Goal: Task Accomplishment & Management: Complete application form

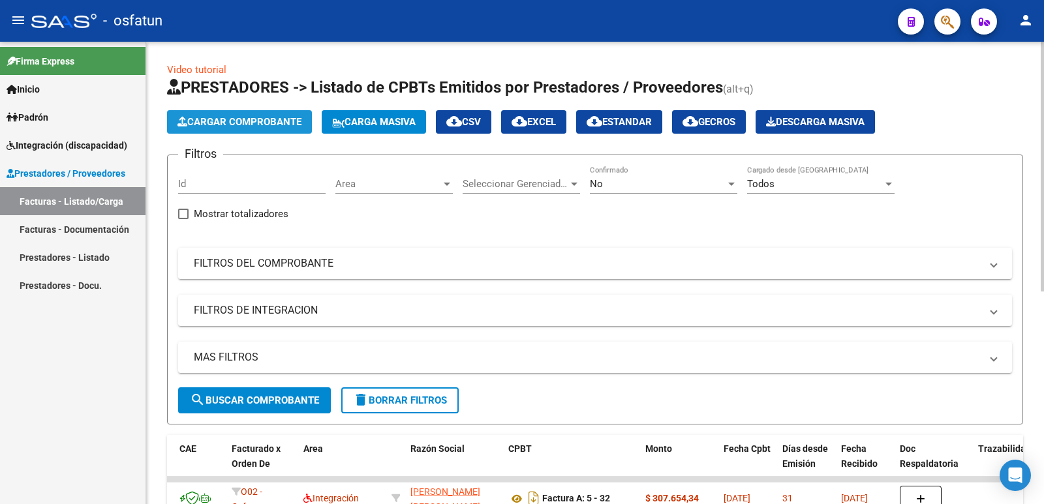
click at [215, 125] on span "Cargar Comprobante" at bounding box center [239, 122] width 124 height 12
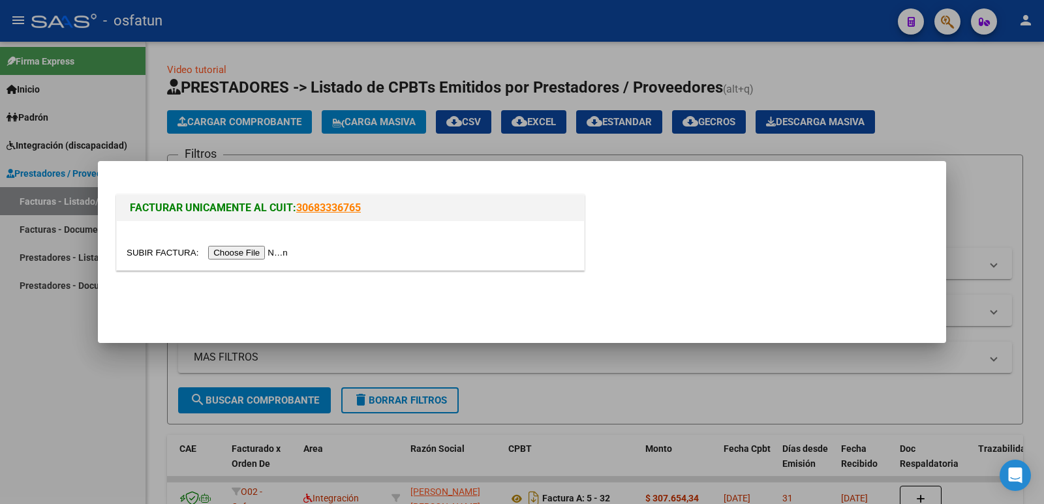
click at [266, 254] on input "file" at bounding box center [209, 253] width 165 height 14
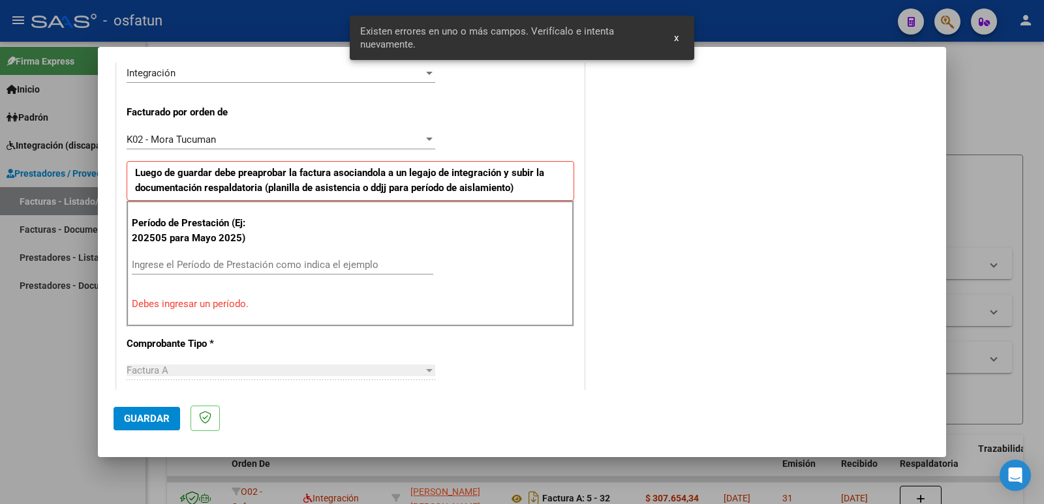
scroll to position [332, 0]
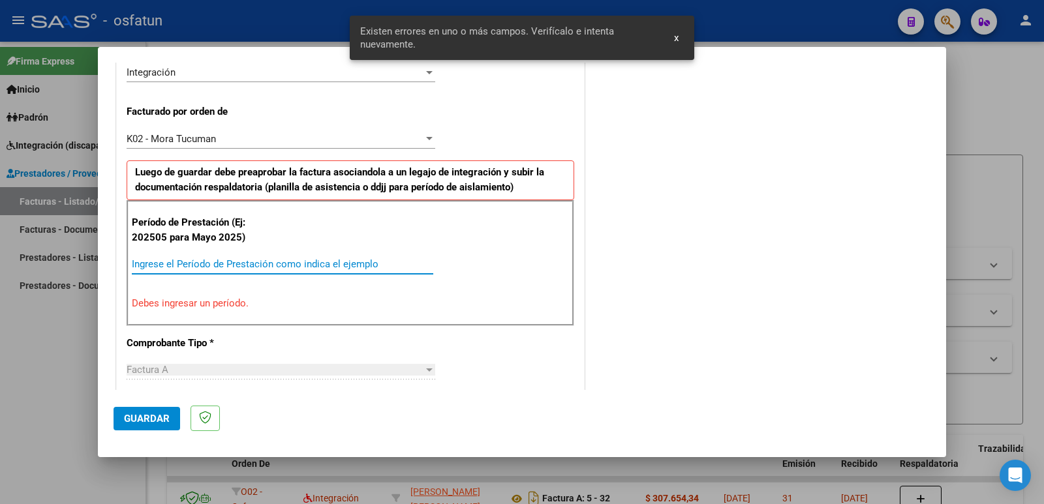
click at [165, 261] on input "Ingrese el Período de Prestación como indica el ejemplo" at bounding box center [282, 264] width 301 height 12
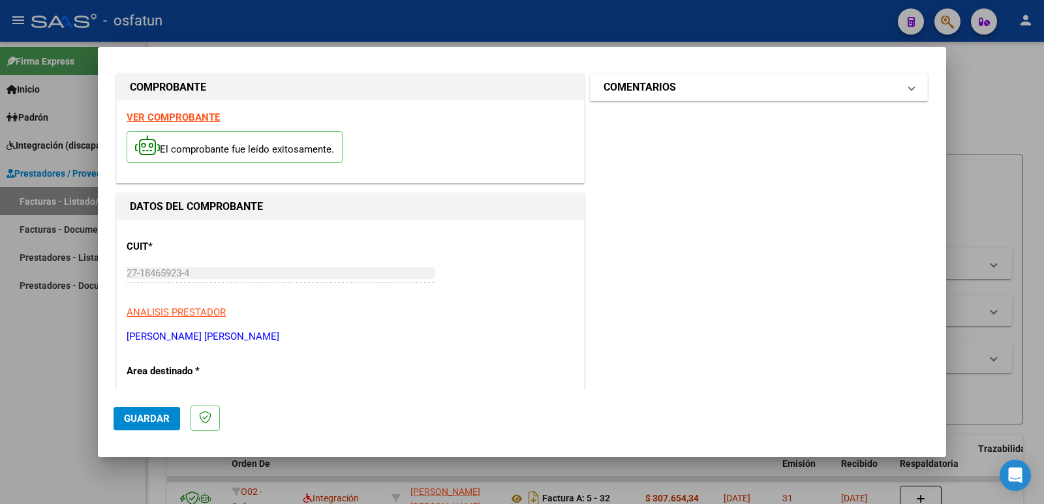
scroll to position [0, 0]
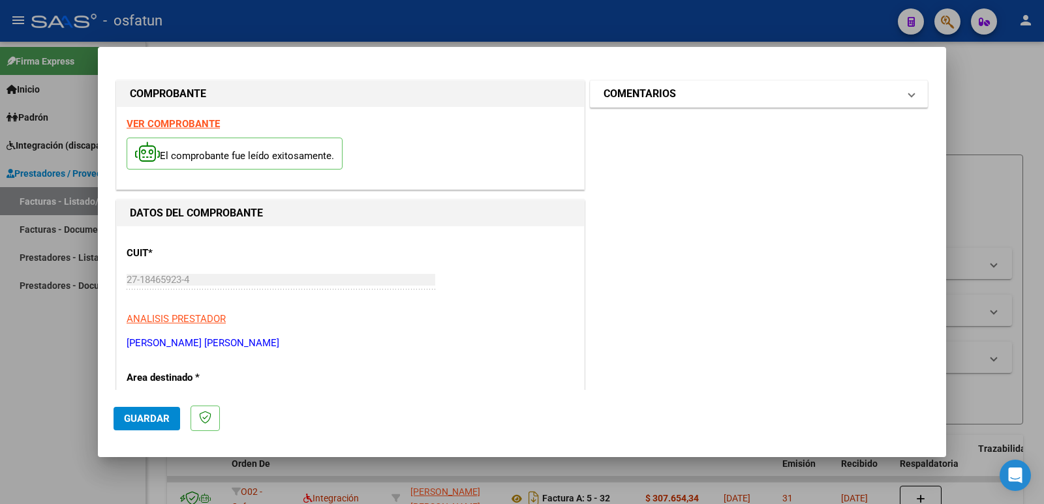
type input "202509"
click at [607, 99] on h1 "COMENTARIOS" at bounding box center [639, 94] width 72 height 16
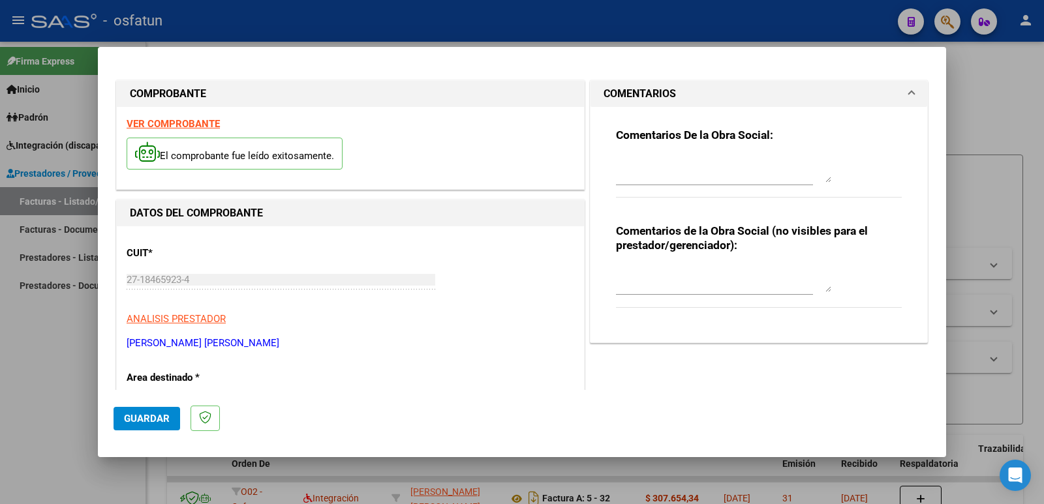
click at [690, 280] on textarea at bounding box center [723, 279] width 215 height 26
paste textarea "Fc Cargada por [PERSON_NAME]. [PERSON_NAME] / sin verificación de legajo"
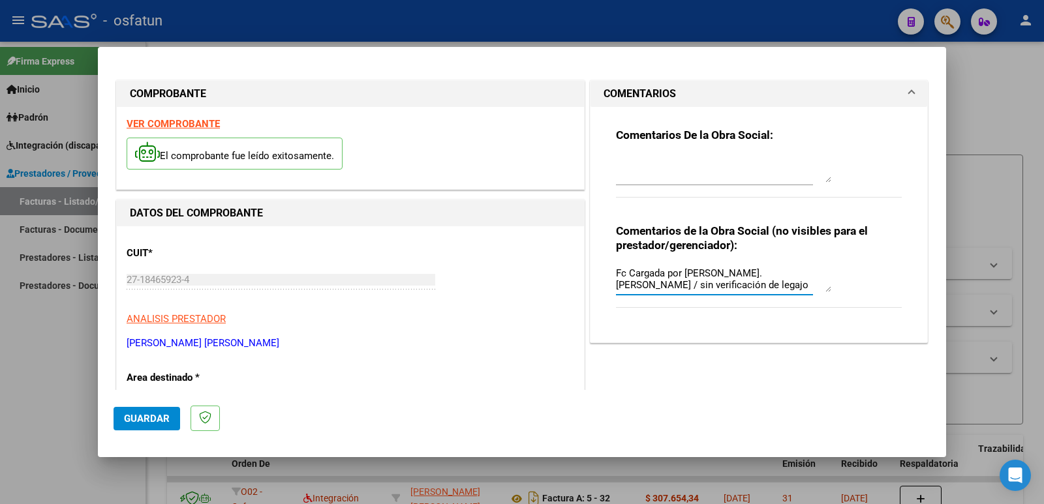
type textarea "Fc Cargada por [PERSON_NAME]. [PERSON_NAME] / sin verificación de legajo"
click at [145, 419] on span "Guardar" at bounding box center [147, 419] width 46 height 12
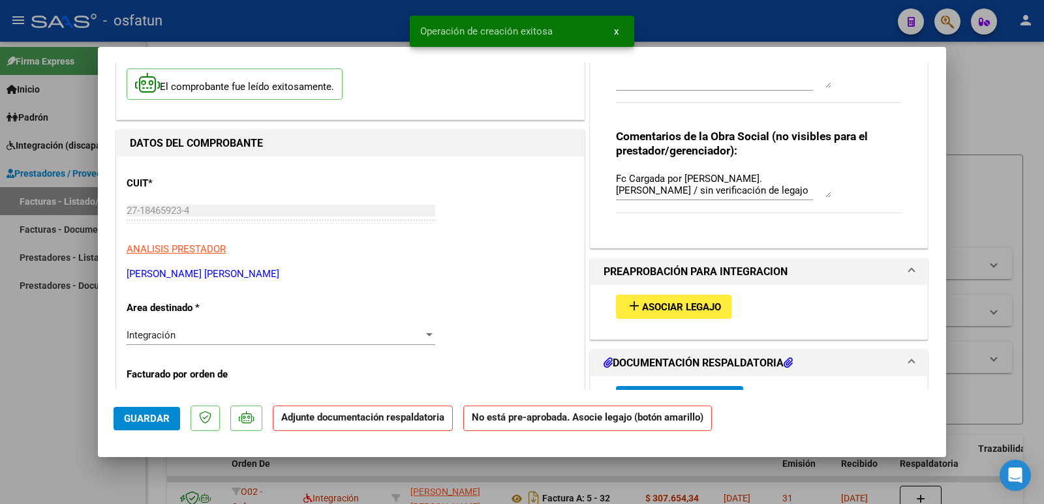
scroll to position [196, 0]
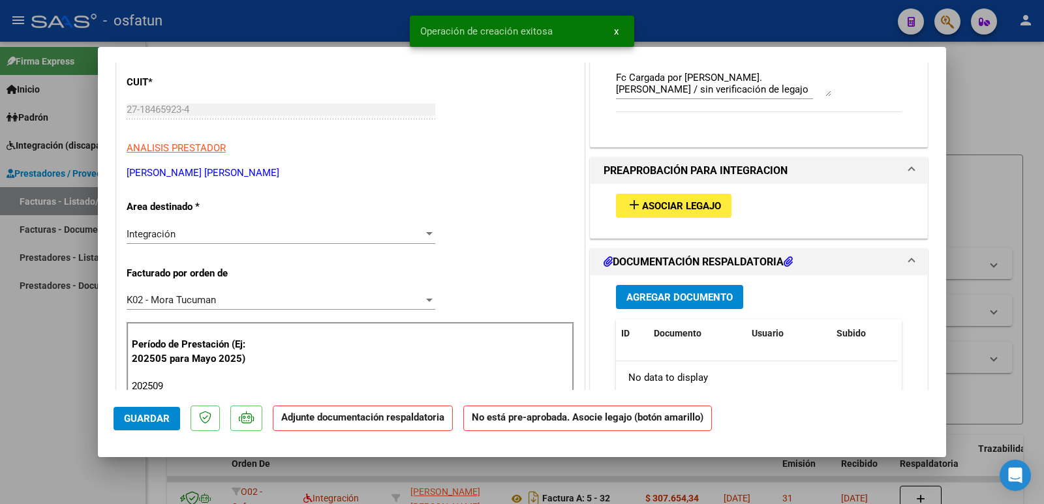
click at [671, 206] on span "Asociar Legajo" at bounding box center [681, 206] width 79 height 12
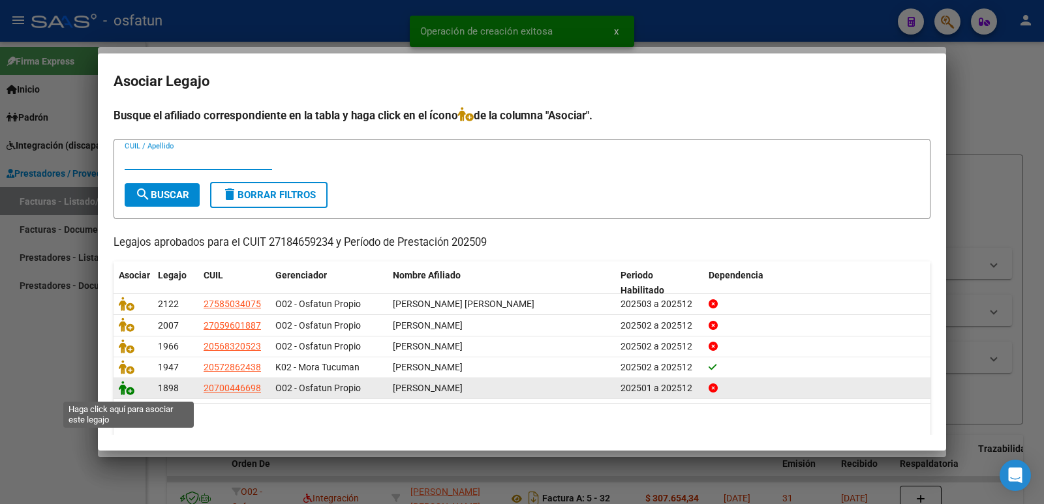
click at [125, 391] on icon at bounding box center [127, 388] width 16 height 14
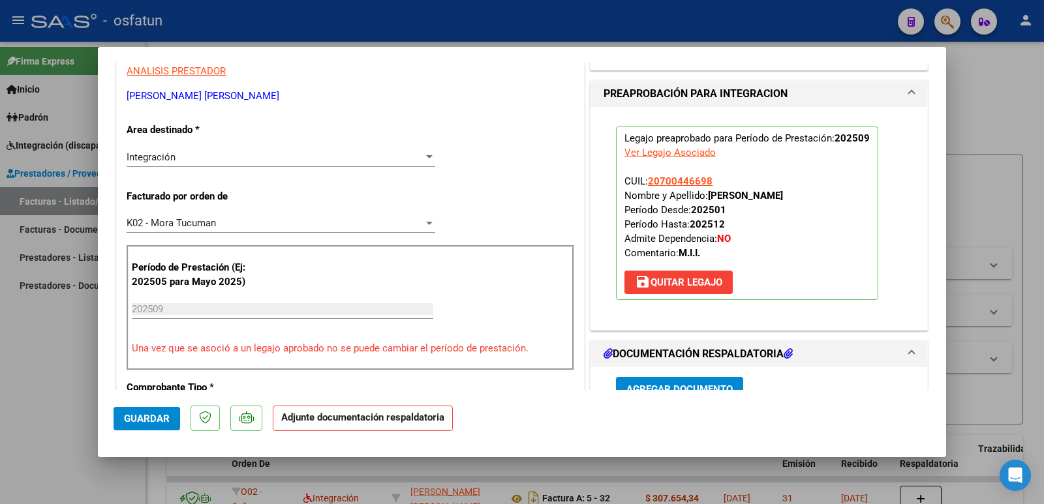
scroll to position [457, 0]
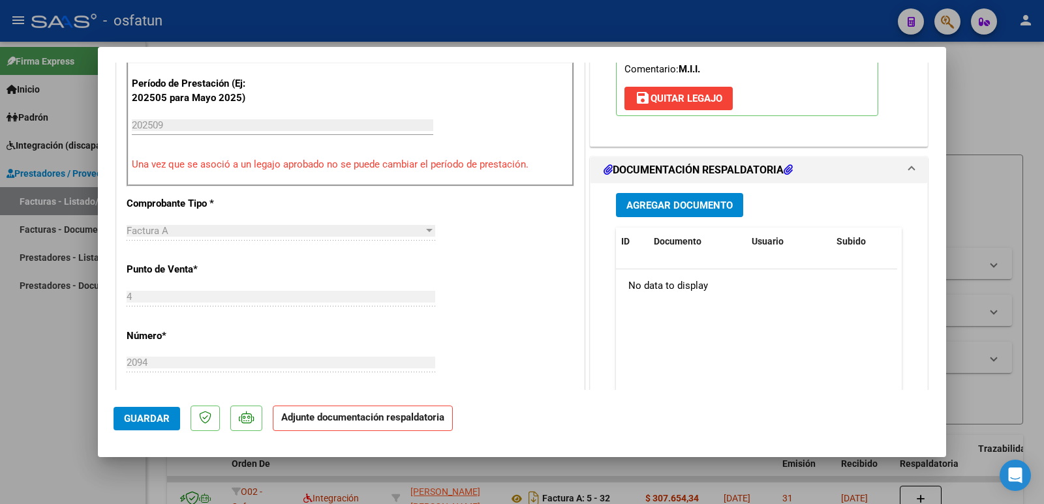
click at [710, 197] on button "Agregar Documento" at bounding box center [679, 205] width 127 height 24
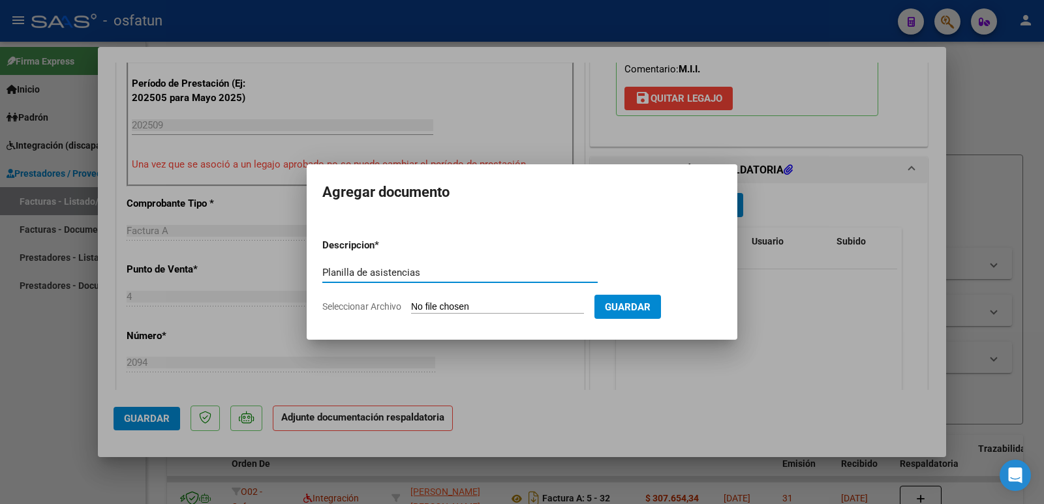
type input "Planilla de asistencias"
click at [511, 300] on form "Descripcion * Planilla de asistencias Escriba aquí una descripcion Seleccionar …" at bounding box center [521, 275] width 399 height 95
drag, startPoint x: 495, startPoint y: 317, endPoint x: 494, endPoint y: 306, distance: 11.1
click at [495, 316] on form "Descripcion * Planilla de asistencias Escriba aquí una descripcion Seleccionar …" at bounding box center [521, 275] width 399 height 95
click at [494, 306] on input "Seleccionar Archivo" at bounding box center [497, 307] width 173 height 12
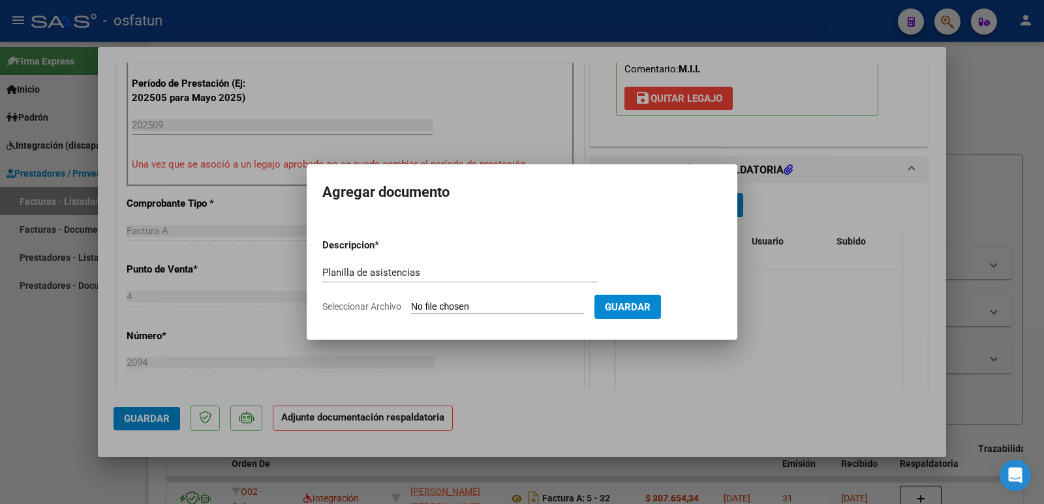
type input "C:\fakepath\[PERSON_NAME]-doc. complementaria.pdf"
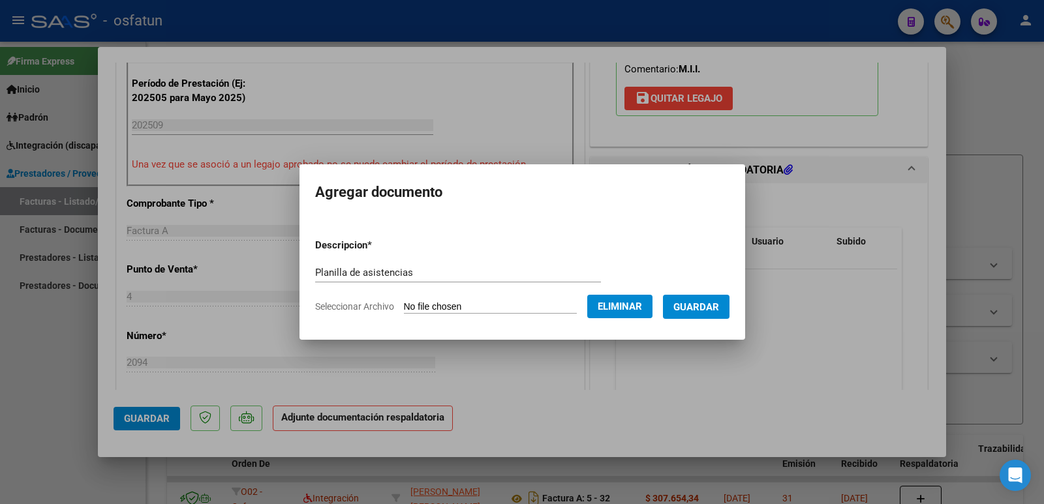
click at [696, 307] on span "Guardar" at bounding box center [696, 307] width 46 height 12
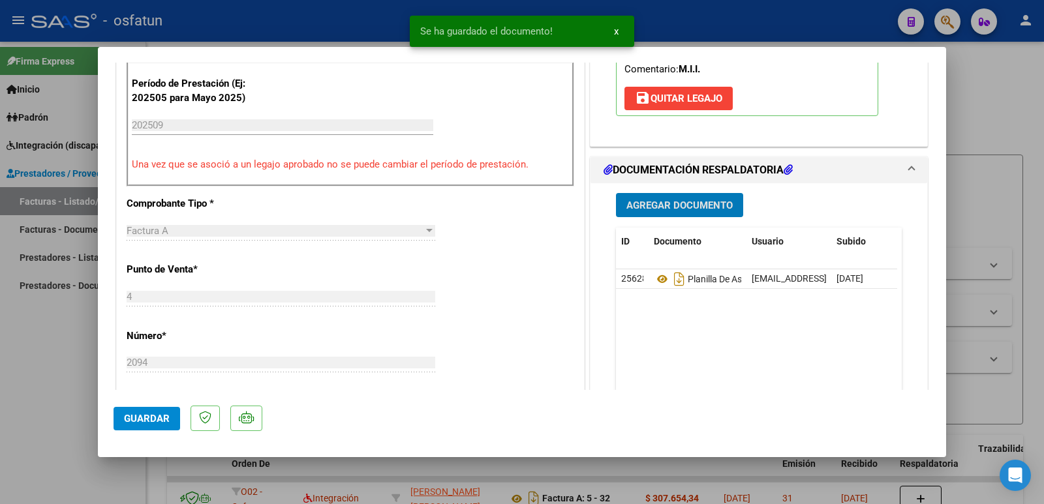
click at [667, 207] on span "Agregar Documento" at bounding box center [679, 206] width 106 height 12
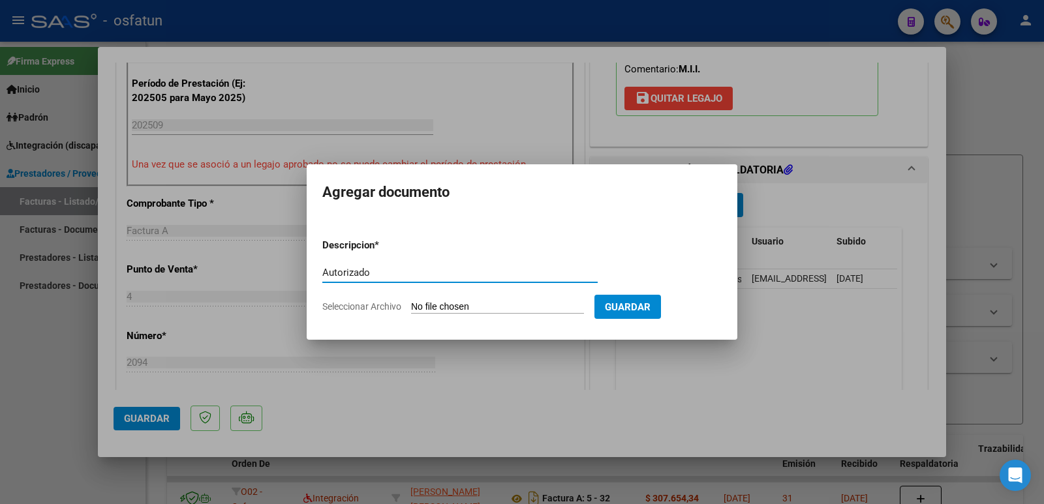
type input "Autorizado"
click at [510, 313] on input "Seleccionar Archivo" at bounding box center [497, 307] width 173 height 12
type input "C:\fakepath\[PERSON_NAME]- autorizacion.jpeg"
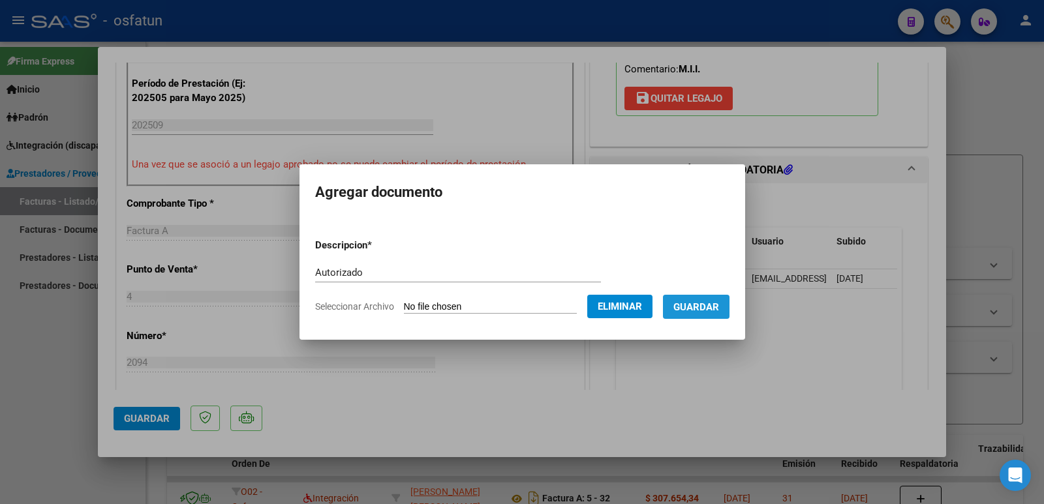
click at [719, 304] on span "Guardar" at bounding box center [696, 307] width 46 height 12
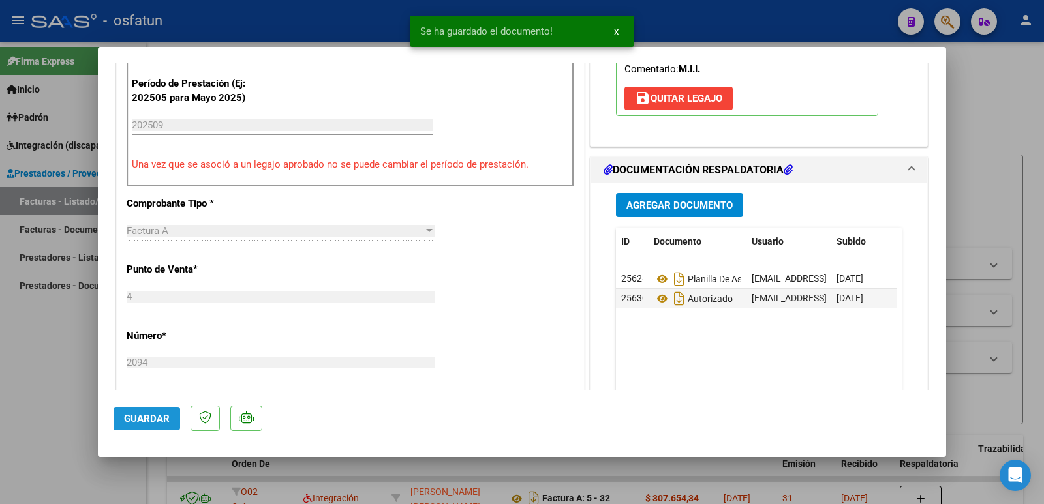
click at [158, 416] on span "Guardar" at bounding box center [147, 419] width 46 height 12
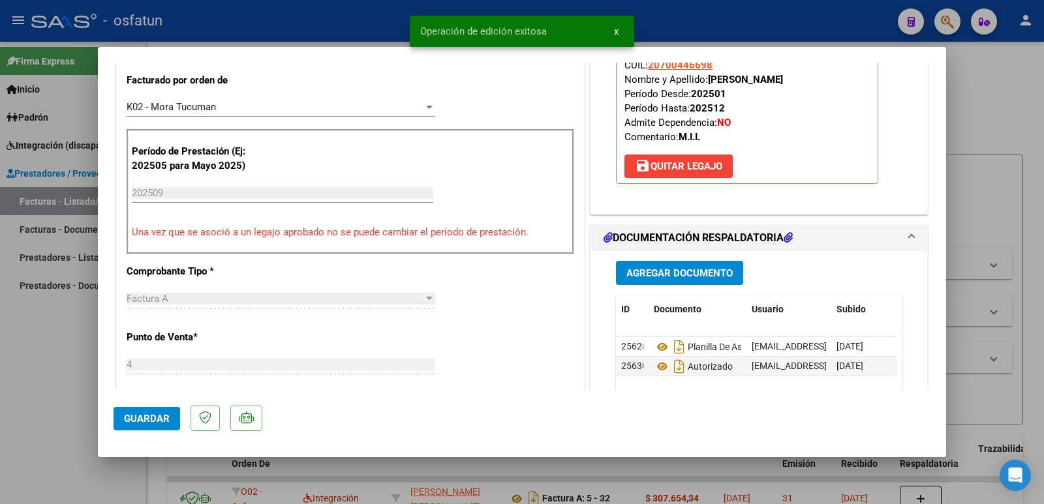
scroll to position [261, 0]
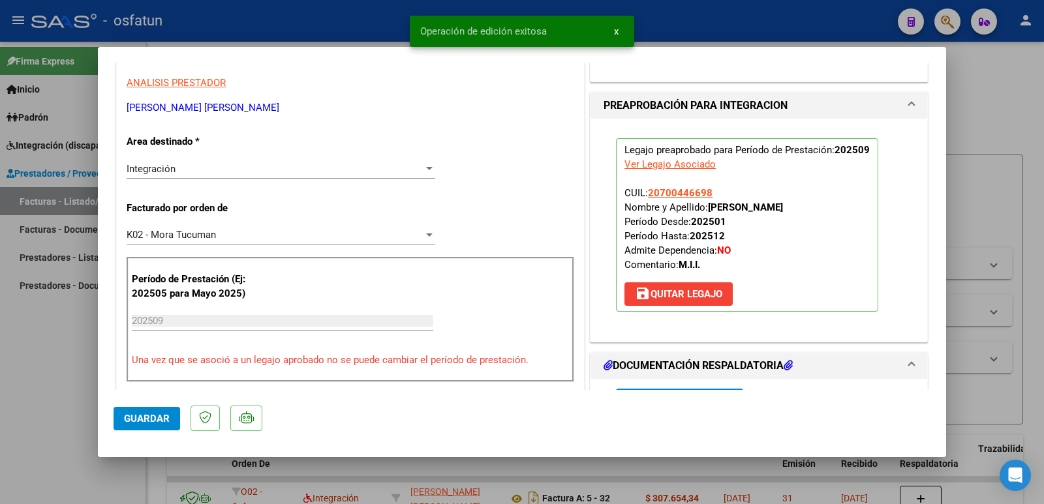
drag, startPoint x: 706, startPoint y: 207, endPoint x: 787, endPoint y: 207, distance: 80.9
click at [787, 207] on p "Legajo preaprobado para Período de Prestación: 202509 Ver Legajo Asociado CUIL:…" at bounding box center [747, 225] width 262 height 174
copy strong "[PERSON_NAME]"
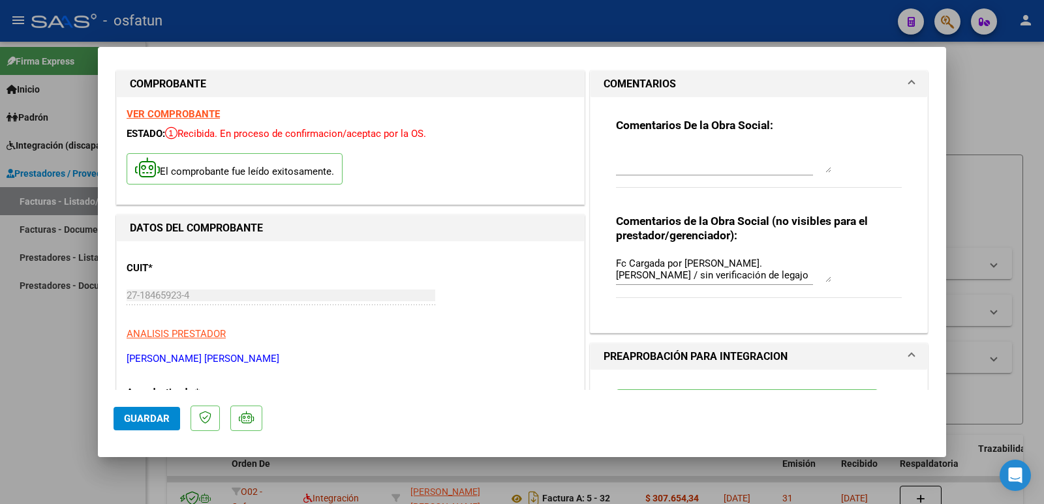
scroll to position [0, 0]
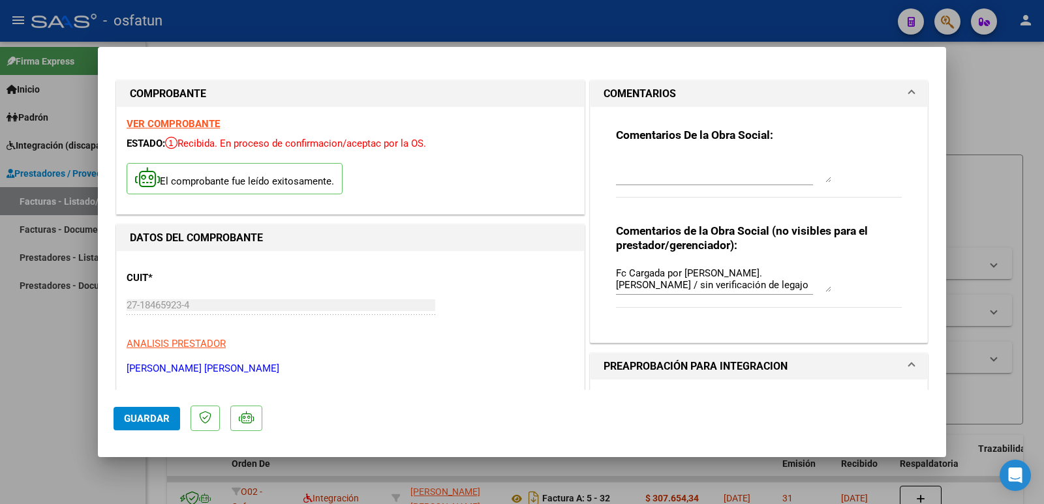
click at [95, 308] on div "COMPROBANTE VER COMPROBANTE ESTADO: Recibida. En proceso de confirmacion/acepta…" at bounding box center [522, 252] width 1044 height 504
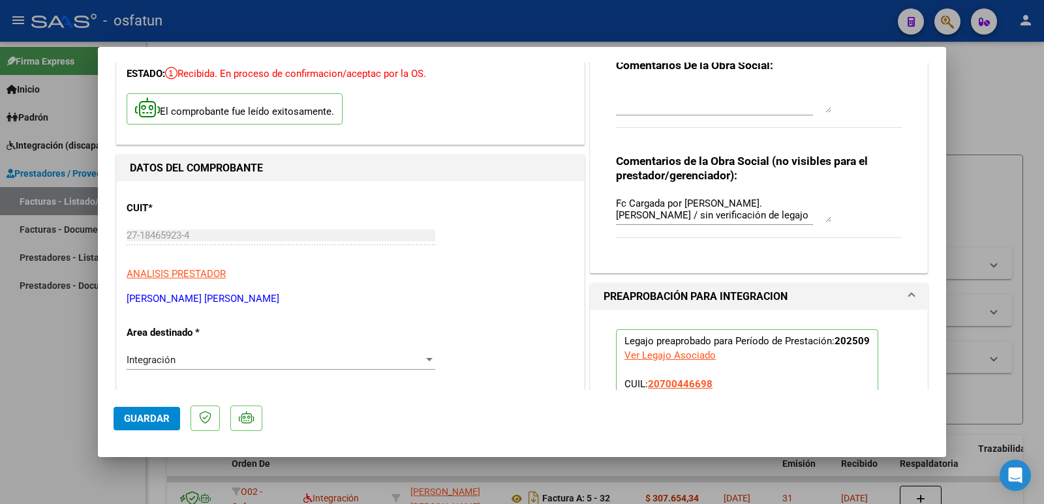
scroll to position [76, 0]
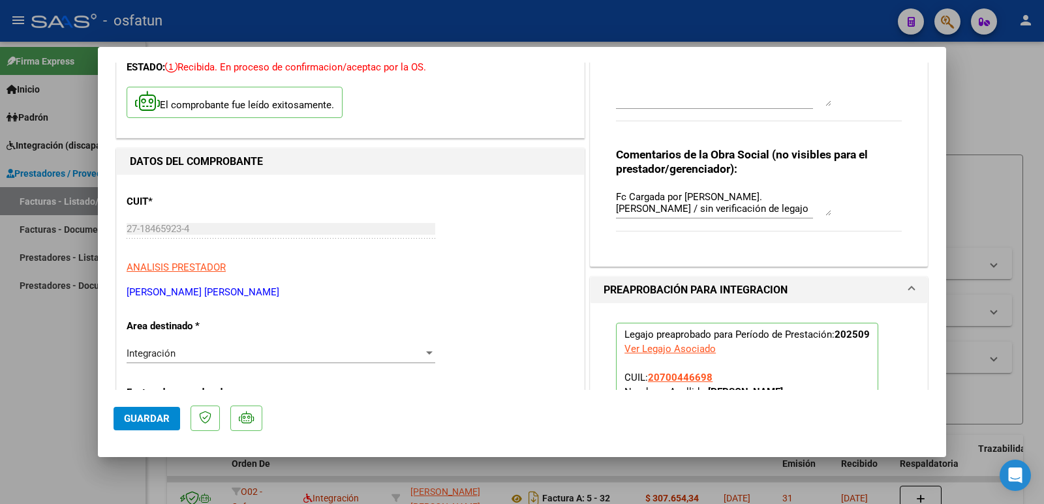
drag, startPoint x: 269, startPoint y: 373, endPoint x: 123, endPoint y: 292, distance: 166.7
copy p "[PERSON_NAME] [PERSON_NAME]"
click at [90, 229] on div "COMPROBANTE VER COMPROBANTE ESTADO: Recibida. En proceso de confirmacion/acepta…" at bounding box center [522, 252] width 1044 height 504
click at [153, 419] on span "Guardar" at bounding box center [147, 419] width 46 height 12
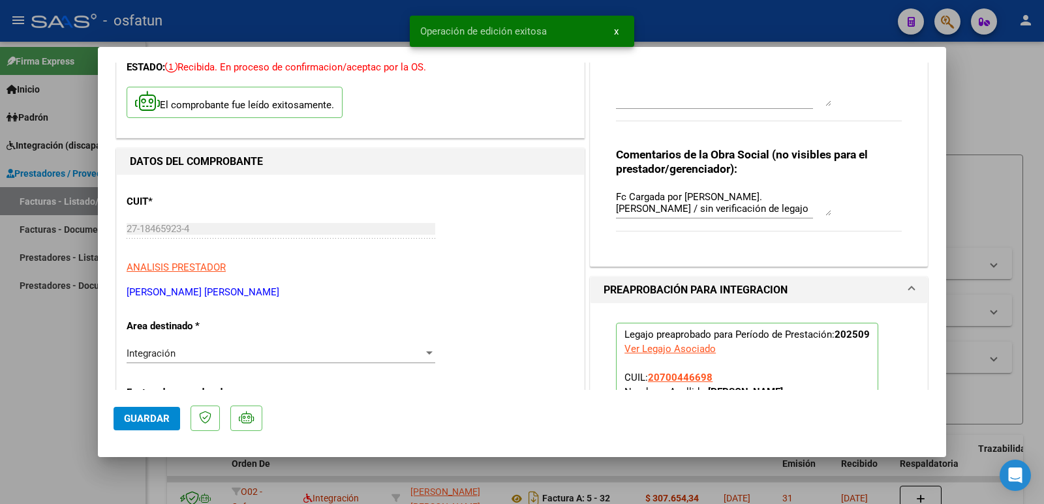
click at [40, 379] on div at bounding box center [522, 252] width 1044 height 504
type input "$ 0,00"
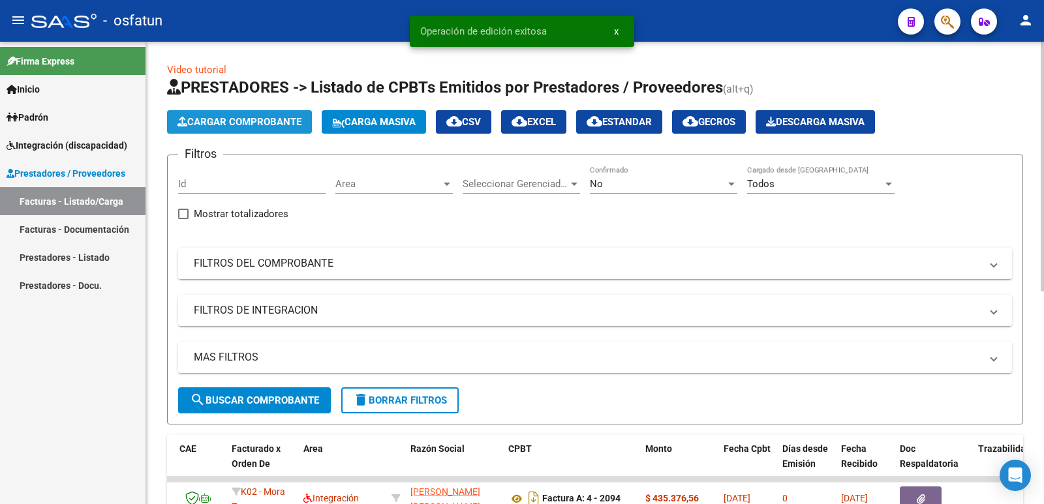
click at [288, 125] on span "Cargar Comprobante" at bounding box center [239, 122] width 124 height 12
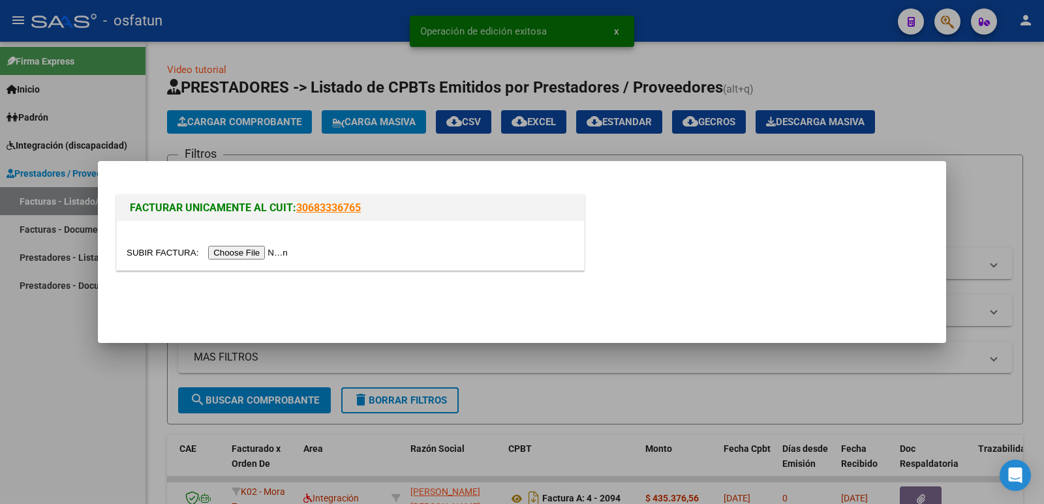
click at [260, 254] on input "file" at bounding box center [209, 253] width 165 height 14
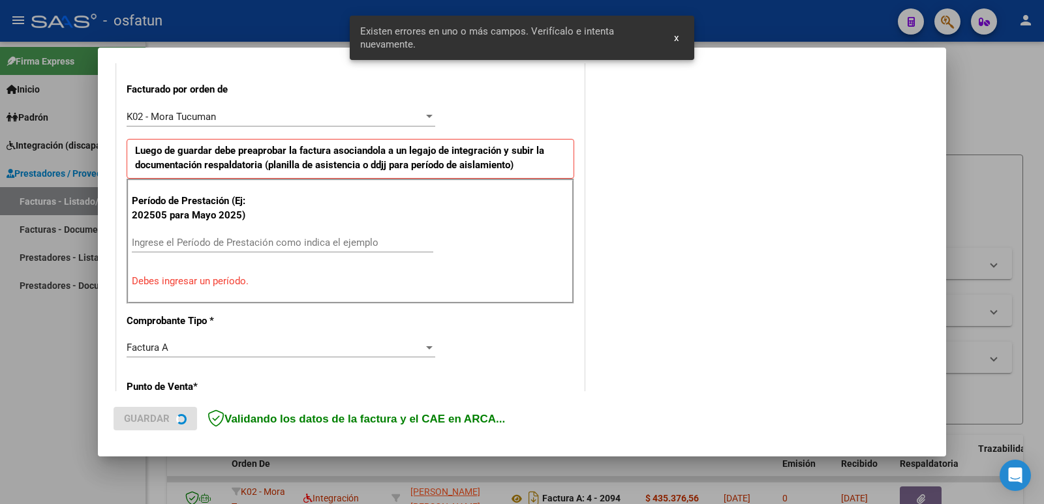
scroll to position [356, 0]
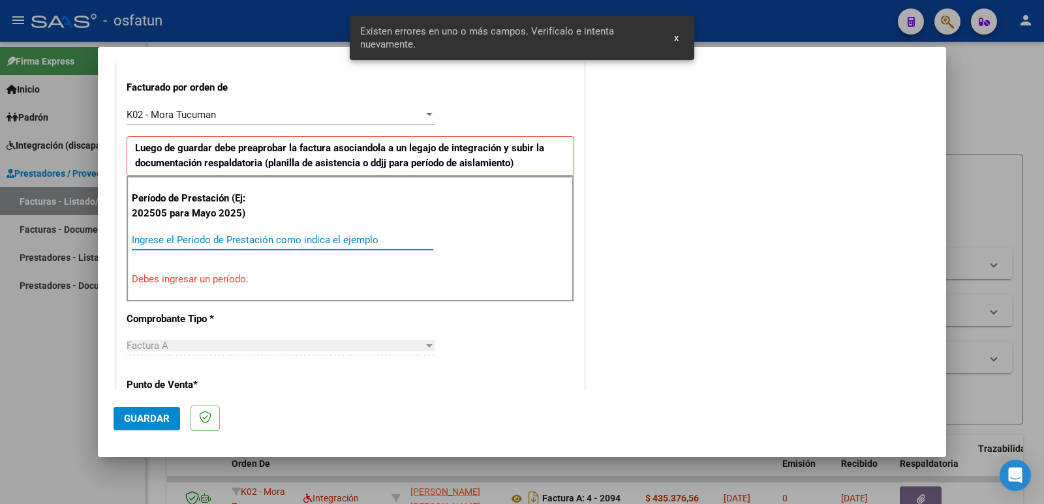
click at [245, 237] on input "Ingrese el Período de Prestación como indica el ejemplo" at bounding box center [282, 240] width 301 height 12
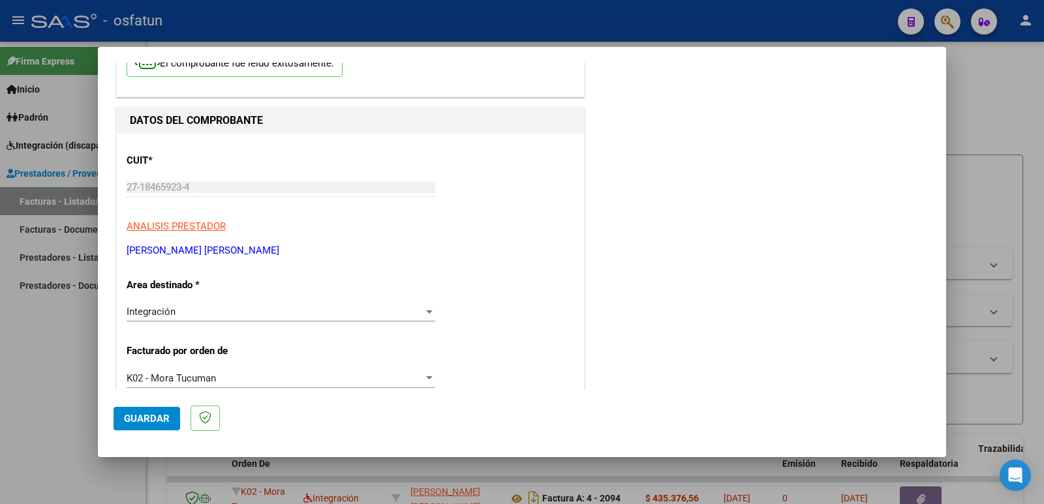
scroll to position [0, 0]
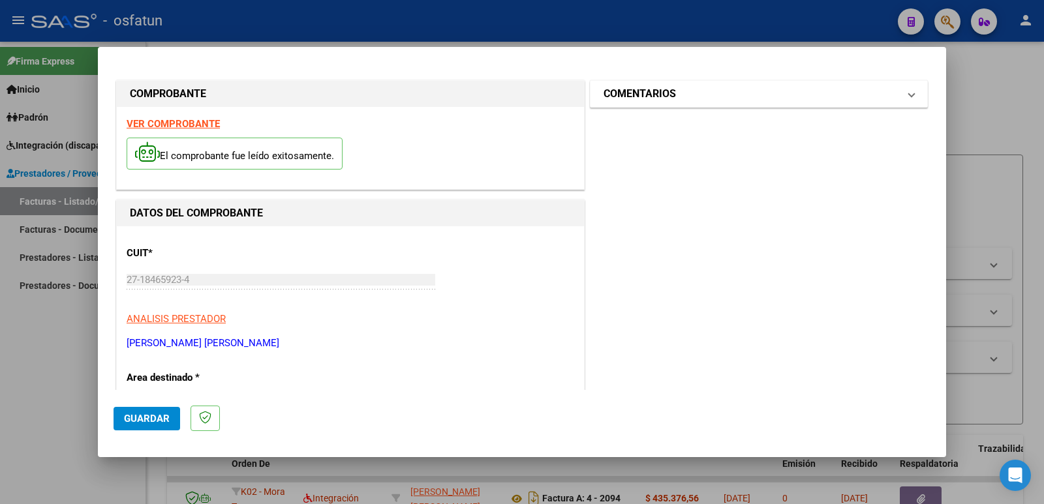
type input "202509"
click at [649, 83] on mat-expansion-panel-header "COMENTARIOS" at bounding box center [758, 94] width 337 height 26
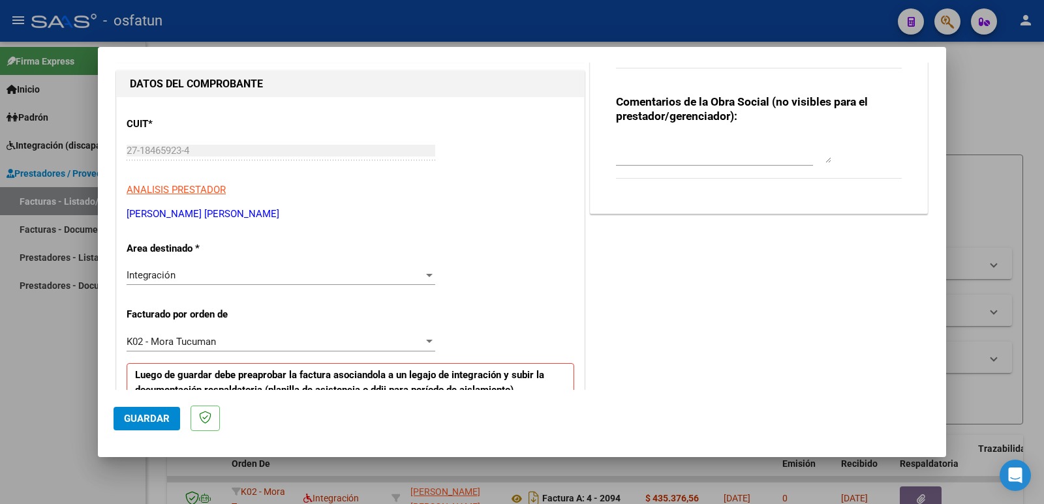
scroll to position [130, 0]
click at [170, 339] on span "K02 - Mora Tucuman" at bounding box center [171, 341] width 89 height 12
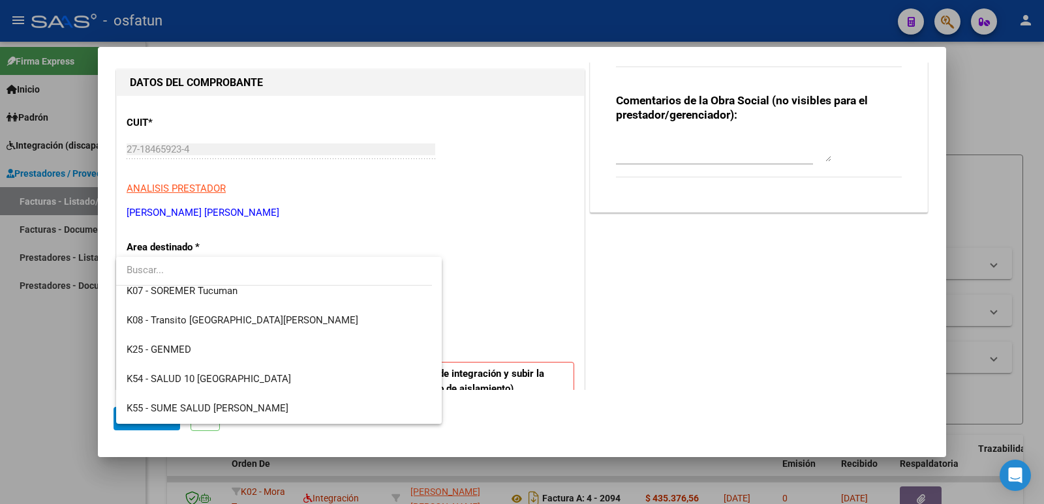
scroll to position [662, 0]
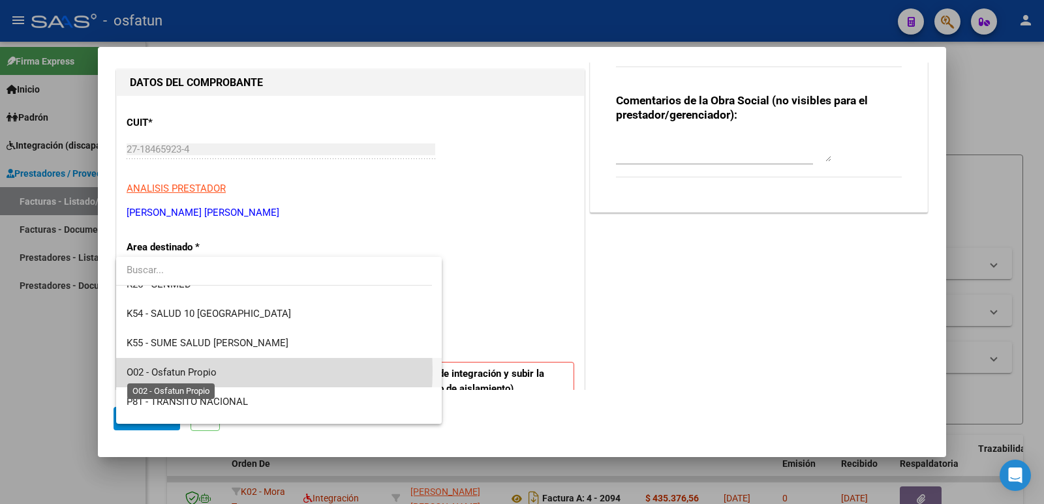
click at [196, 371] on span "O02 - Osfatun Propio" at bounding box center [172, 373] width 90 height 12
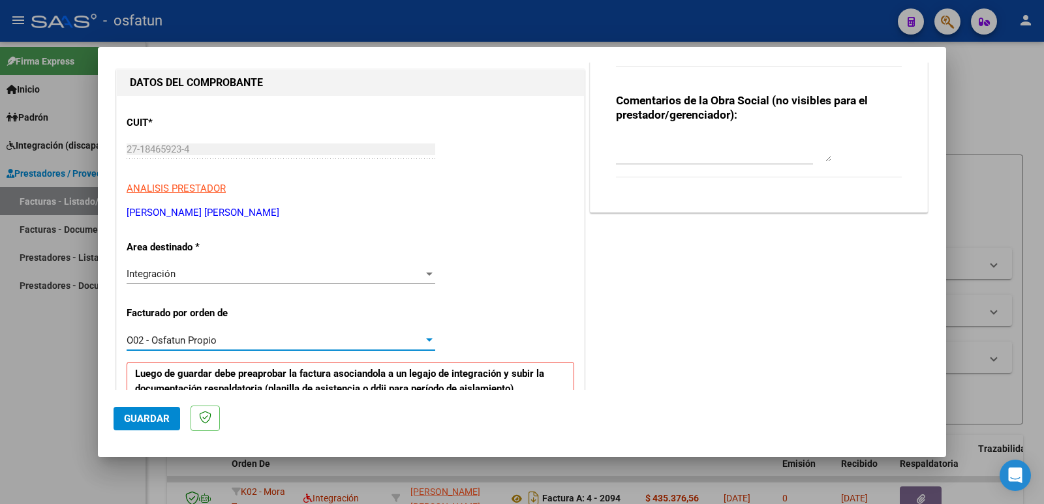
click at [651, 153] on textarea at bounding box center [723, 149] width 215 height 26
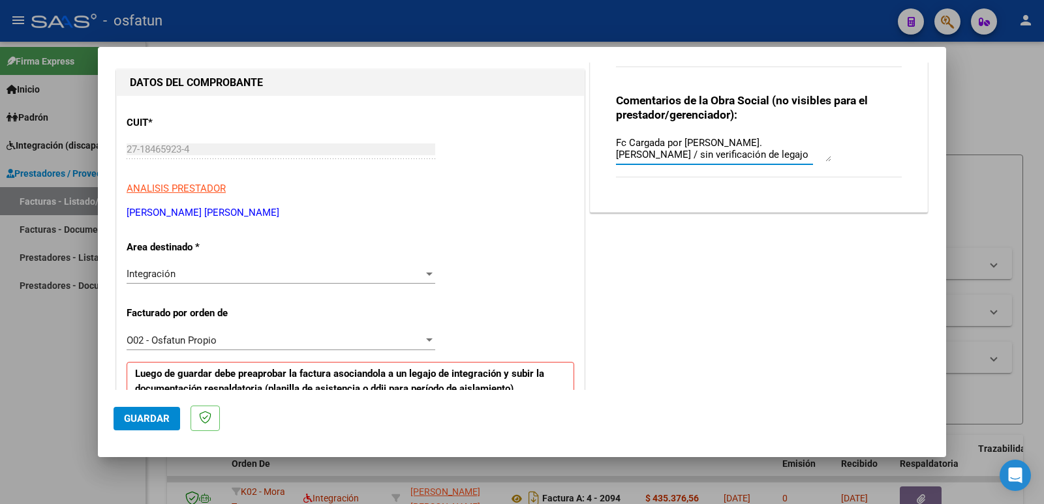
type textarea "Fc Cargada por [PERSON_NAME]. [PERSON_NAME] / sin verificación de legajo"
click at [146, 414] on span "Guardar" at bounding box center [147, 419] width 46 height 12
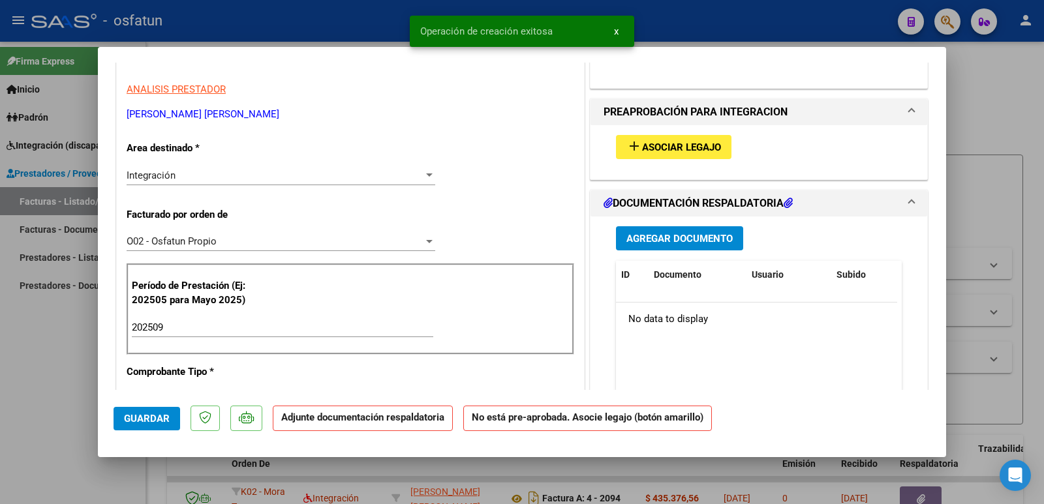
scroll to position [261, 0]
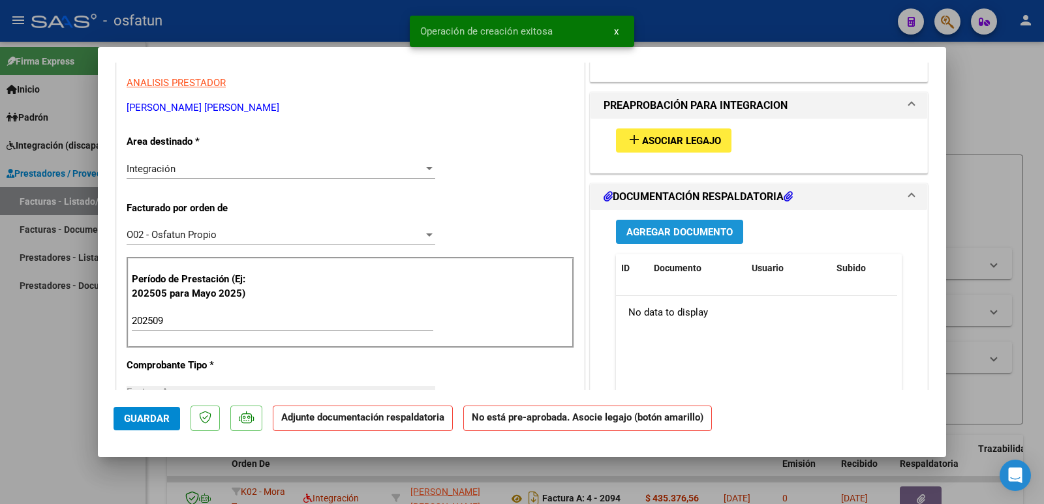
click at [637, 230] on span "Agregar Documento" at bounding box center [679, 232] width 106 height 12
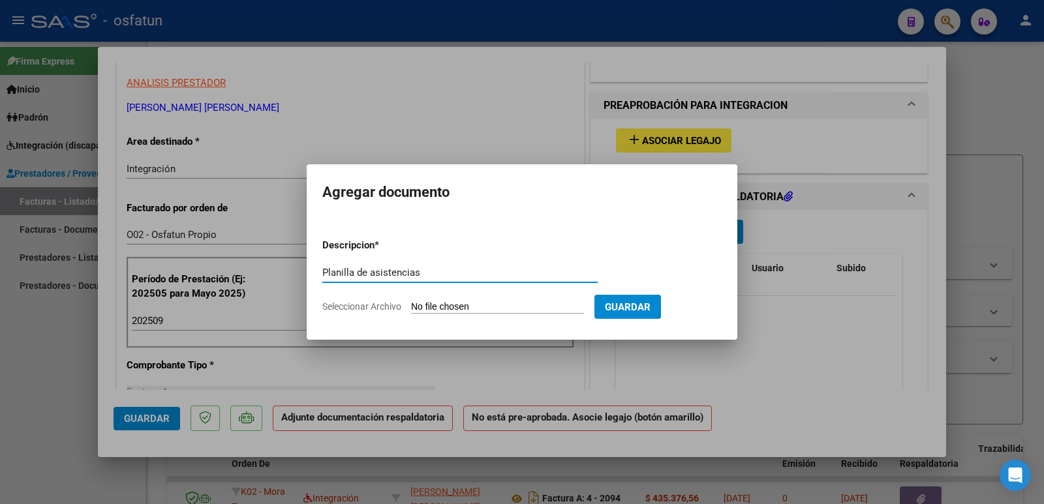
type input "Planilla de asistencias"
click at [450, 309] on input "Seleccionar Archivo" at bounding box center [497, 307] width 173 height 12
type input "C:\fakepath\[PERSON_NAME]. complementaria.pdf"
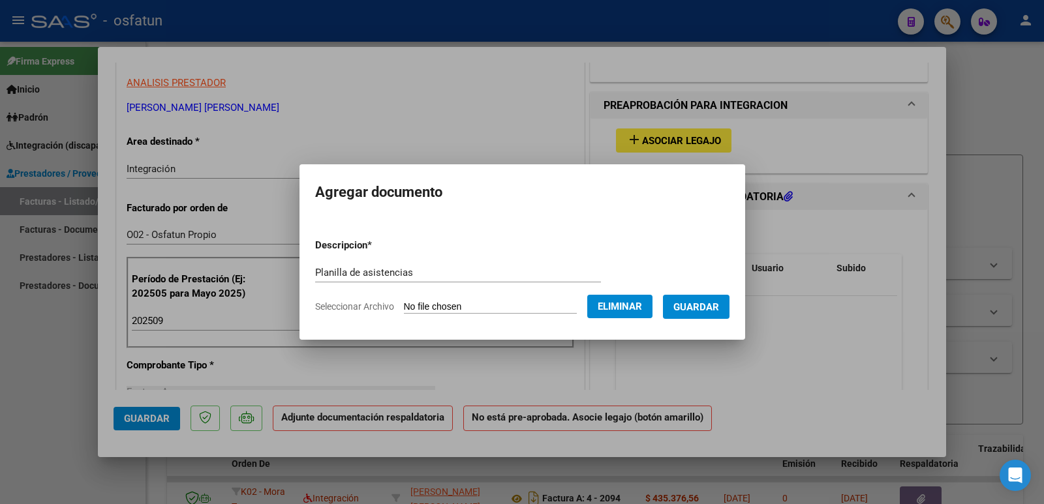
click at [703, 309] on span "Guardar" at bounding box center [696, 307] width 46 height 12
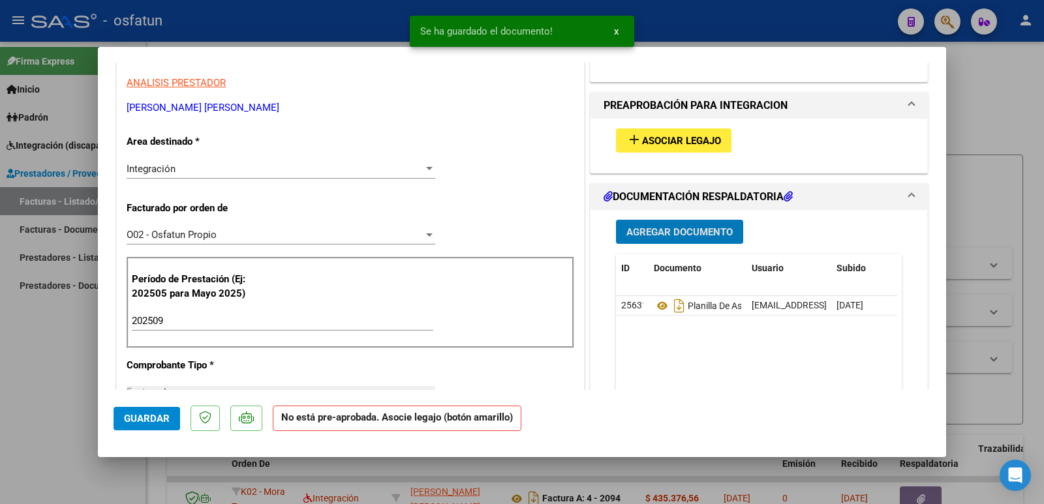
click at [661, 234] on span "Agregar Documento" at bounding box center [679, 232] width 106 height 12
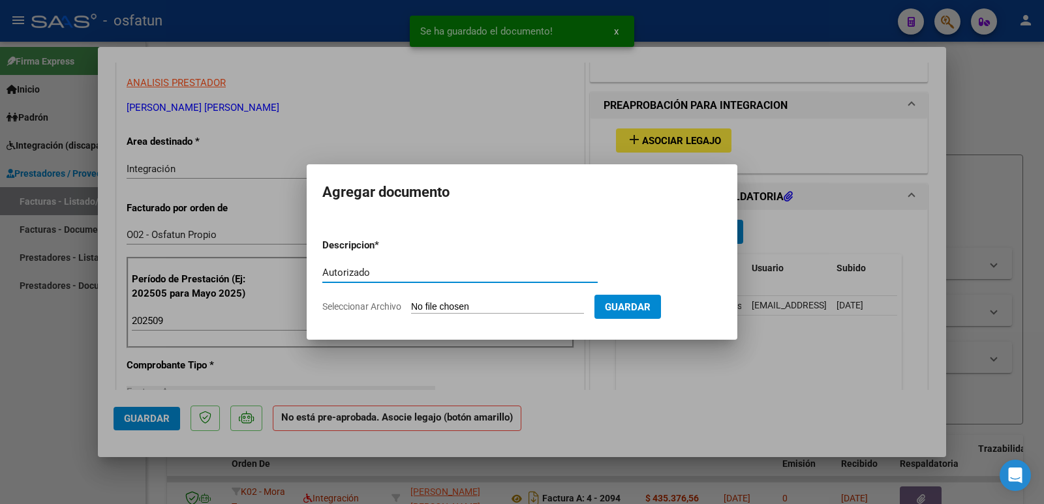
type input "Autorizado"
click at [456, 300] on form "Descripcion * Autorizado Escriba aquí una descripcion Seleccionar Archivo Guard…" at bounding box center [521, 275] width 399 height 95
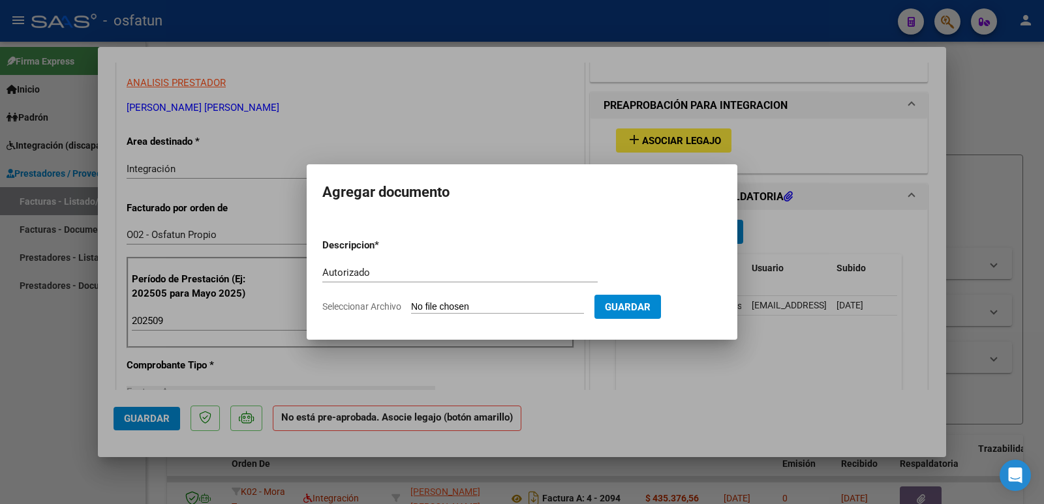
click at [478, 304] on input "Seleccionar Archivo" at bounding box center [497, 307] width 173 height 12
type input "C:\fakepath\[PERSON_NAME]- autorizacion.pdf"
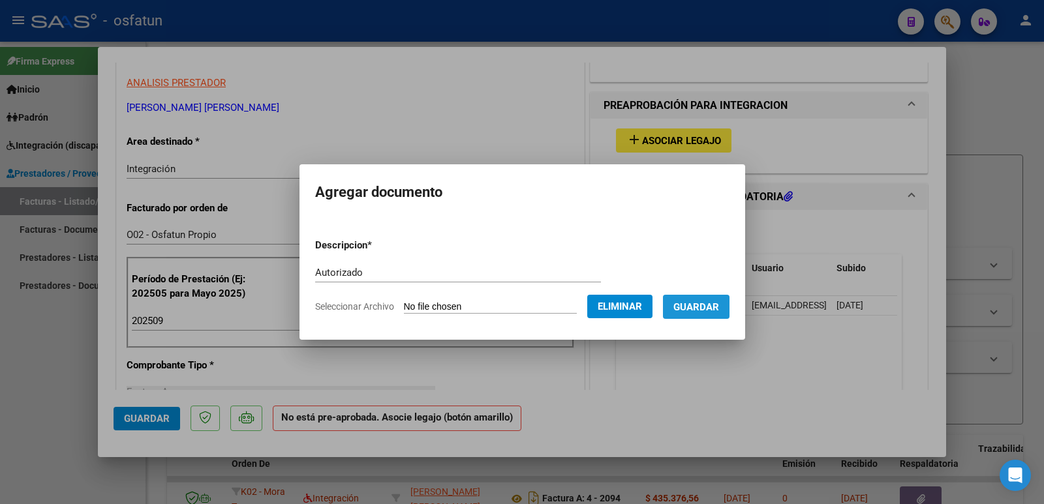
click at [719, 309] on span "Guardar" at bounding box center [696, 307] width 46 height 12
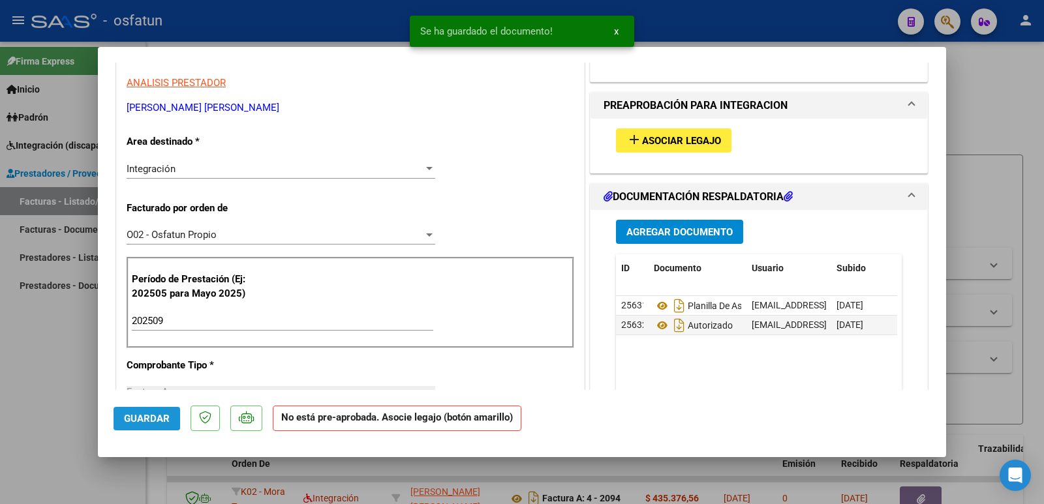
click at [155, 420] on span "Guardar" at bounding box center [147, 419] width 46 height 12
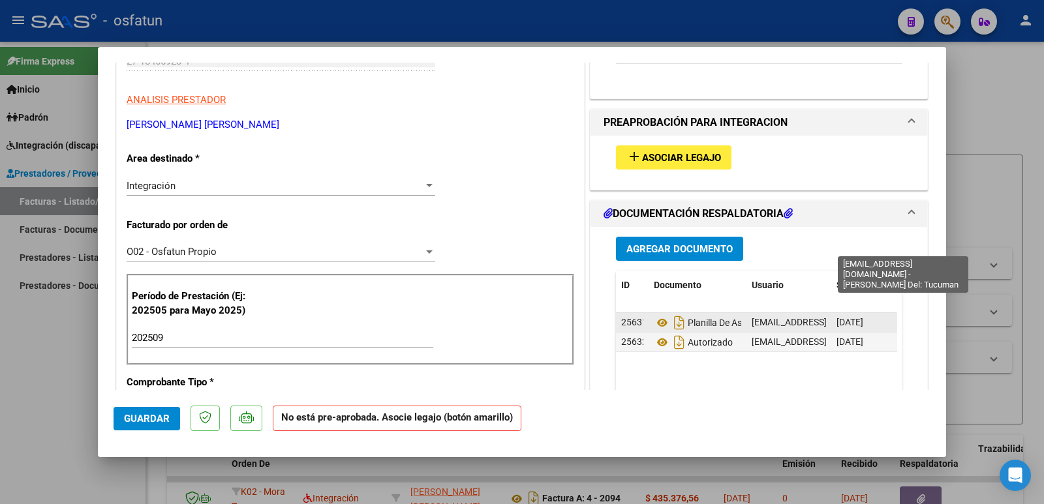
scroll to position [326, 0]
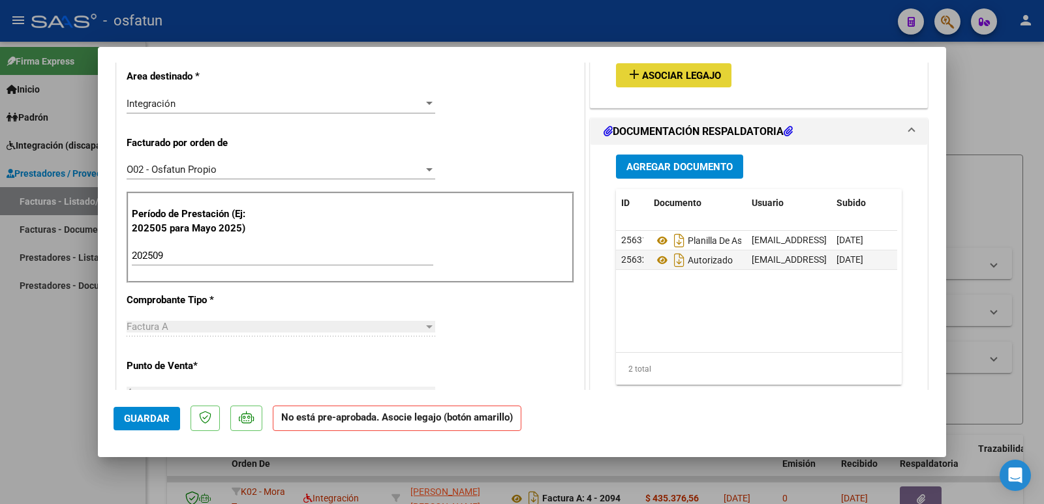
click at [676, 78] on span "Asociar Legajo" at bounding box center [681, 76] width 79 height 12
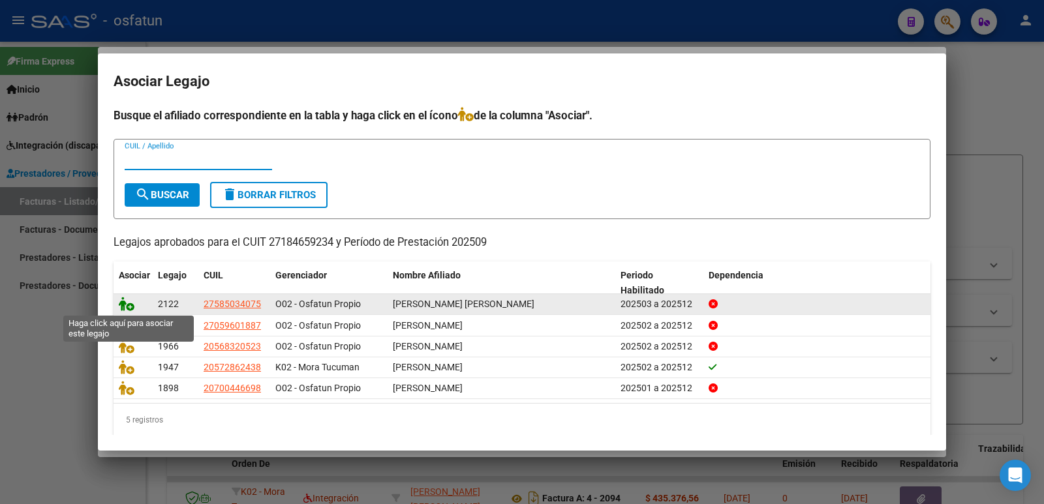
click at [123, 309] on icon at bounding box center [127, 304] width 16 height 14
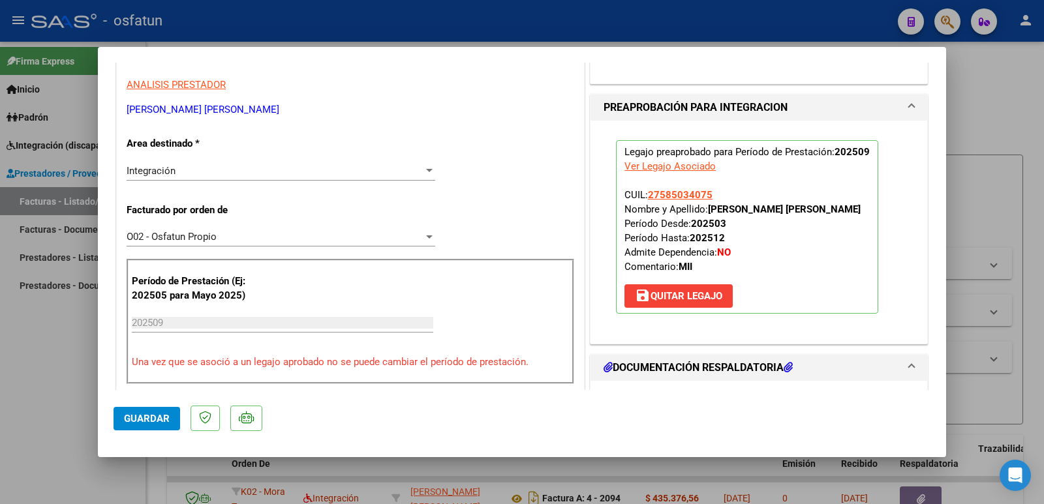
scroll to position [130, 0]
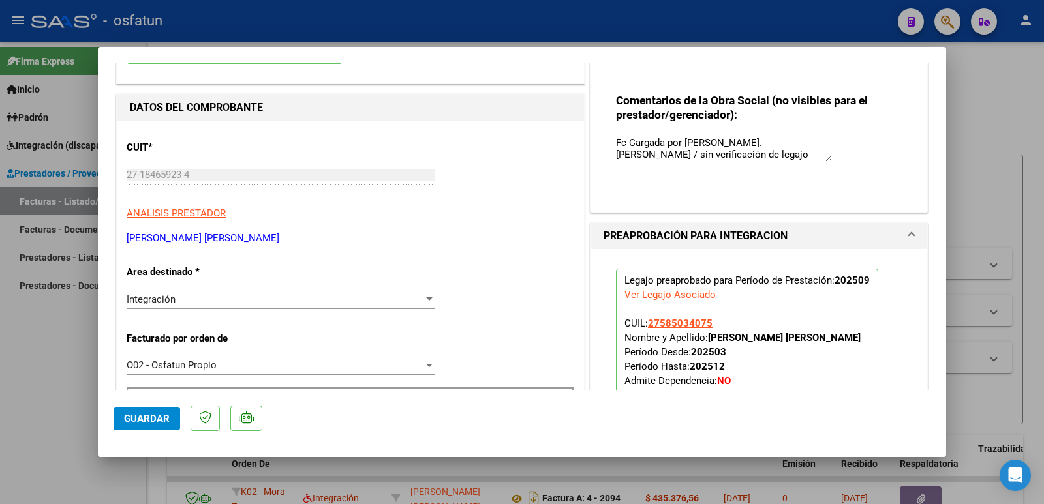
drag, startPoint x: 705, startPoint y: 338, endPoint x: 859, endPoint y: 338, distance: 154.6
click at [859, 338] on p "Legajo preaprobado para Período de Prestación: 202509 Ver Legajo Asociado CUIL:…" at bounding box center [747, 356] width 262 height 174
copy strong "[PERSON_NAME] [PERSON_NAME]"
click at [127, 420] on span "Guardar" at bounding box center [147, 419] width 46 height 12
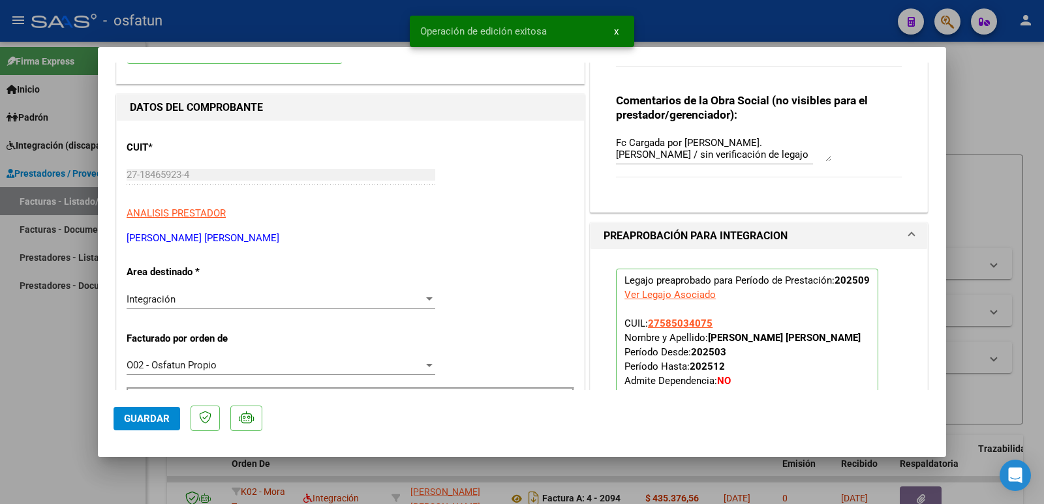
click at [13, 405] on div at bounding box center [522, 252] width 1044 height 504
type input "$ 0,00"
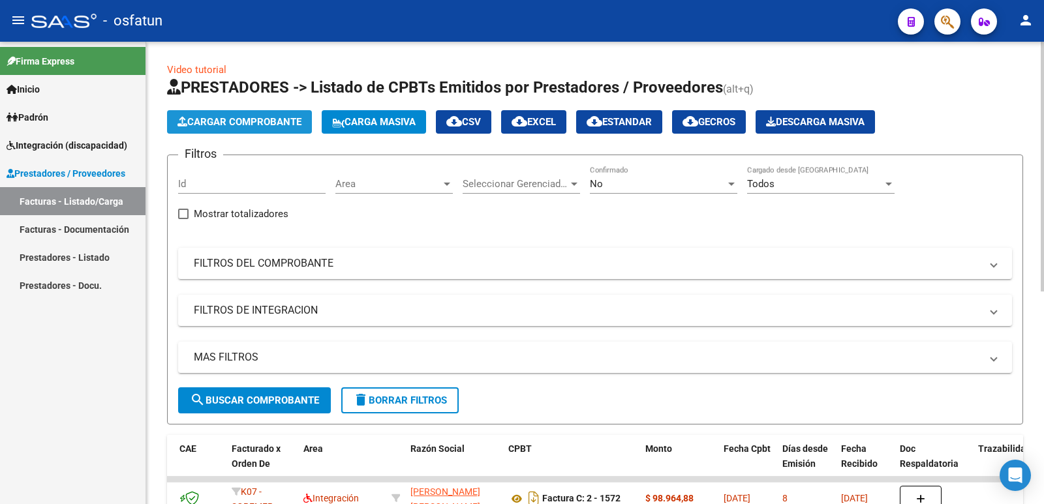
click at [234, 128] on button "Cargar Comprobante" at bounding box center [239, 121] width 145 height 23
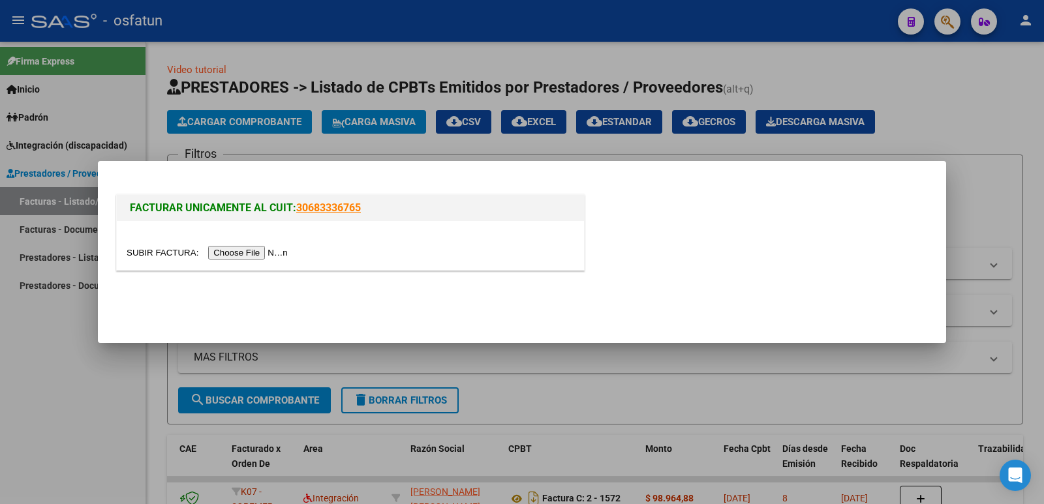
click at [248, 254] on input "file" at bounding box center [209, 253] width 165 height 14
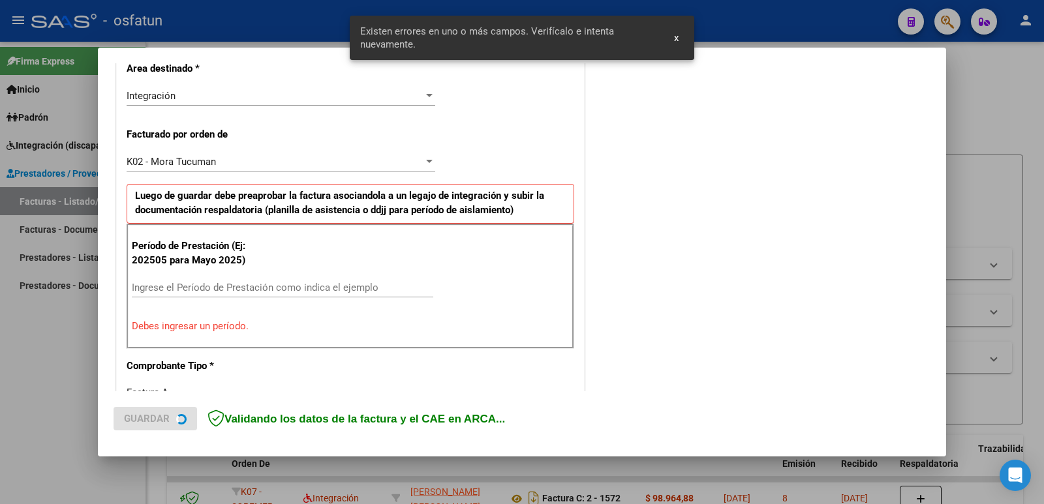
scroll to position [332, 0]
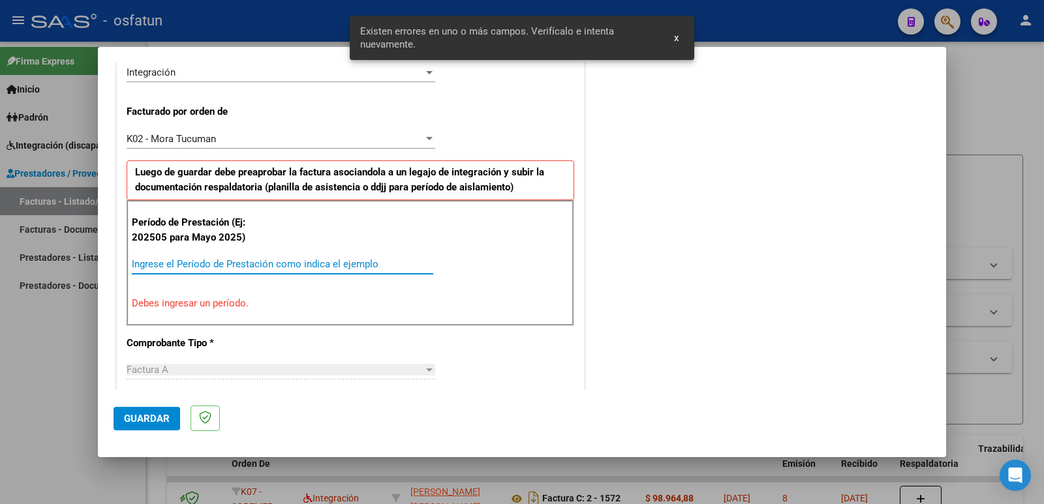
click at [235, 260] on input "Ingrese el Período de Prestación como indica el ejemplo" at bounding box center [282, 264] width 301 height 12
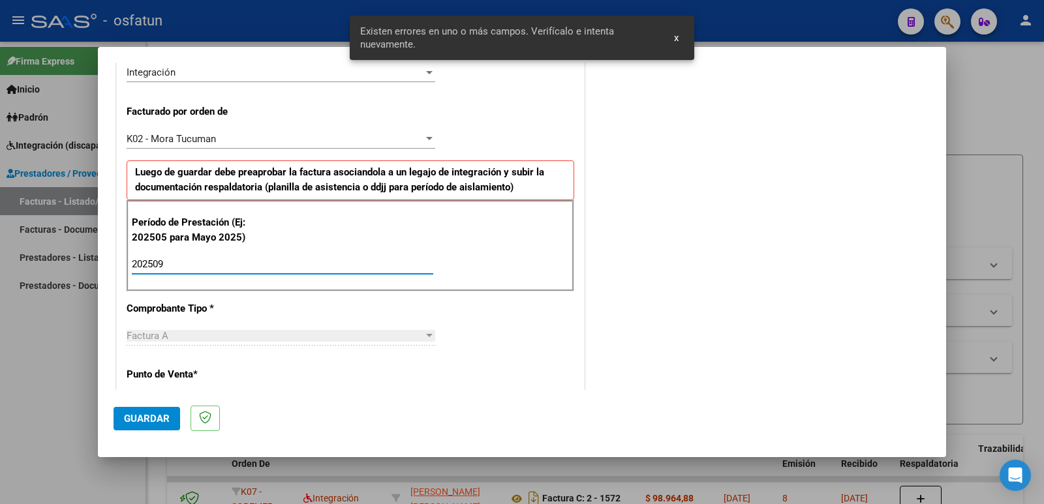
type input "202509"
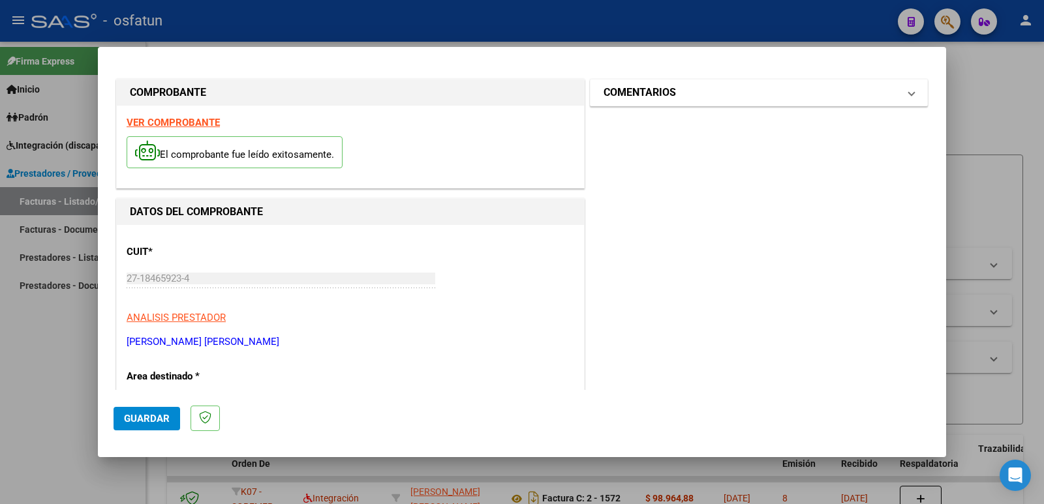
scroll to position [0, 0]
click at [645, 94] on h1 "COMENTARIOS" at bounding box center [639, 94] width 72 height 16
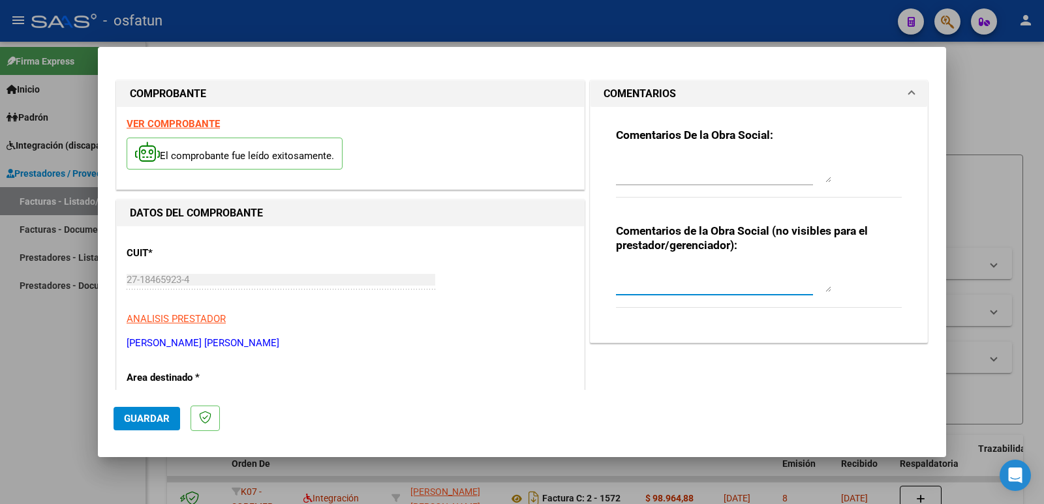
click at [678, 273] on textarea at bounding box center [723, 279] width 215 height 26
paste textarea "Fc Cargada por [PERSON_NAME]. [PERSON_NAME] / sin verificación de legajo"
type textarea "Fc Cargada por [PERSON_NAME]. [PERSON_NAME] / sin verificación de legajo"
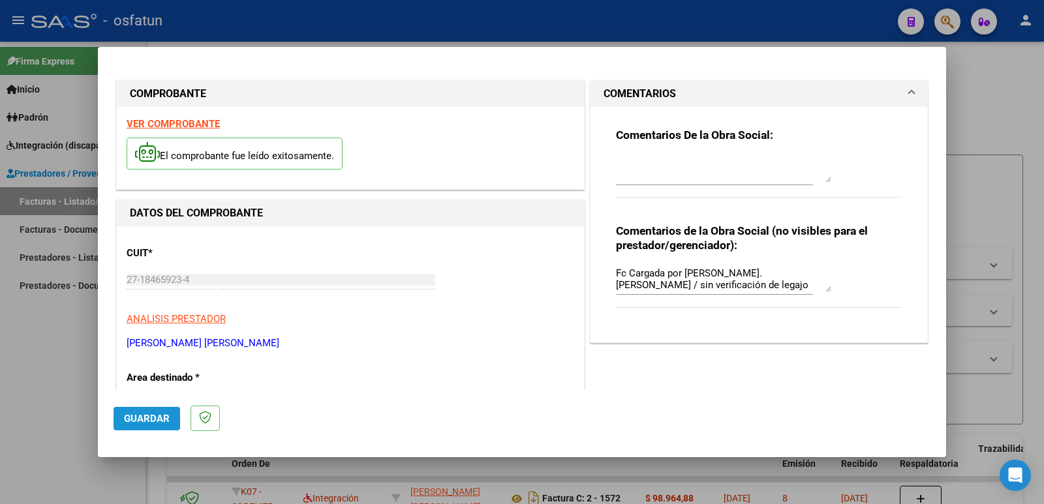
click at [165, 422] on span "Guardar" at bounding box center [147, 419] width 46 height 12
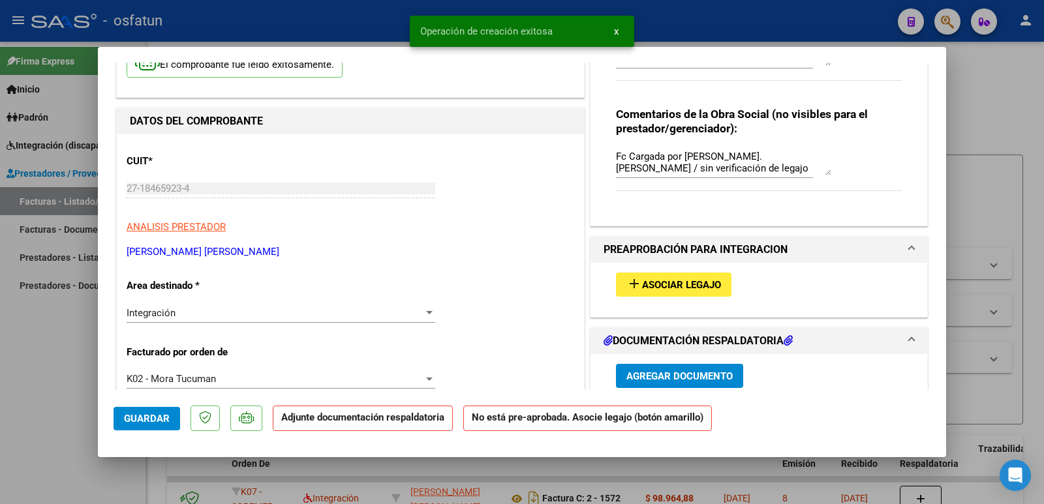
scroll to position [130, 0]
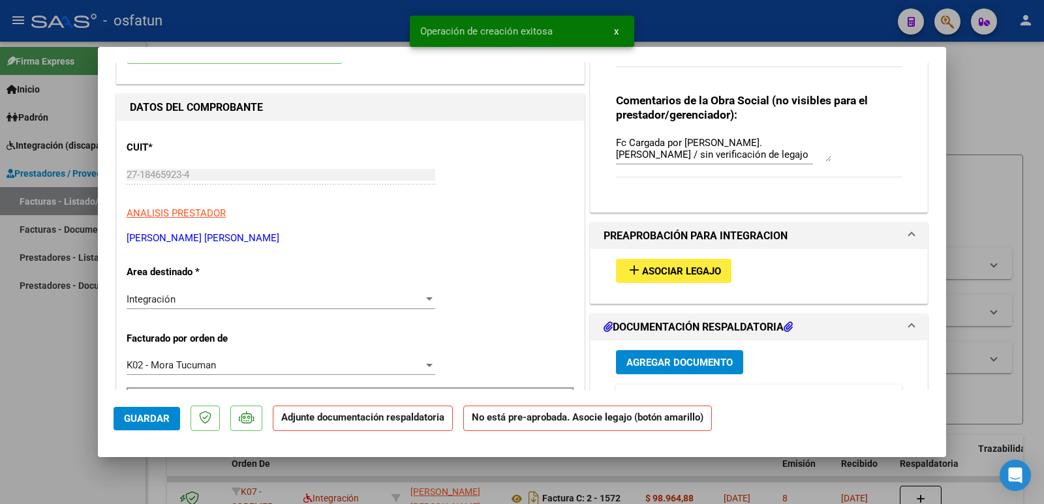
click at [658, 271] on span "Asociar Legajo" at bounding box center [681, 272] width 79 height 12
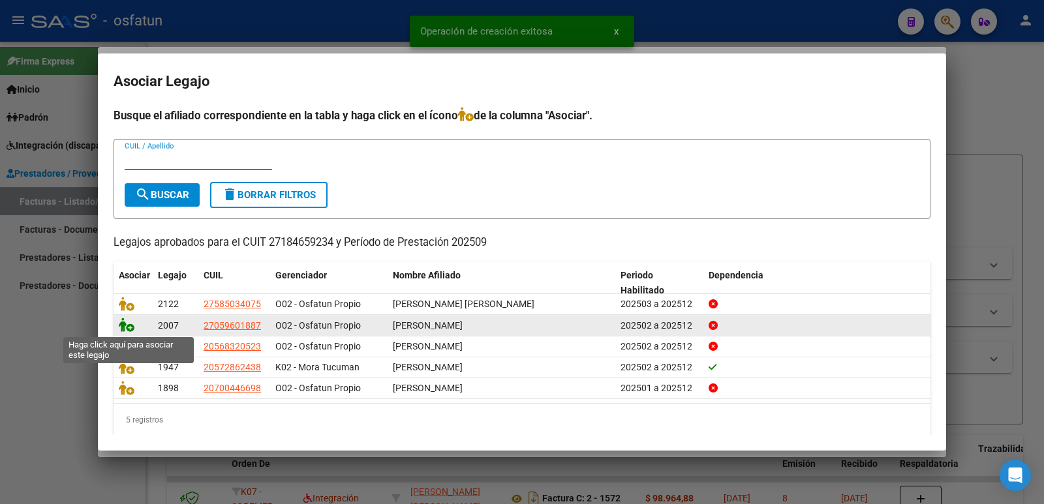
click at [121, 326] on icon at bounding box center [127, 325] width 16 height 14
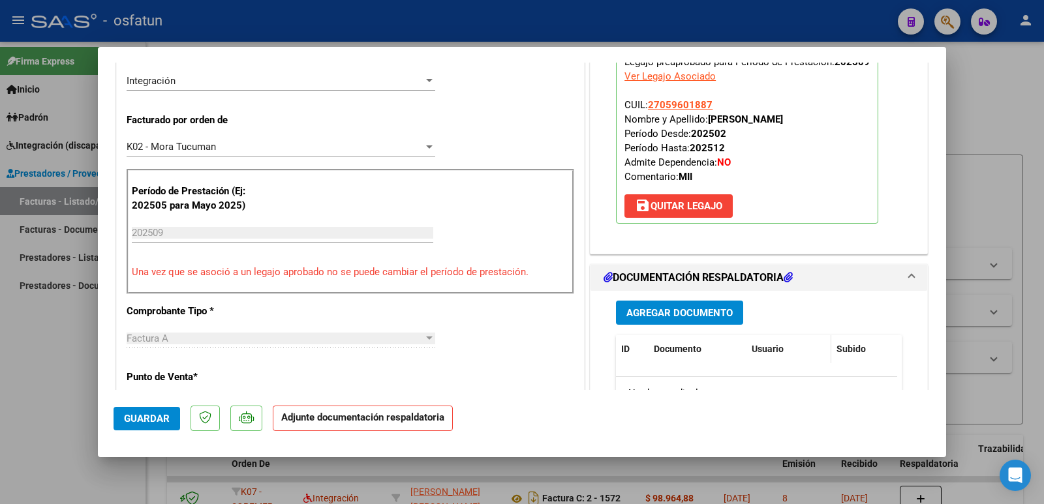
scroll to position [391, 0]
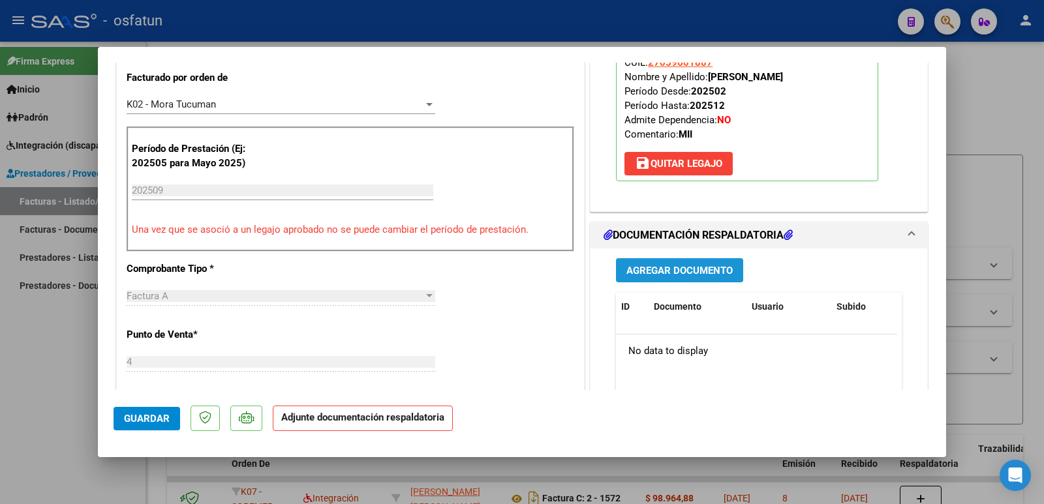
click at [718, 273] on span "Agregar Documento" at bounding box center [679, 271] width 106 height 12
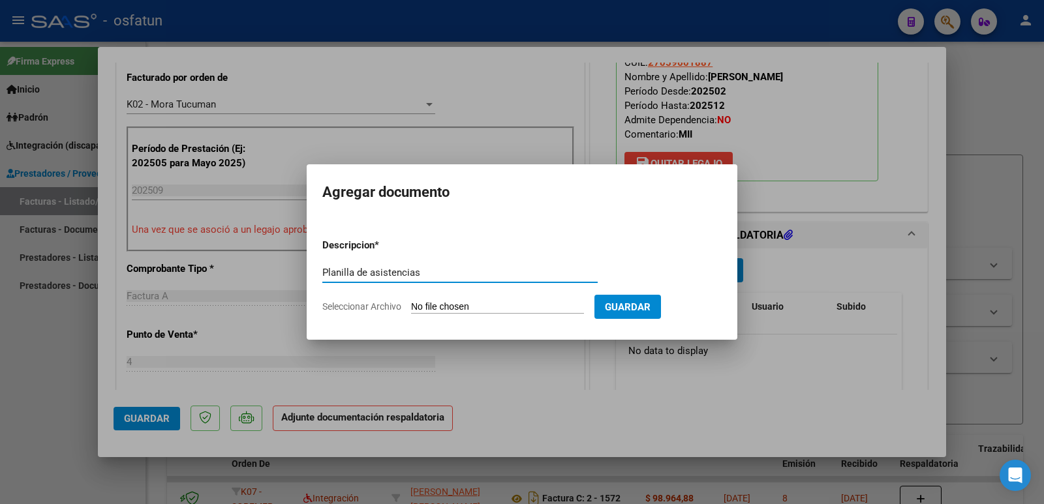
type input "Planilla de asistencias"
click at [500, 304] on input "Seleccionar Archivo" at bounding box center [497, 307] width 173 height 12
type input "C:\fakepath\[PERSON_NAME]- doc, complementaria.pdf"
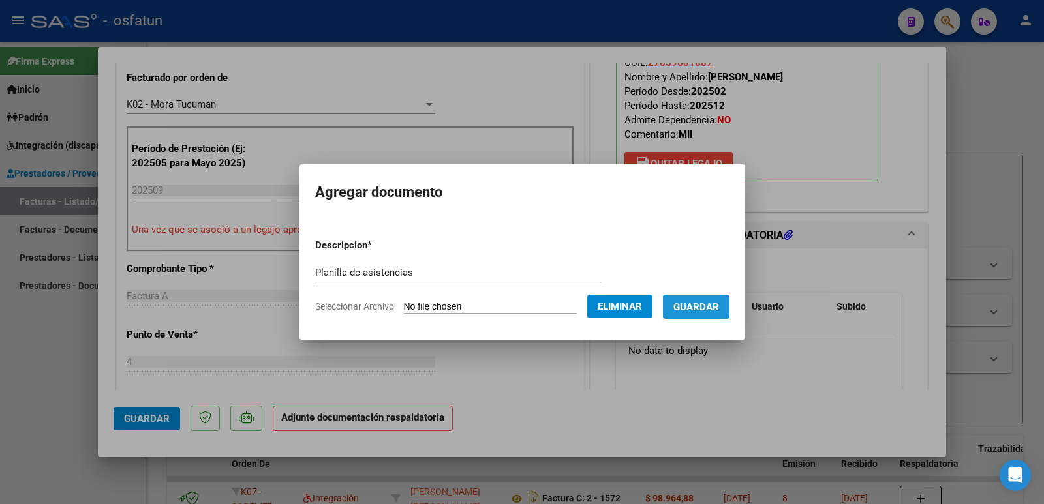
click at [708, 307] on span "Guardar" at bounding box center [696, 307] width 46 height 12
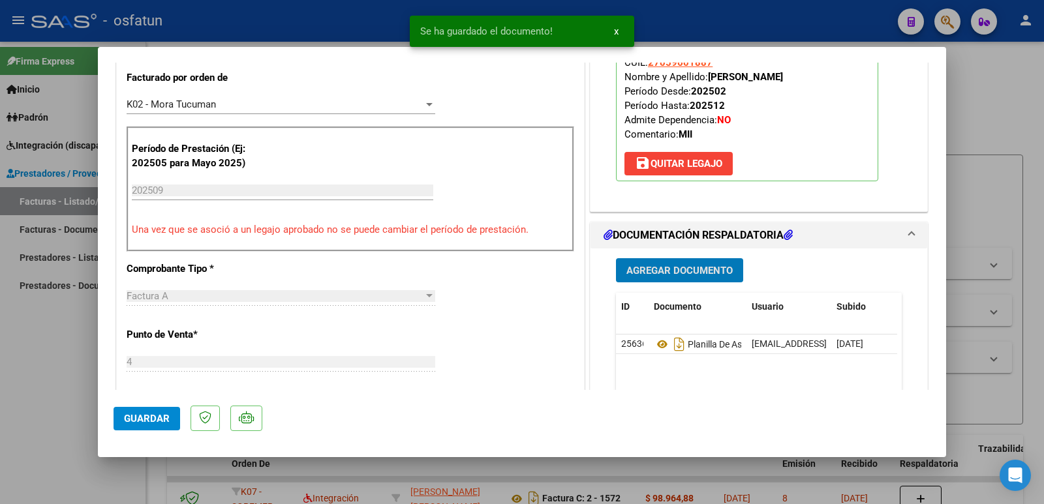
click at [702, 272] on span "Agregar Documento" at bounding box center [679, 271] width 106 height 12
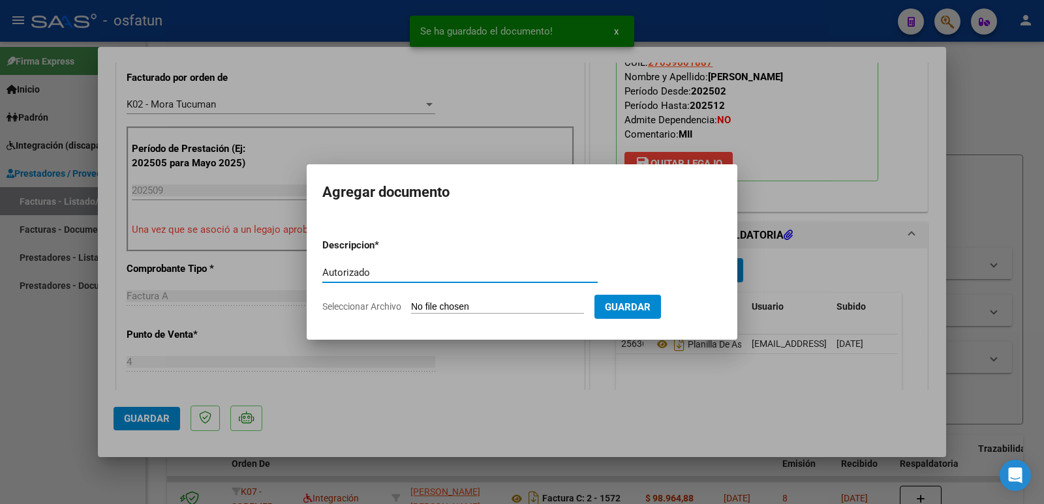
type input "Autorizado"
click at [470, 306] on input "Seleccionar Archivo" at bounding box center [497, 307] width 173 height 12
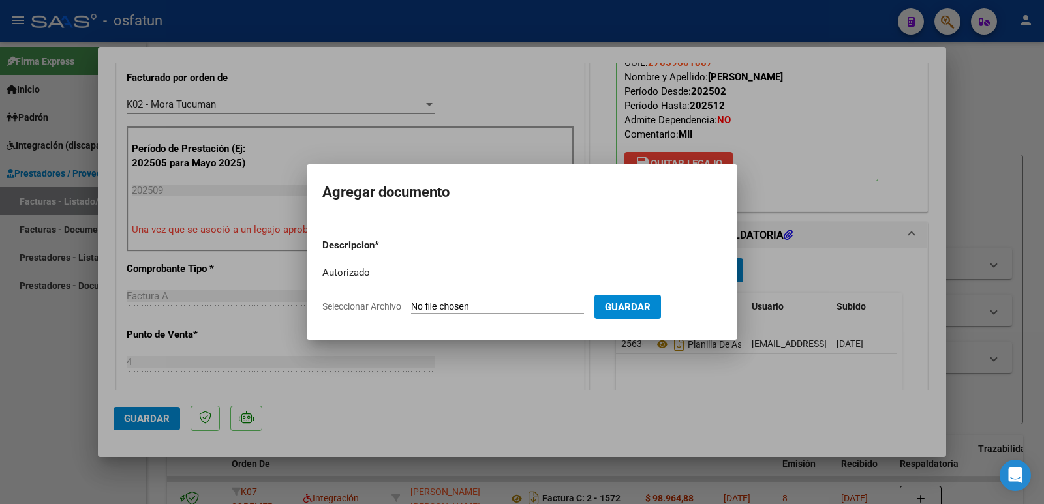
type input "C:\fakepath\[PERSON_NAME]-autorizacion 2025.pdf"
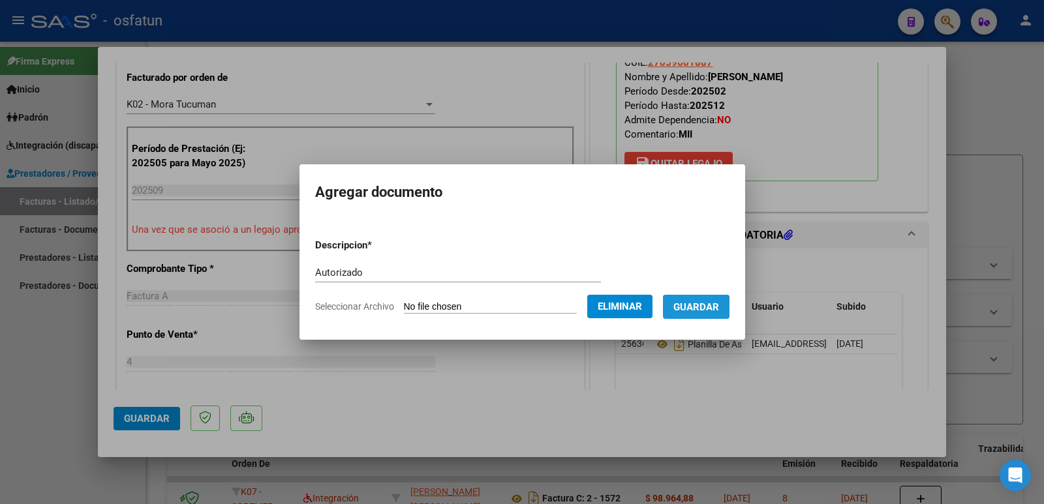
click at [719, 305] on span "Guardar" at bounding box center [696, 307] width 46 height 12
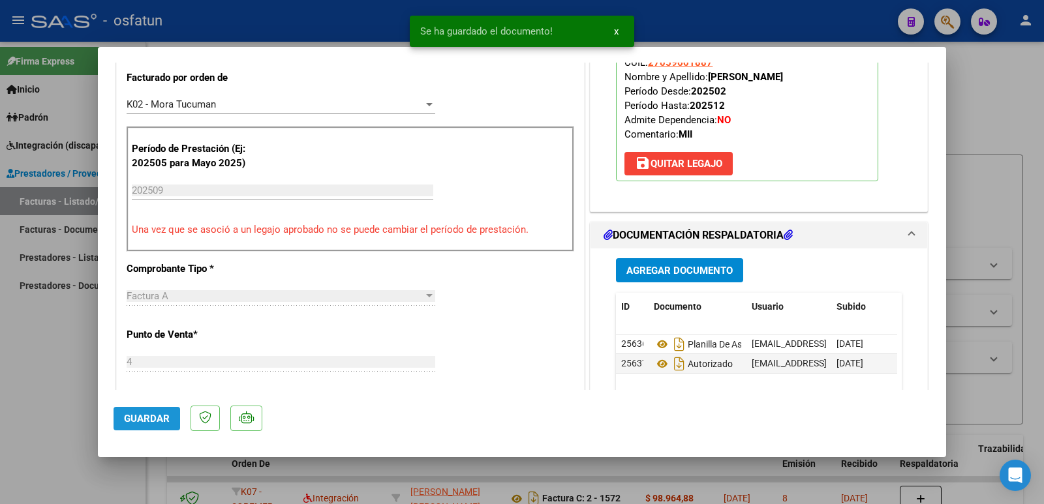
click at [149, 421] on span "Guardar" at bounding box center [147, 419] width 46 height 12
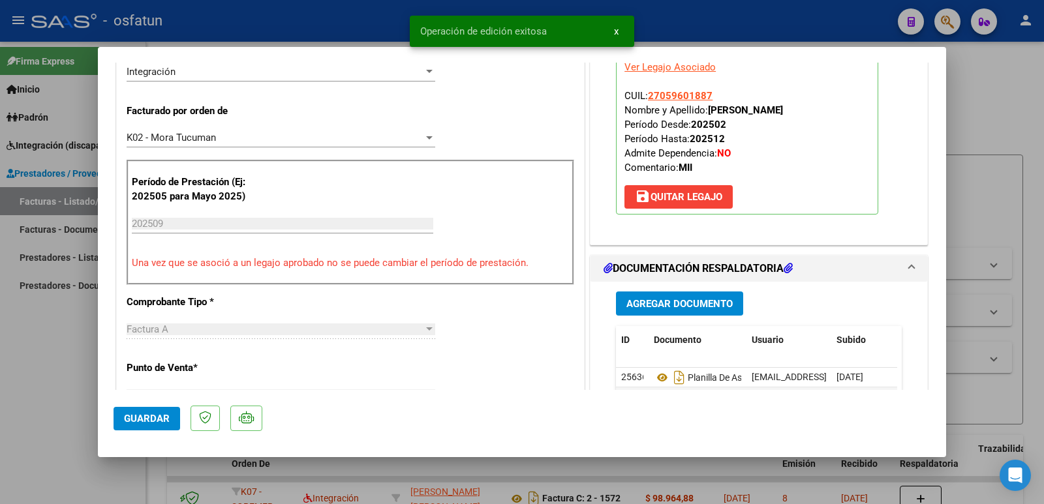
scroll to position [356, 0]
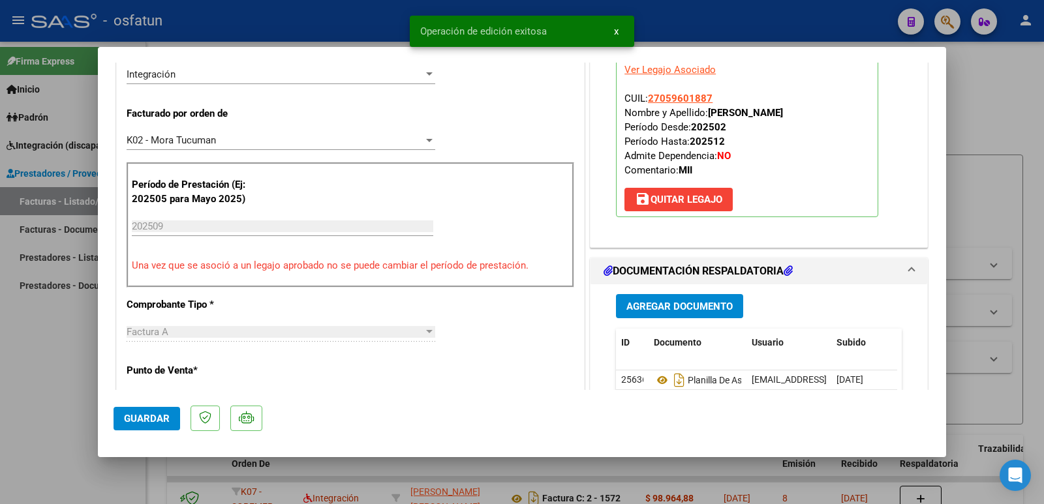
drag, startPoint x: 842, startPoint y: 80, endPoint x: 706, endPoint y: 117, distance: 140.7
click at [708, 117] on strong "[PERSON_NAME]" at bounding box center [745, 113] width 75 height 12
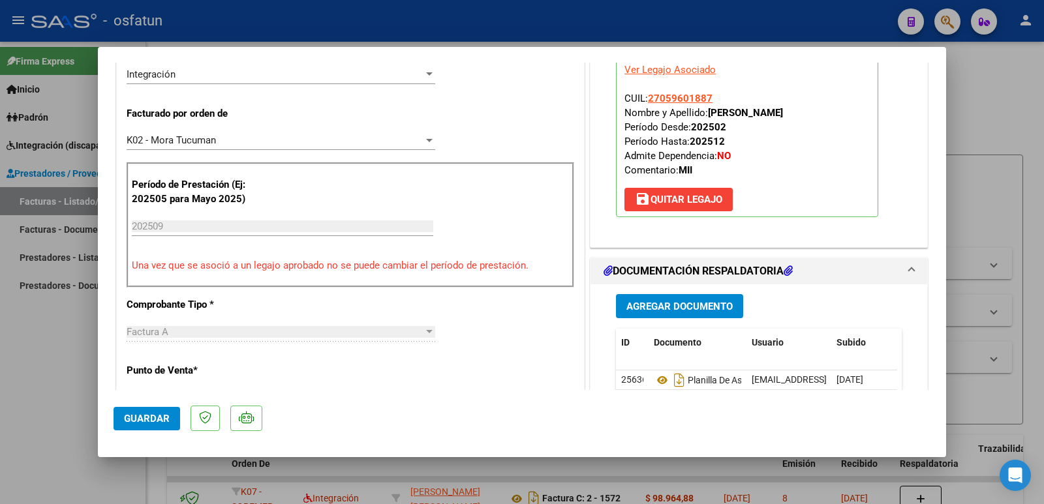
copy strong "[PERSON_NAME]"
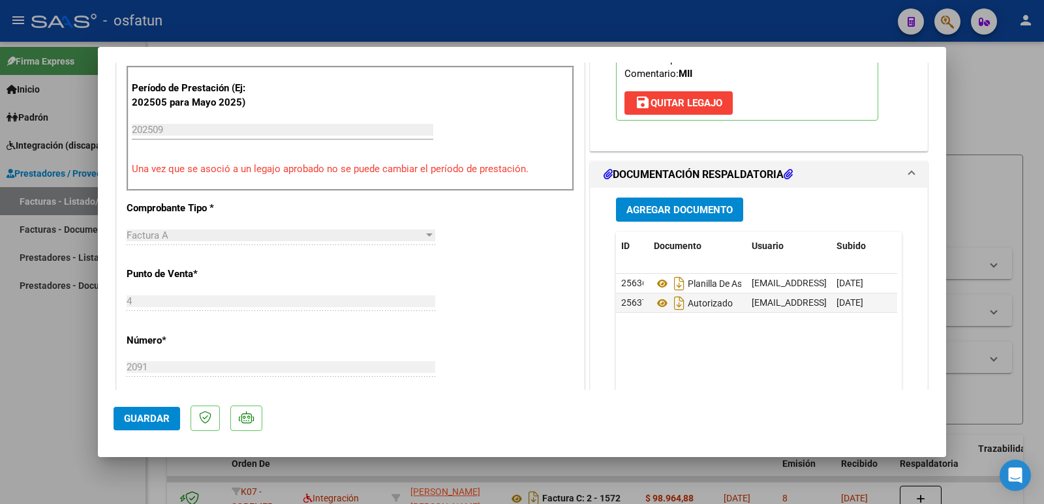
scroll to position [551, 0]
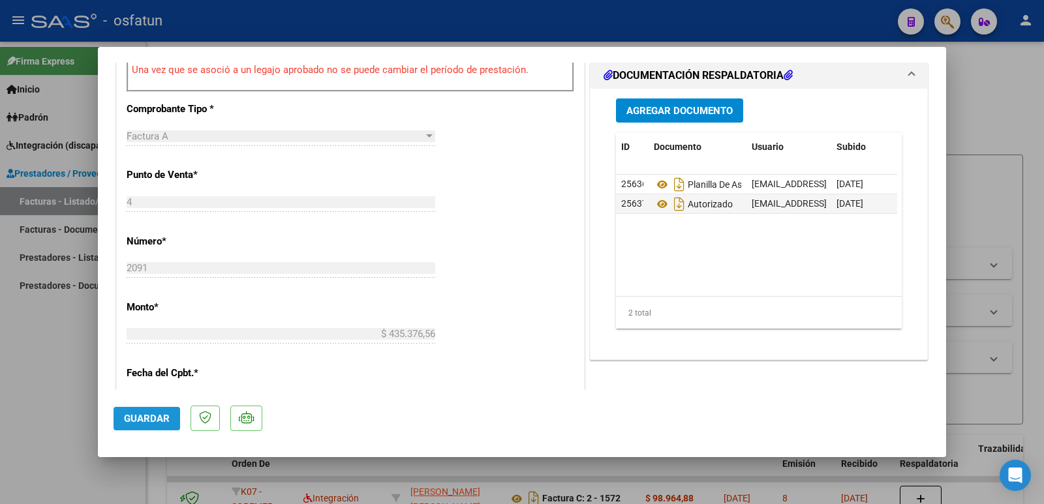
click at [134, 413] on span "Guardar" at bounding box center [147, 419] width 46 height 12
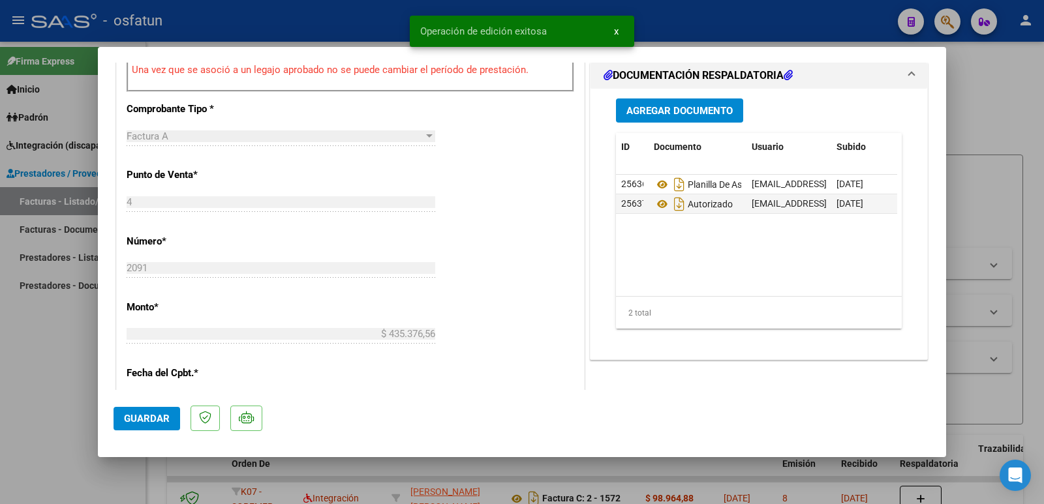
click at [17, 412] on div at bounding box center [522, 252] width 1044 height 504
type input "$ 0,00"
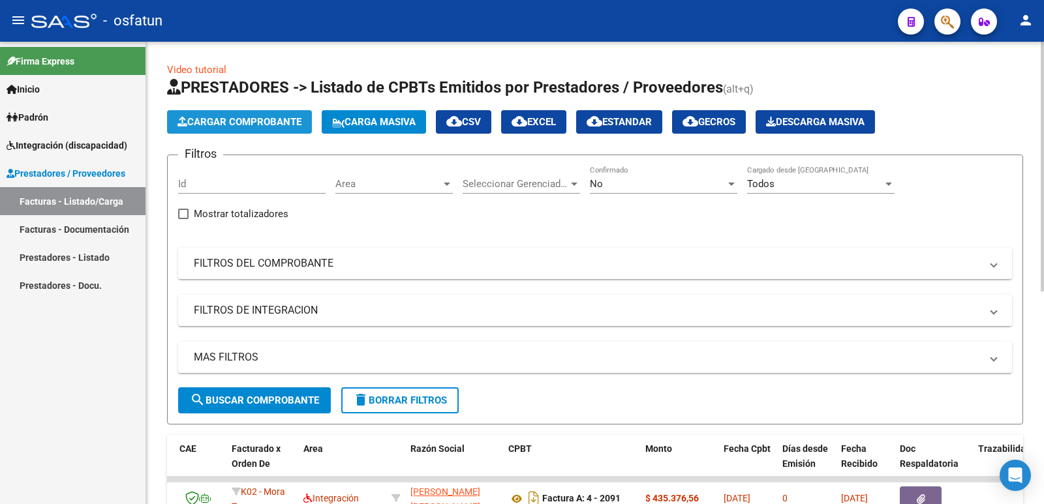
click at [225, 120] on span "Cargar Comprobante" at bounding box center [239, 122] width 124 height 12
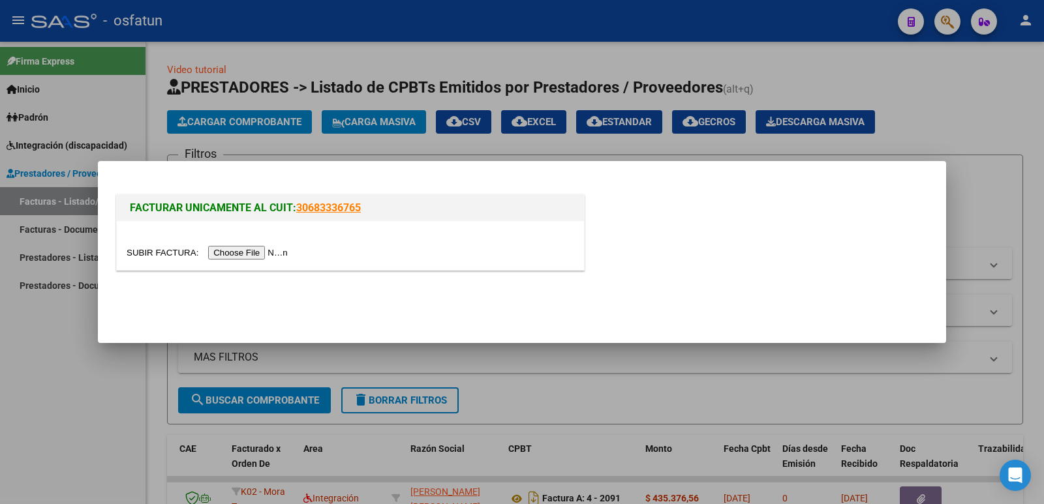
click at [240, 258] on input "file" at bounding box center [209, 253] width 165 height 14
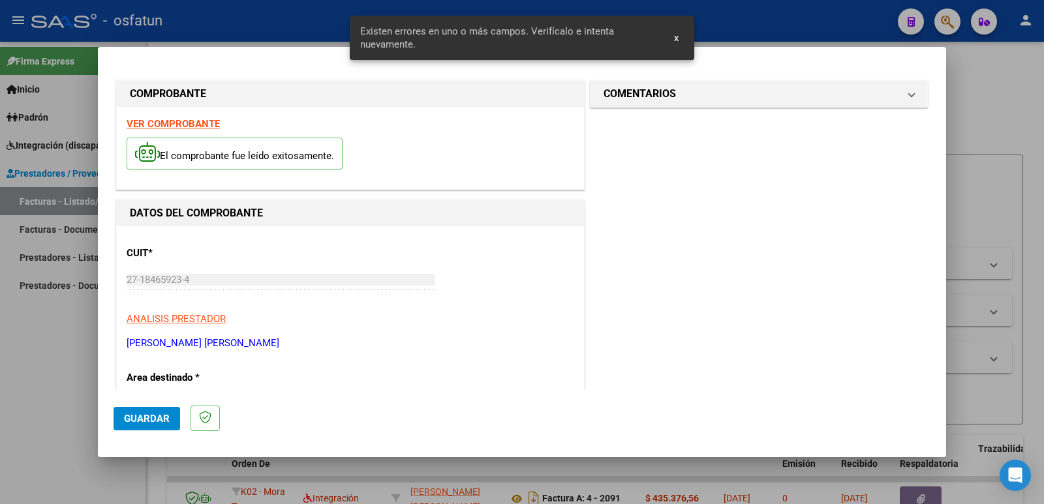
scroll to position [332, 0]
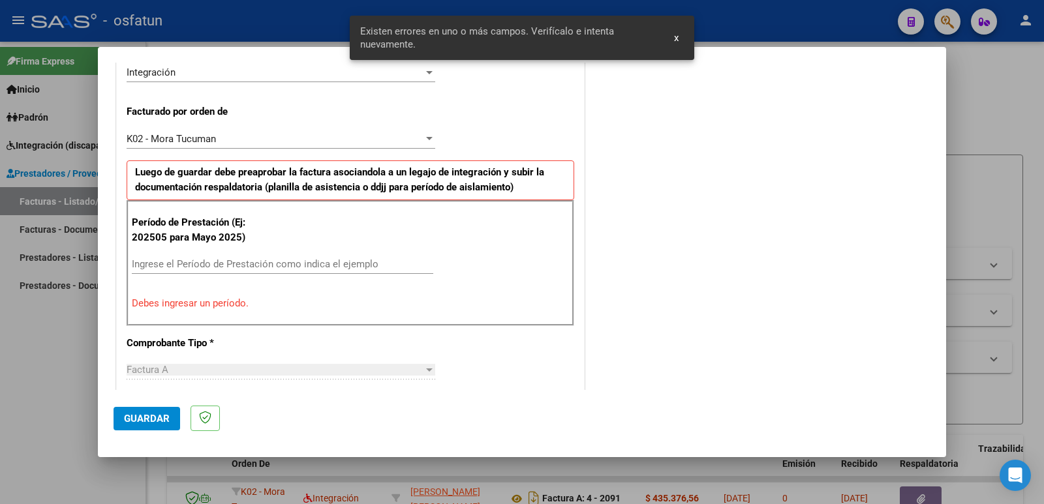
click at [248, 266] on input "Ingrese el Período de Prestación como indica el ejemplo" at bounding box center [282, 264] width 301 height 12
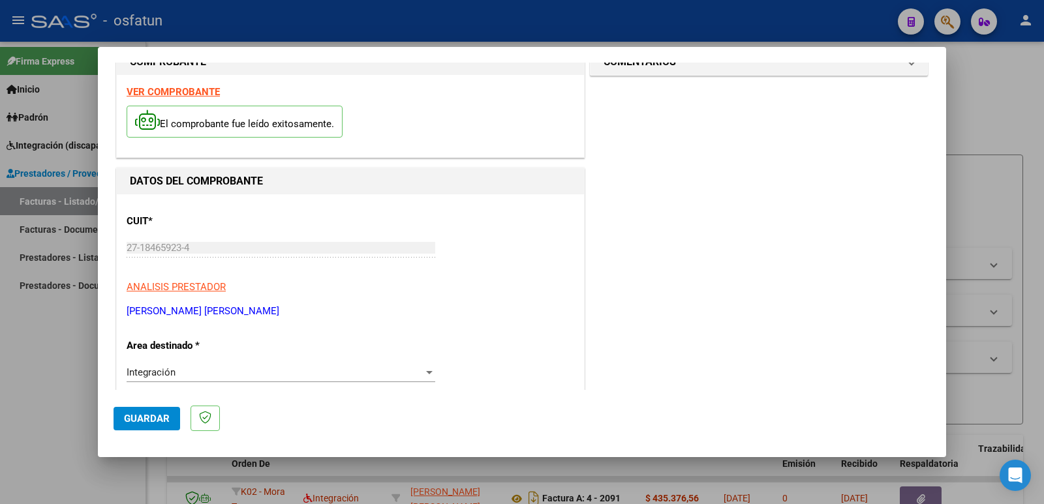
scroll to position [6, 0]
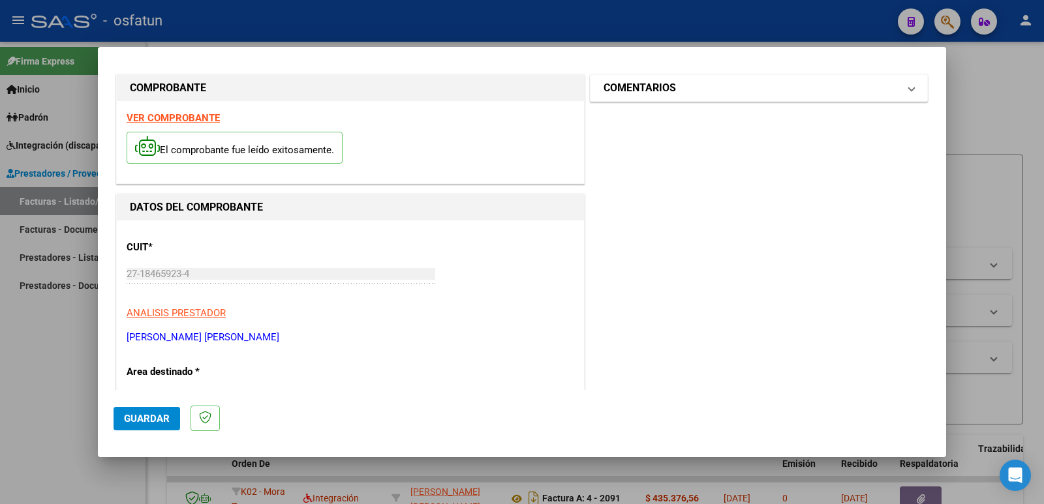
type input "202509"
click at [669, 91] on h1 "COMENTARIOS" at bounding box center [639, 88] width 72 height 16
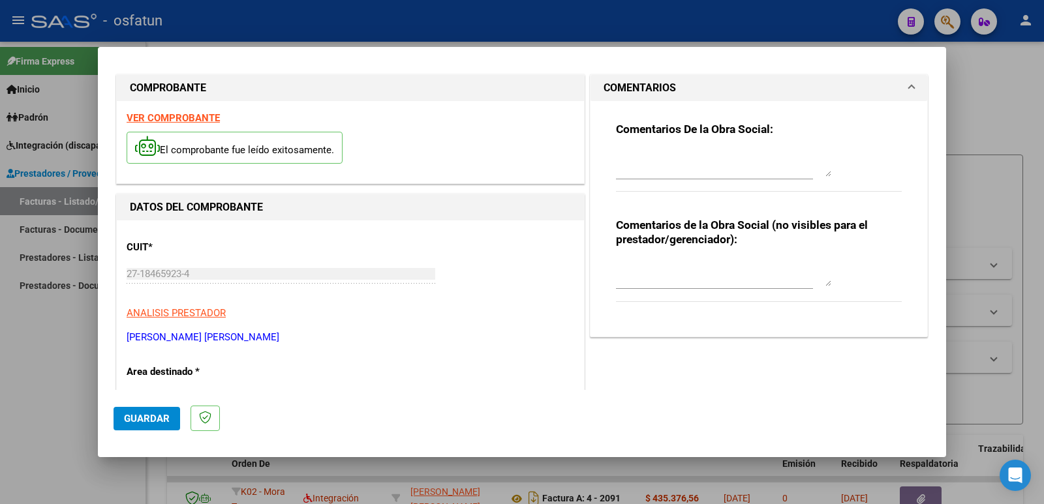
click at [629, 271] on textarea at bounding box center [723, 273] width 215 height 26
paste textarea "Fc Cargada por [PERSON_NAME]. [PERSON_NAME] / sin verificación de legajo"
type textarea "Fc Cargada por [PERSON_NAME]. [PERSON_NAME] / sin verificación de legajo"
click at [149, 421] on span "Guardar" at bounding box center [147, 419] width 46 height 12
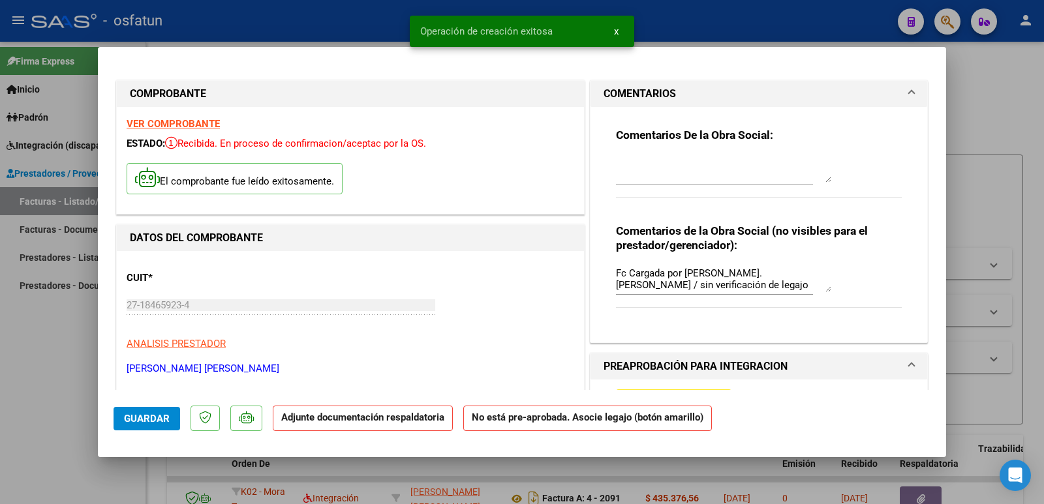
scroll to position [196, 0]
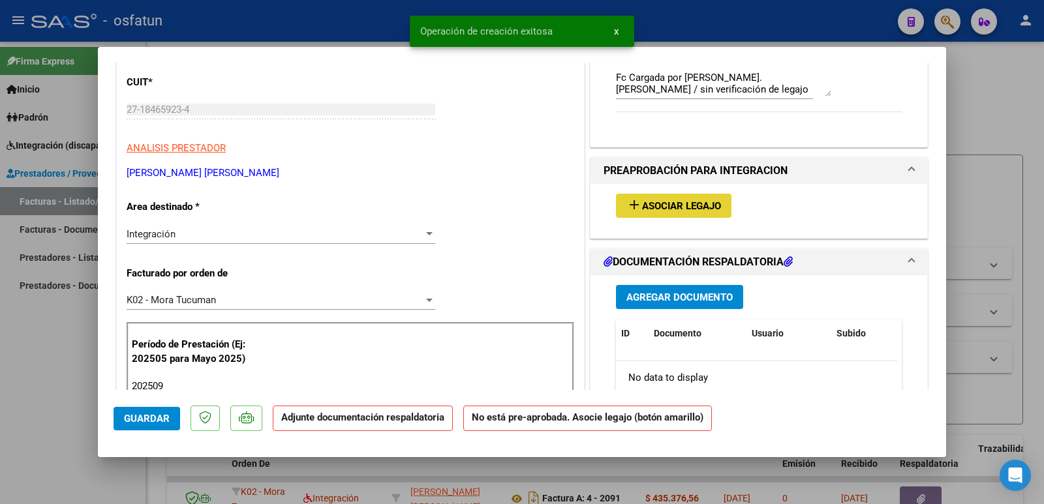
click at [642, 209] on span "Asociar Legajo" at bounding box center [681, 206] width 79 height 12
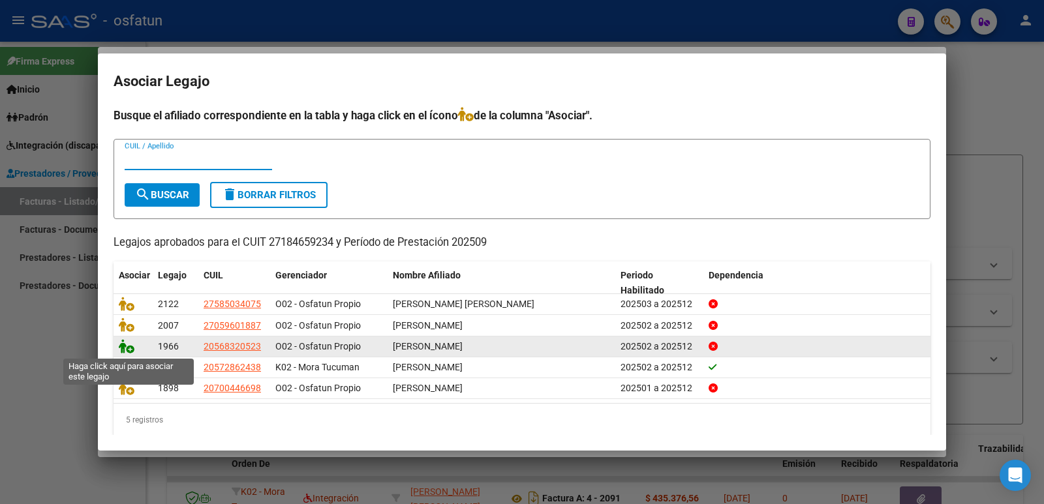
click at [121, 346] on icon at bounding box center [127, 346] width 16 height 14
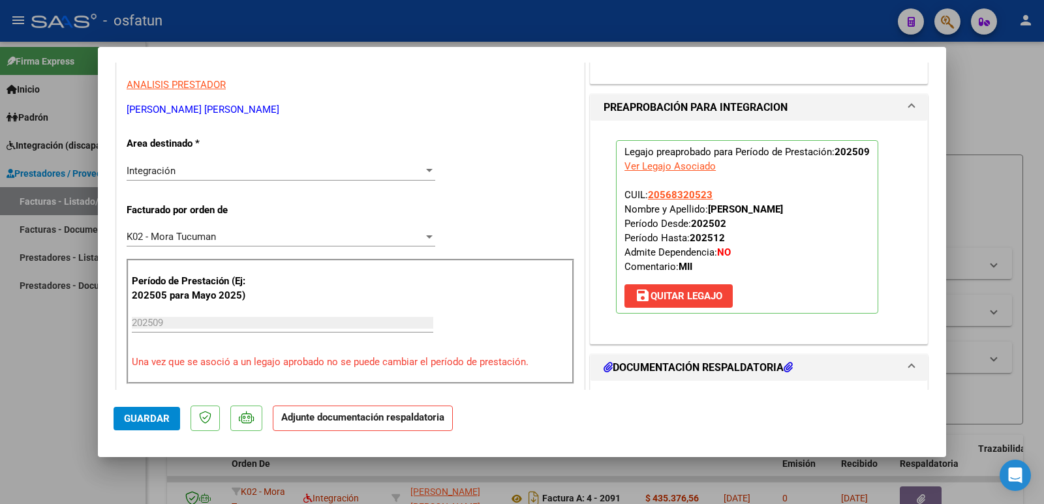
scroll to position [391, 0]
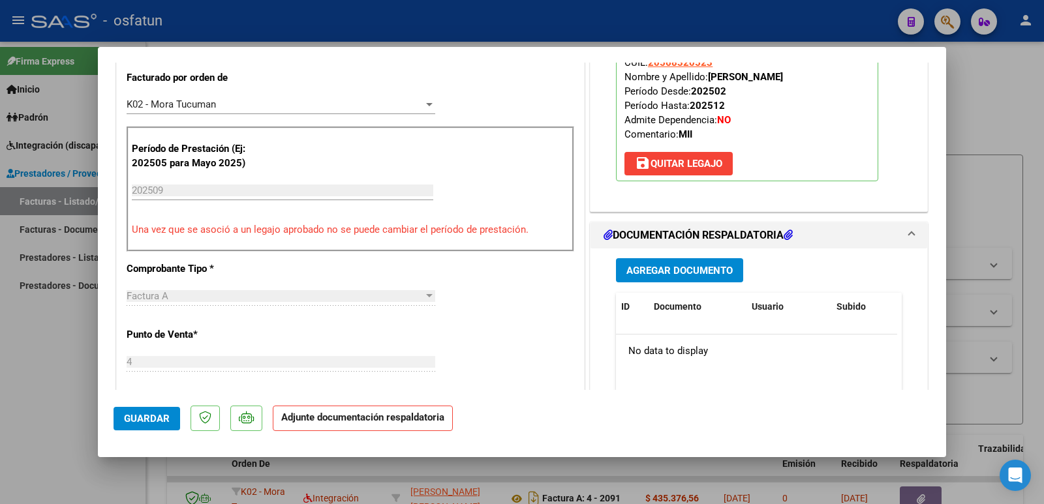
click at [626, 274] on span "Agregar Documento" at bounding box center [679, 271] width 106 height 12
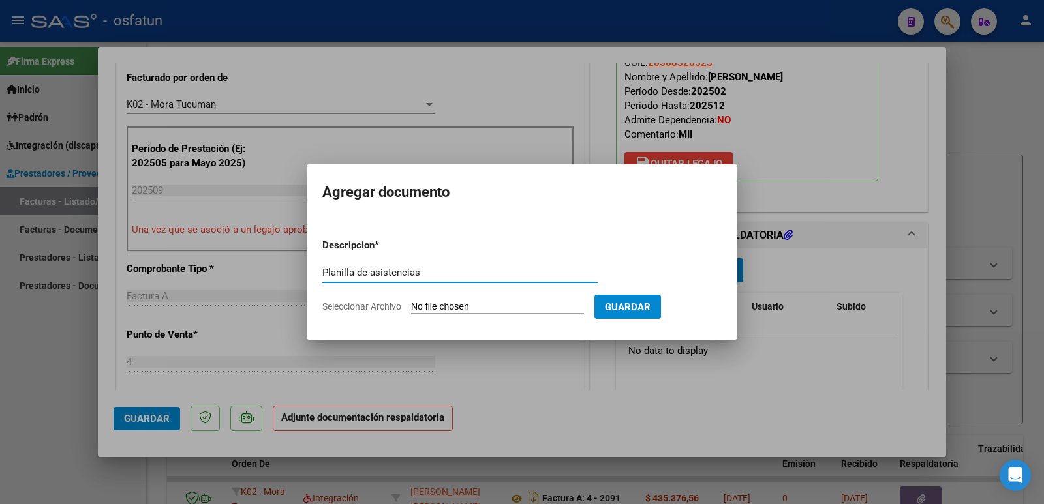
type input "Planilla de asistencias"
click at [488, 298] on form "Descripcion * Planilla de asistencias Escriba aquí una descripcion Seleccionar …" at bounding box center [521, 275] width 399 height 95
click at [481, 305] on input "Seleccionar Archivo" at bounding box center [497, 307] width 173 height 12
type input "C:\fakepath\[PERSON_NAME]-doc. COMPLEMENTARIA.pdf"
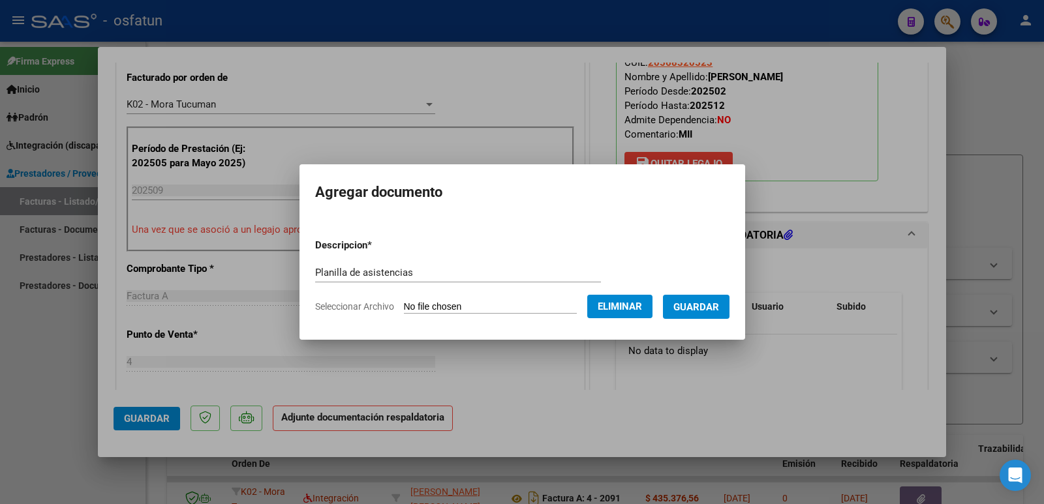
click at [706, 310] on span "Guardar" at bounding box center [696, 307] width 46 height 12
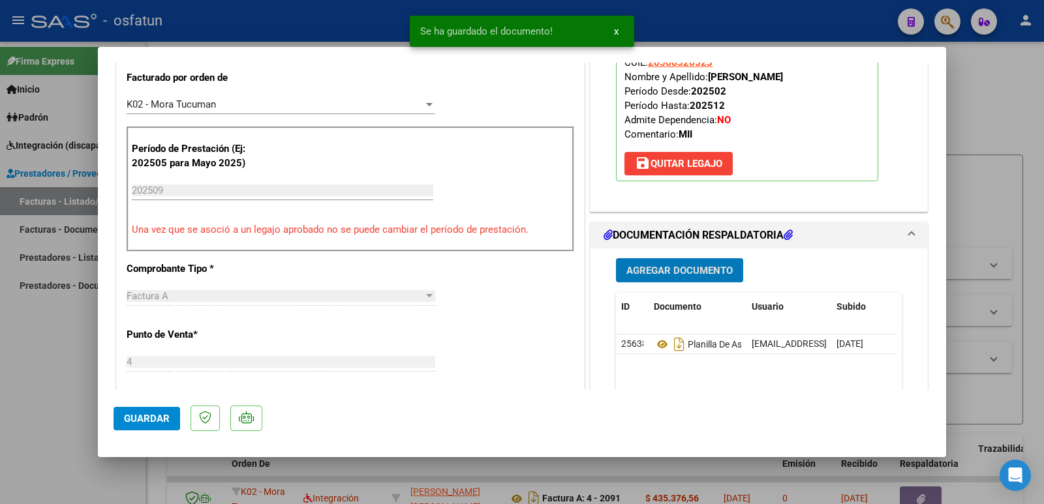
click at [685, 268] on span "Agregar Documento" at bounding box center [679, 271] width 106 height 12
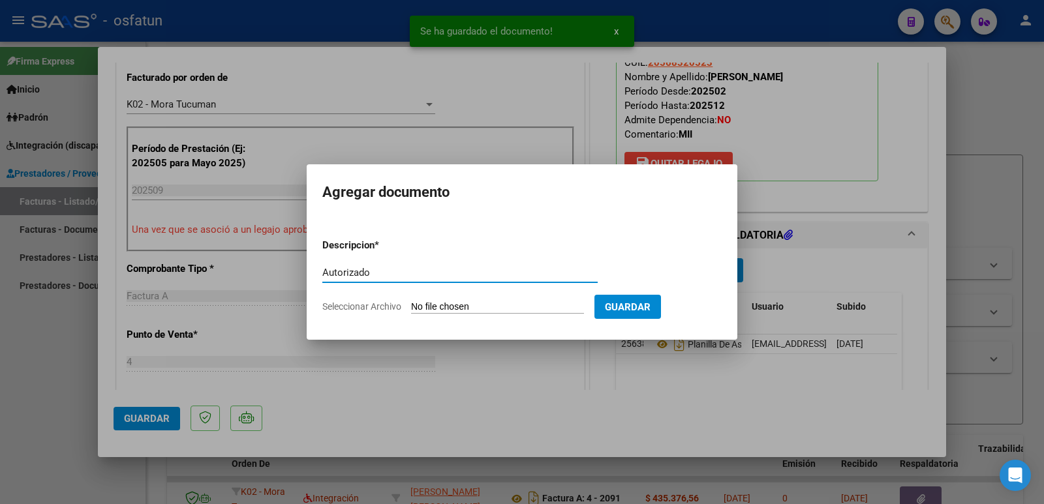
type input "Autorizado"
click at [457, 303] on input "Seleccionar Archivo" at bounding box center [497, 307] width 173 height 12
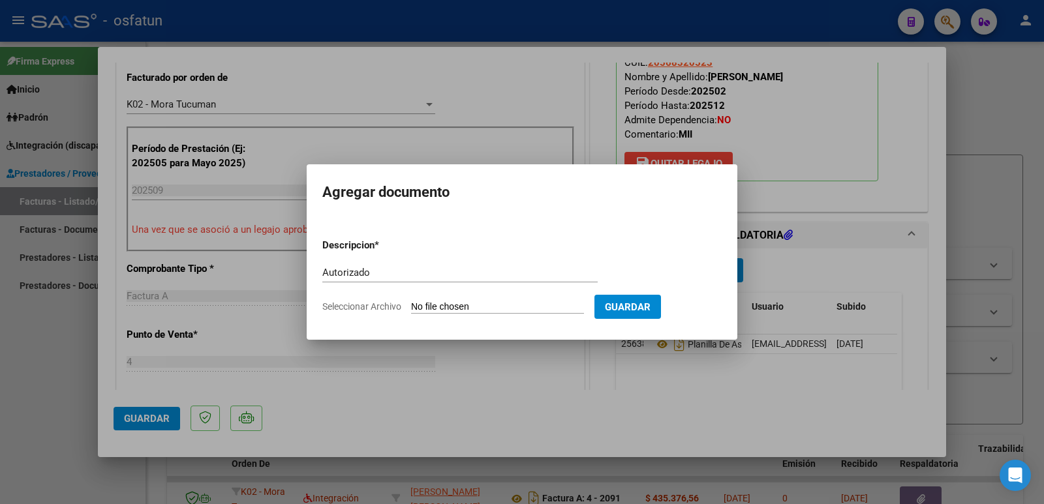
type input "C:\fakepath\[PERSON_NAME]-Autorizacion.pdf"
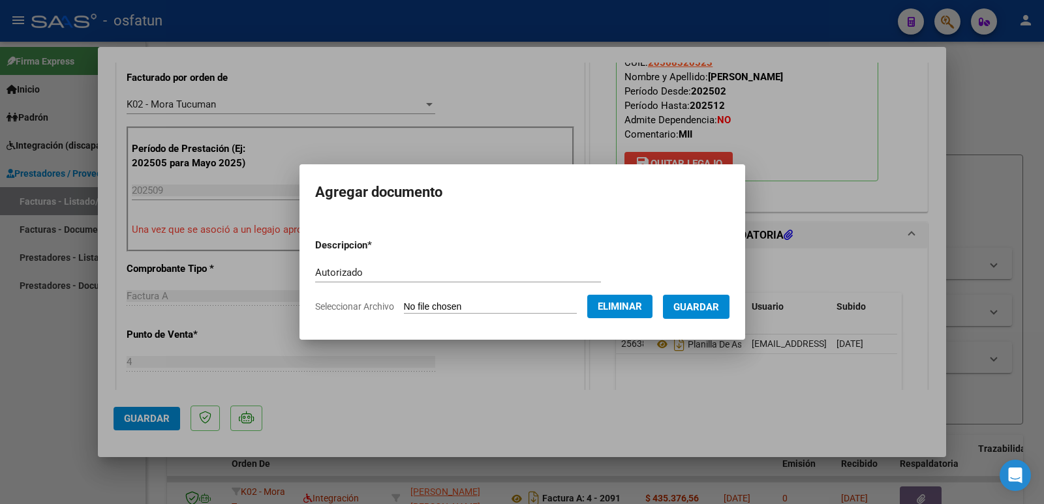
click at [707, 306] on span "Guardar" at bounding box center [696, 307] width 46 height 12
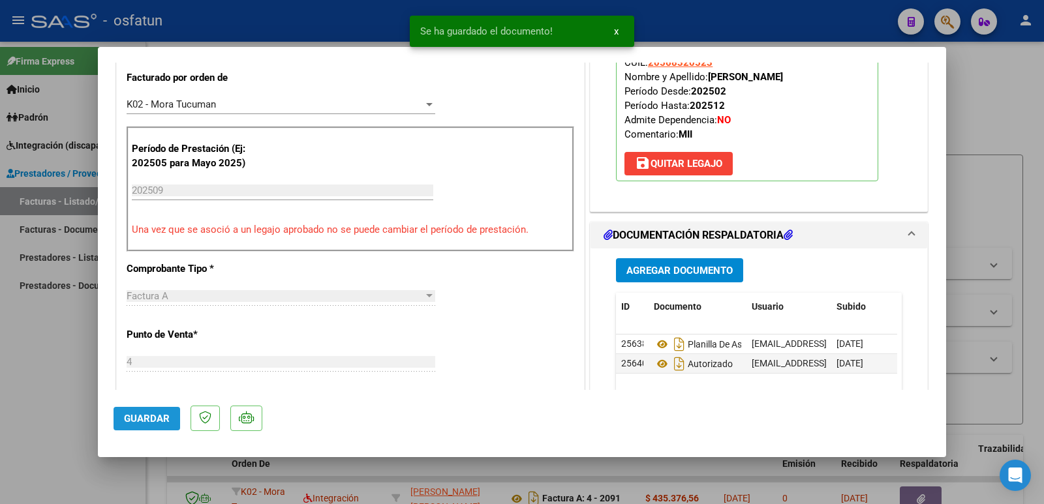
click at [151, 419] on span "Guardar" at bounding box center [147, 419] width 46 height 12
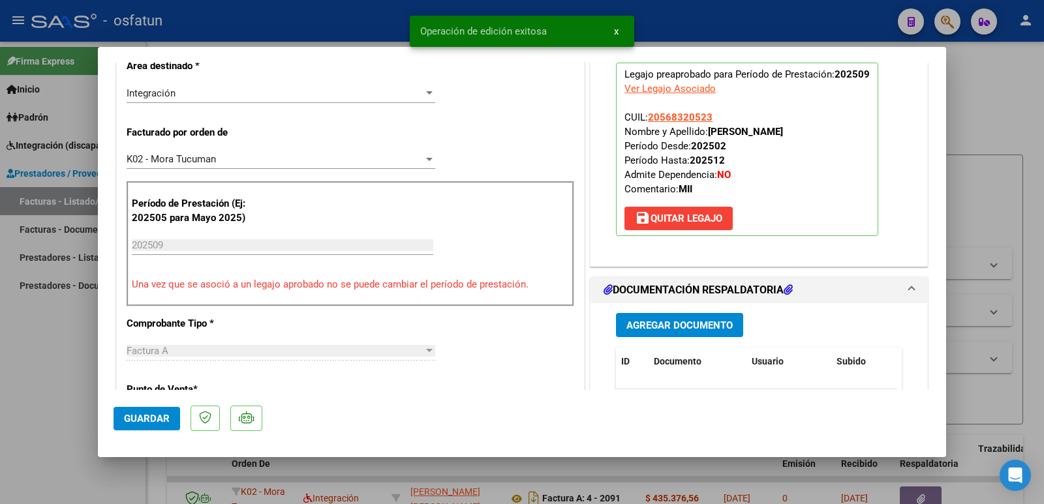
scroll to position [261, 0]
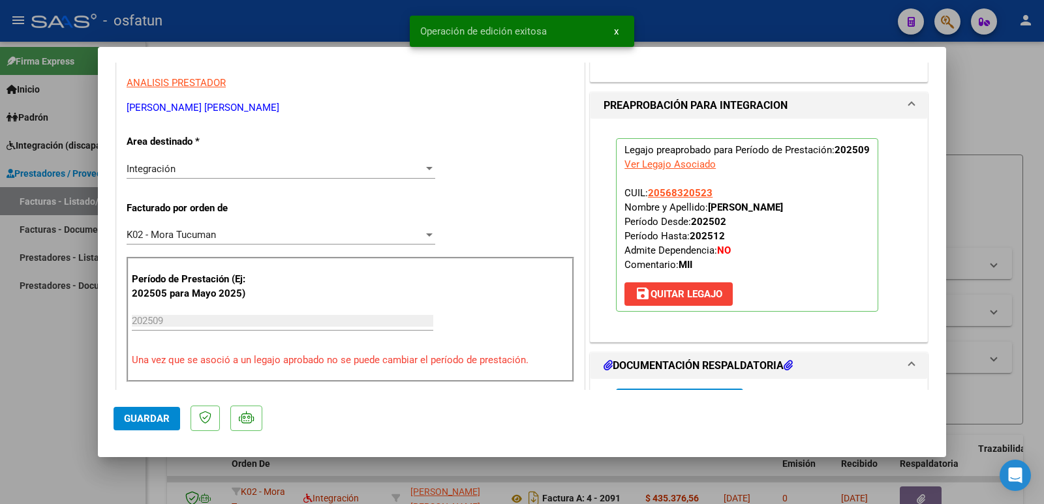
drag, startPoint x: 705, startPoint y: 207, endPoint x: 853, endPoint y: 208, distance: 147.5
click at [783, 208] on strong "[PERSON_NAME]" at bounding box center [745, 208] width 75 height 12
copy strong "[PERSON_NAME]"
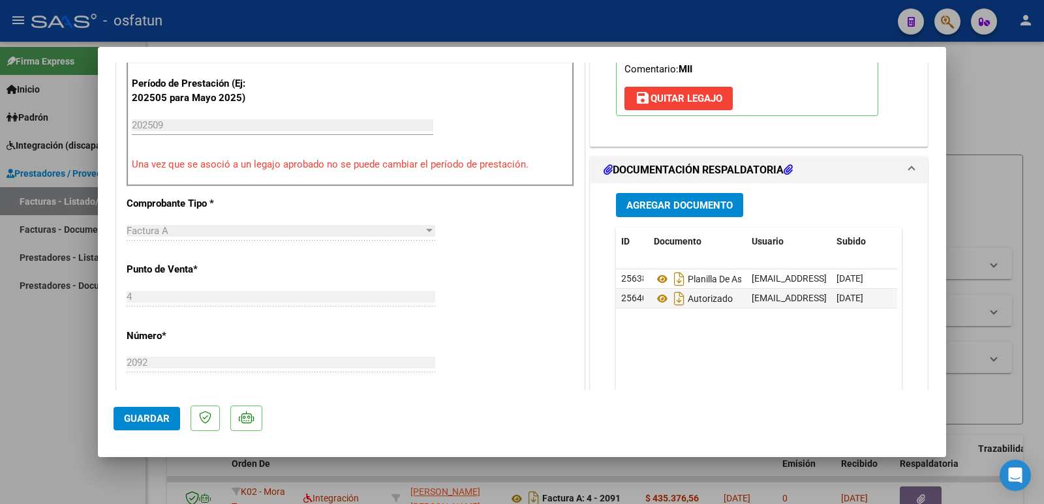
scroll to position [652, 0]
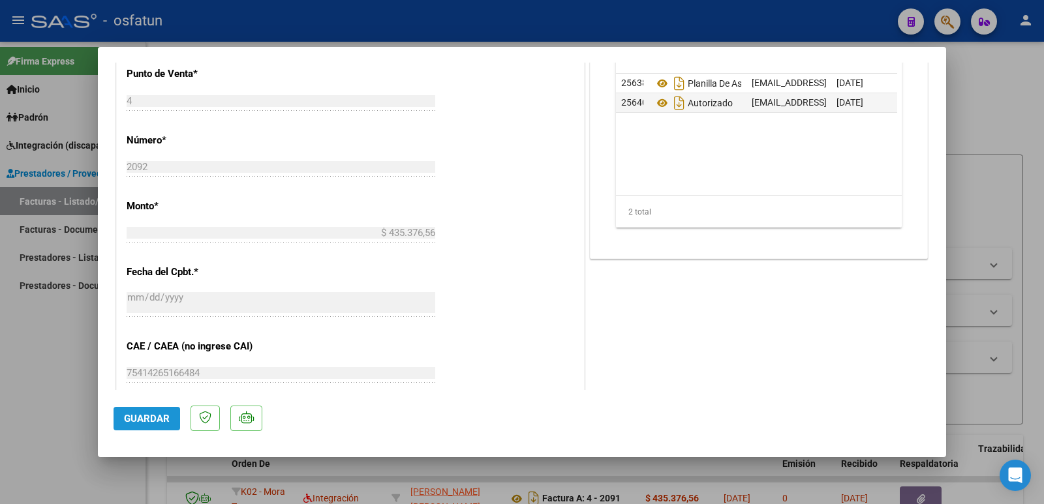
click at [152, 420] on span "Guardar" at bounding box center [147, 419] width 46 height 12
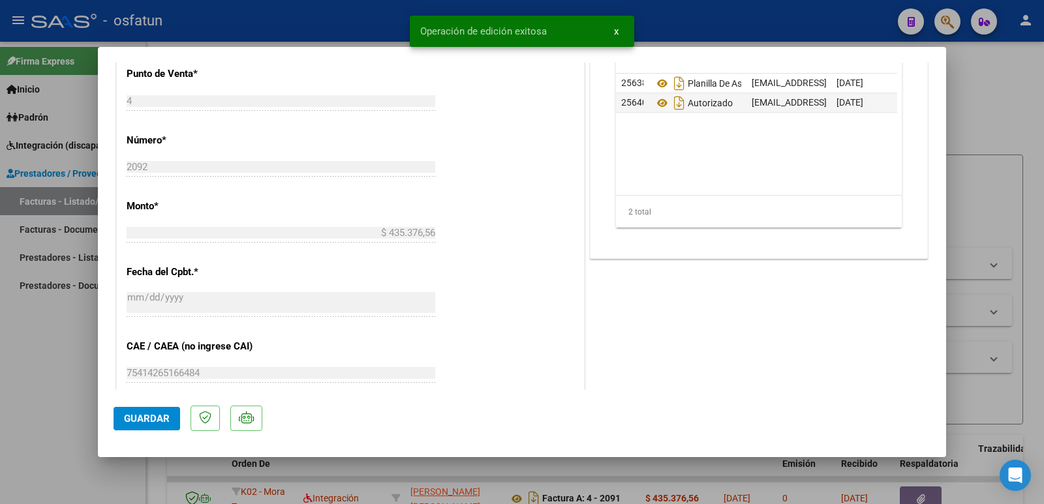
click at [25, 410] on div at bounding box center [522, 252] width 1044 height 504
type input "$ 0,00"
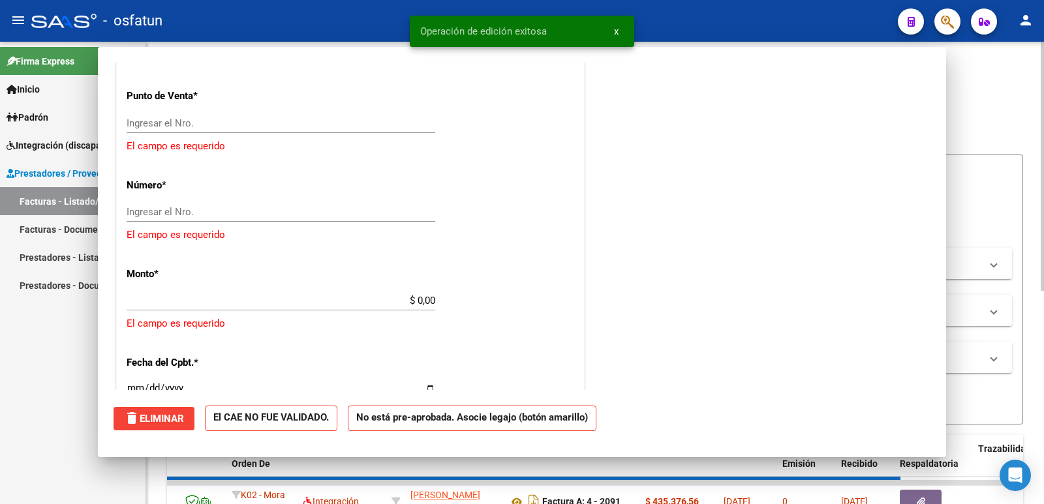
scroll to position [0, 0]
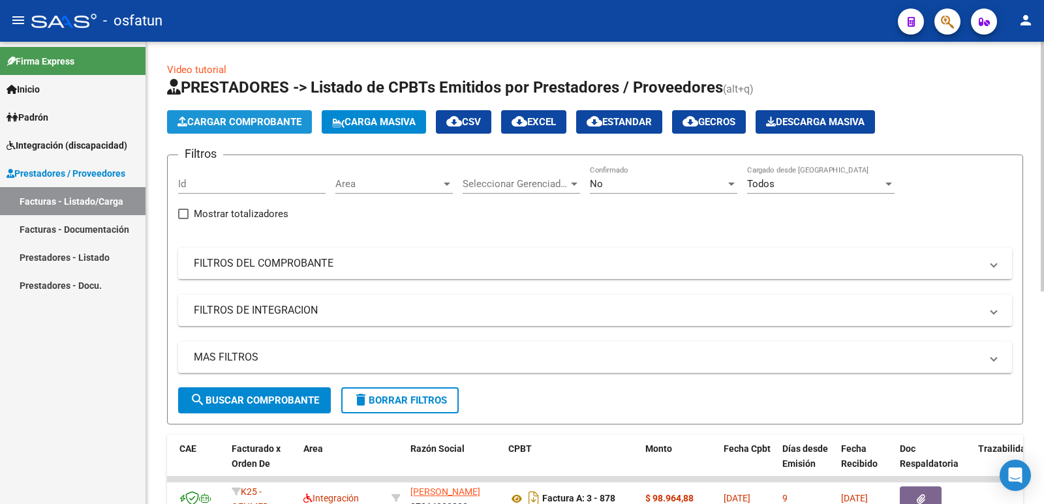
click at [221, 121] on span "Cargar Comprobante" at bounding box center [239, 122] width 124 height 12
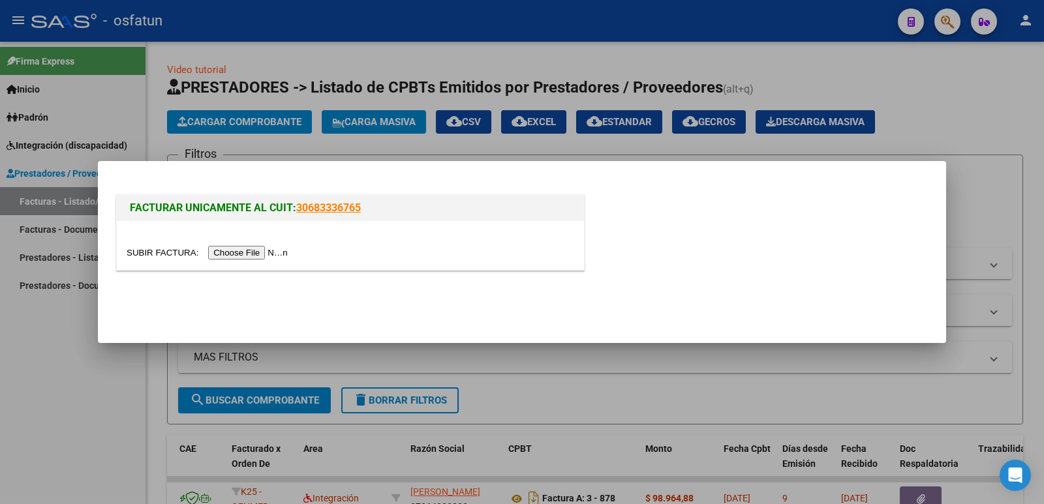
click at [260, 249] on input "file" at bounding box center [209, 253] width 165 height 14
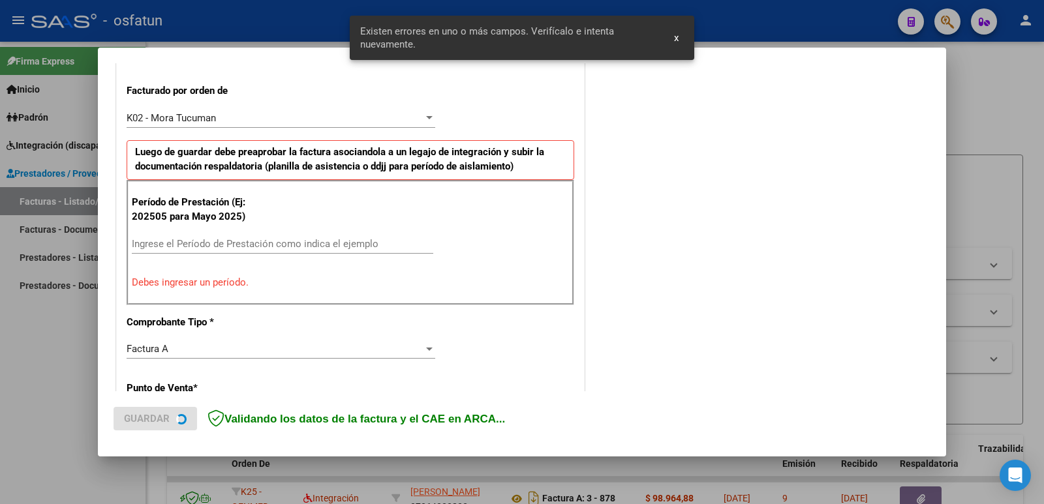
scroll to position [356, 0]
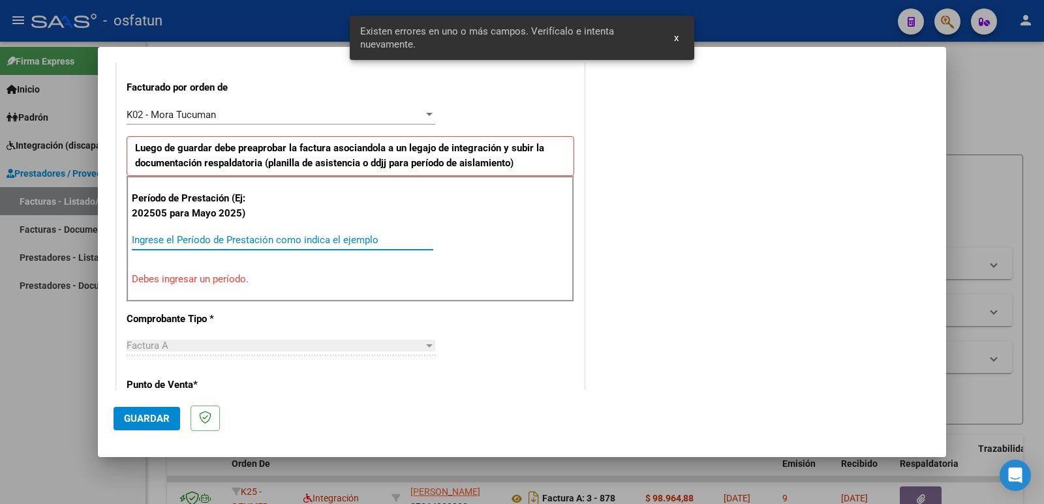
click at [260, 239] on input "Ingrese el Período de Prestación como indica el ejemplo" at bounding box center [282, 240] width 301 height 12
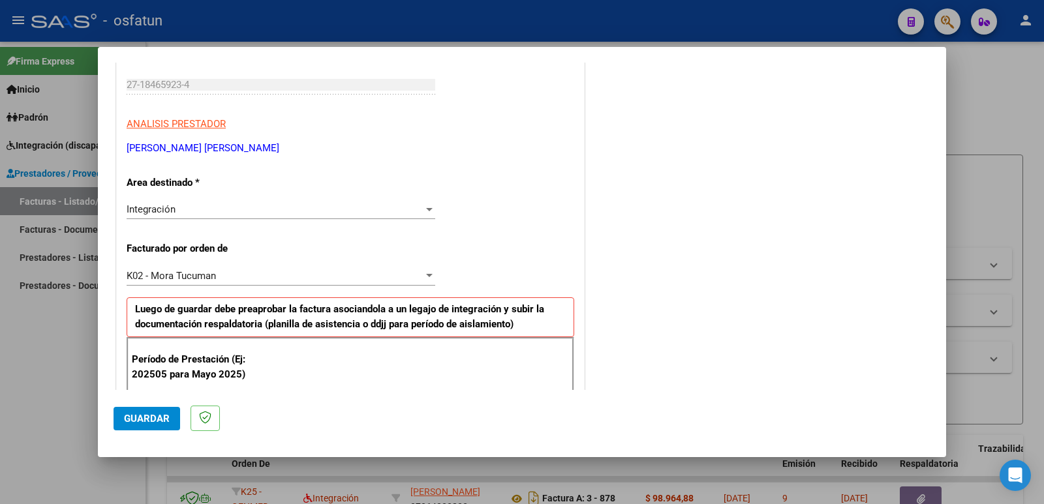
scroll to position [196, 0]
type input "202509"
click at [216, 279] on span "K02 - Mora Tucuman" at bounding box center [171, 275] width 89 height 12
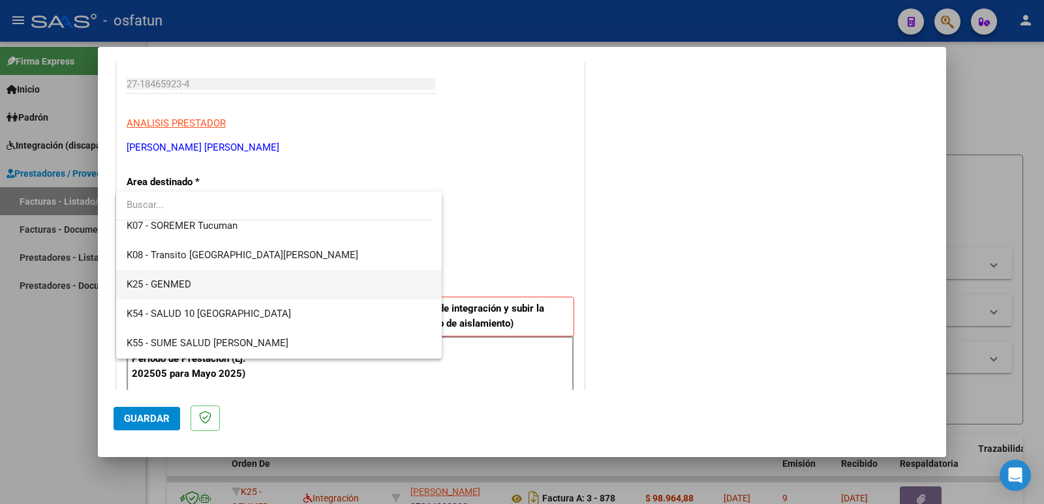
scroll to position [662, 0]
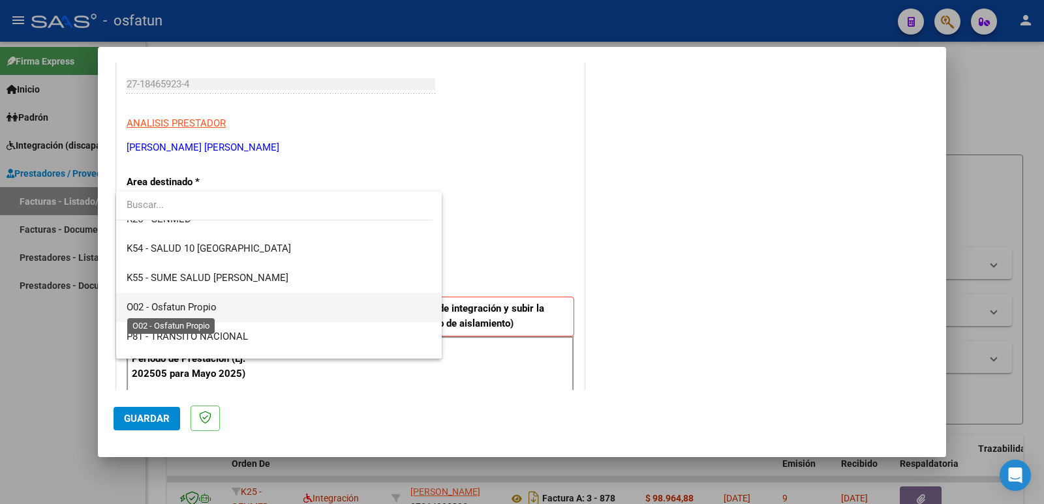
click at [204, 302] on span "O02 - Osfatun Propio" at bounding box center [172, 307] width 90 height 12
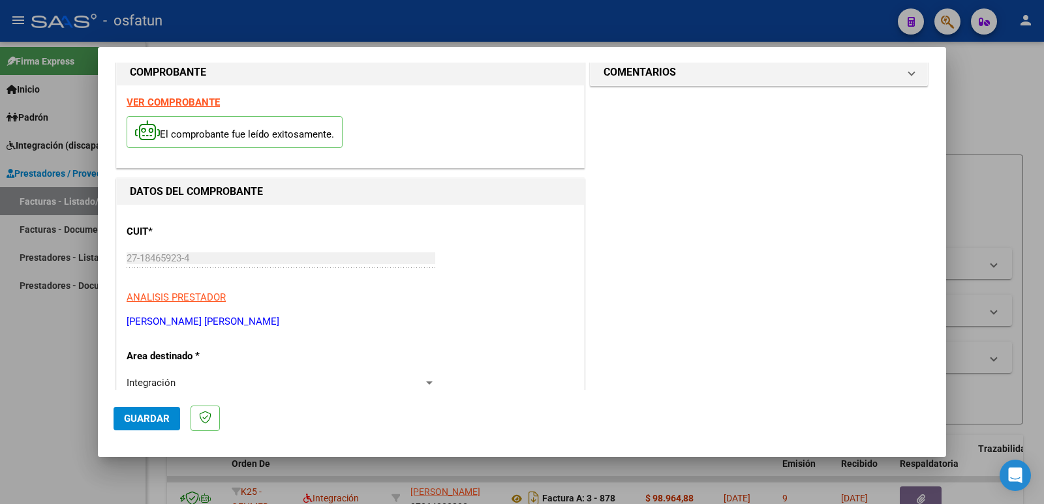
scroll to position [0, 0]
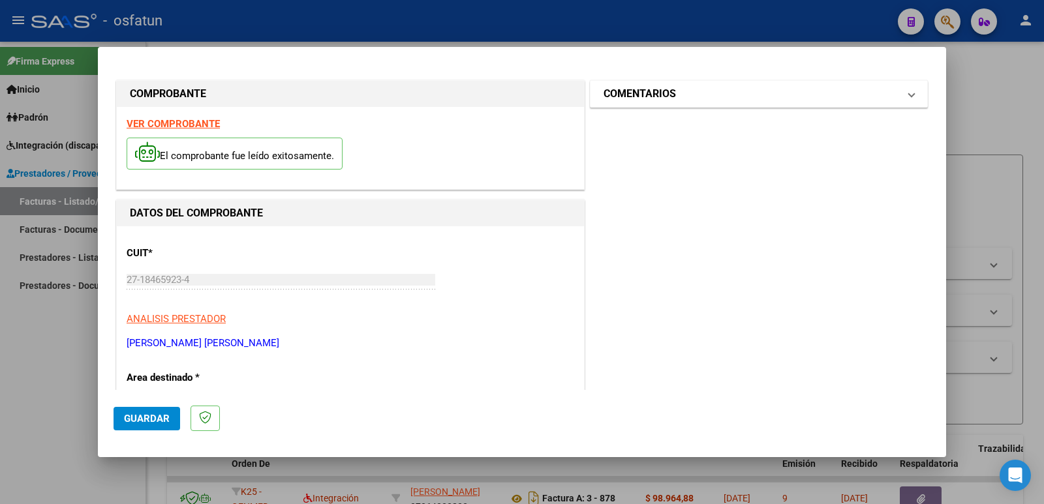
click at [705, 91] on mat-panel-title "COMENTARIOS" at bounding box center [750, 94] width 295 height 16
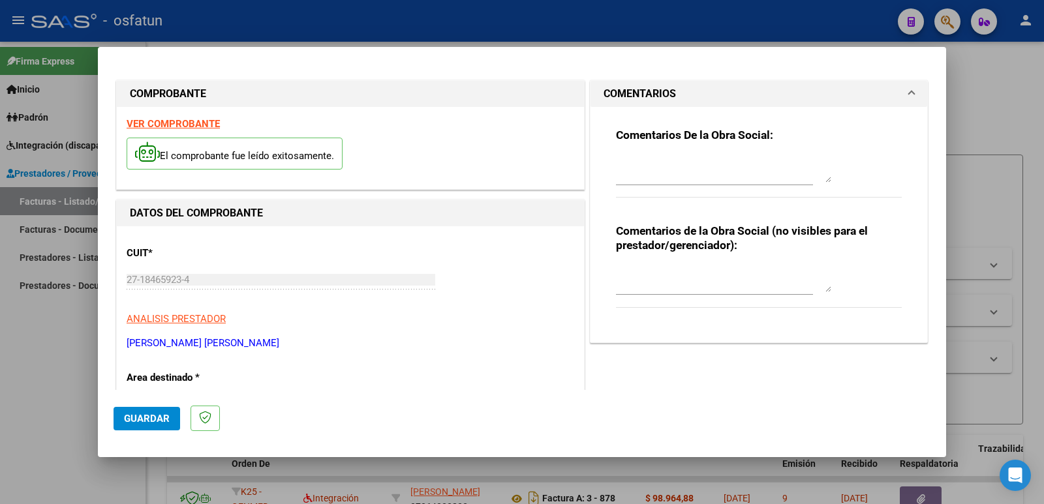
click at [637, 279] on textarea at bounding box center [723, 279] width 215 height 26
paste textarea "Fc Cargada por [PERSON_NAME]. [PERSON_NAME] / sin verificación de legajo"
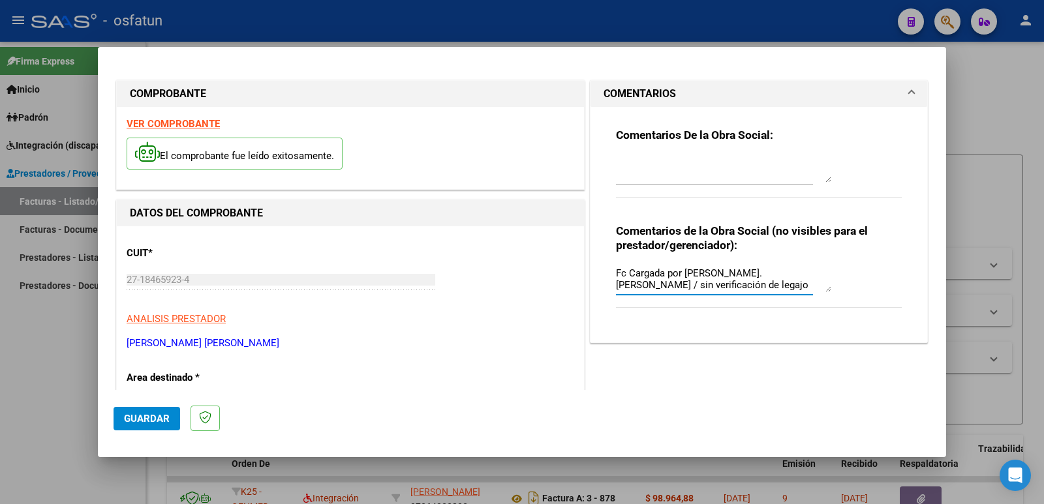
type textarea "Fc Cargada por [PERSON_NAME]. [PERSON_NAME] / sin verificación de legajo"
click at [150, 417] on span "Guardar" at bounding box center [147, 419] width 46 height 12
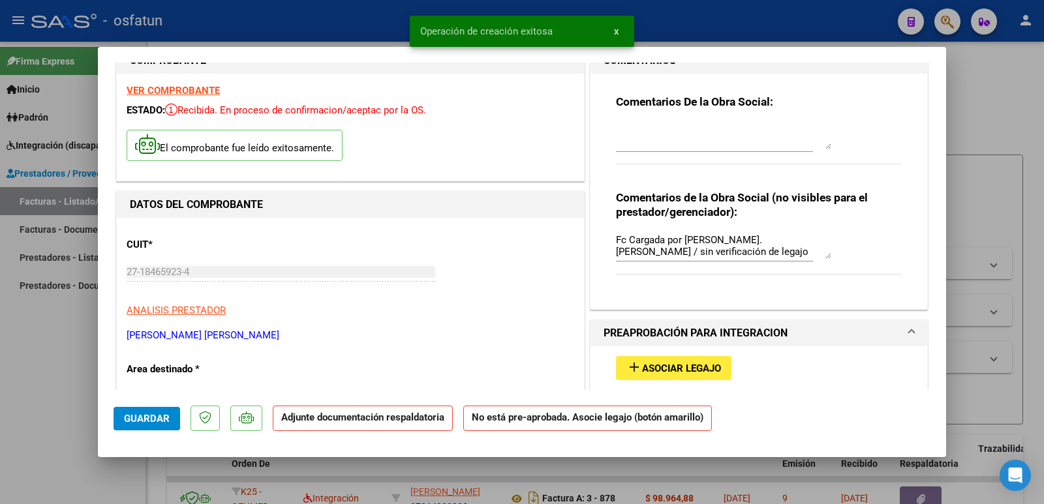
scroll to position [65, 0]
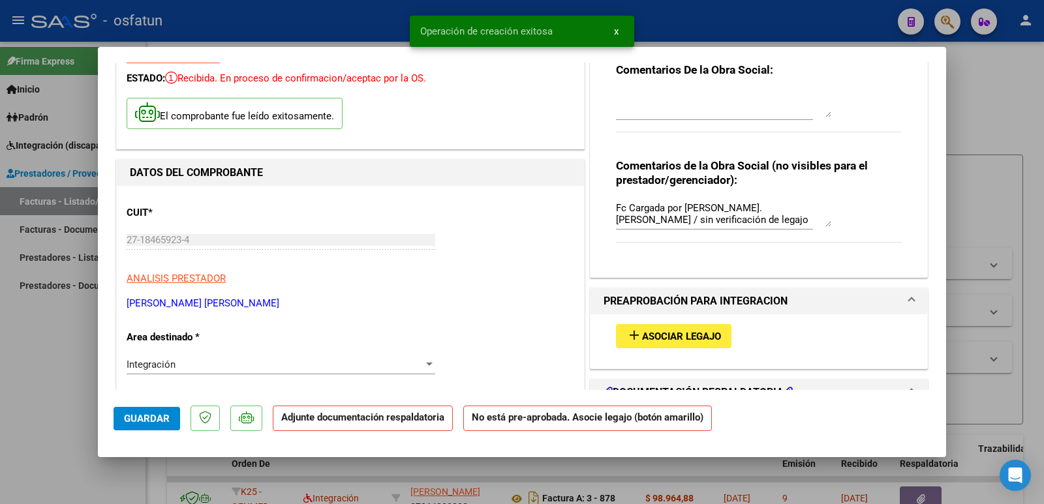
click at [659, 334] on span "Asociar Legajo" at bounding box center [681, 337] width 79 height 12
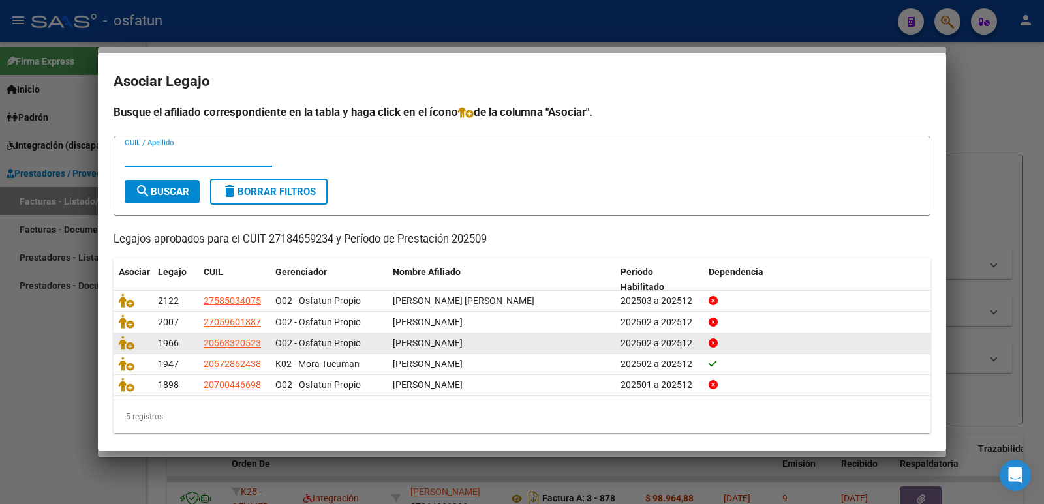
scroll to position [0, 0]
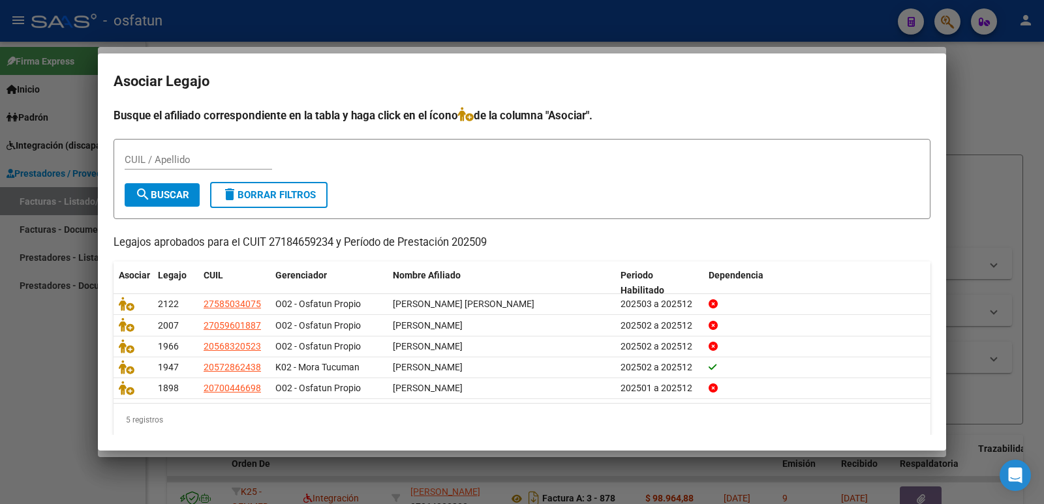
click at [28, 414] on div at bounding box center [522, 252] width 1044 height 504
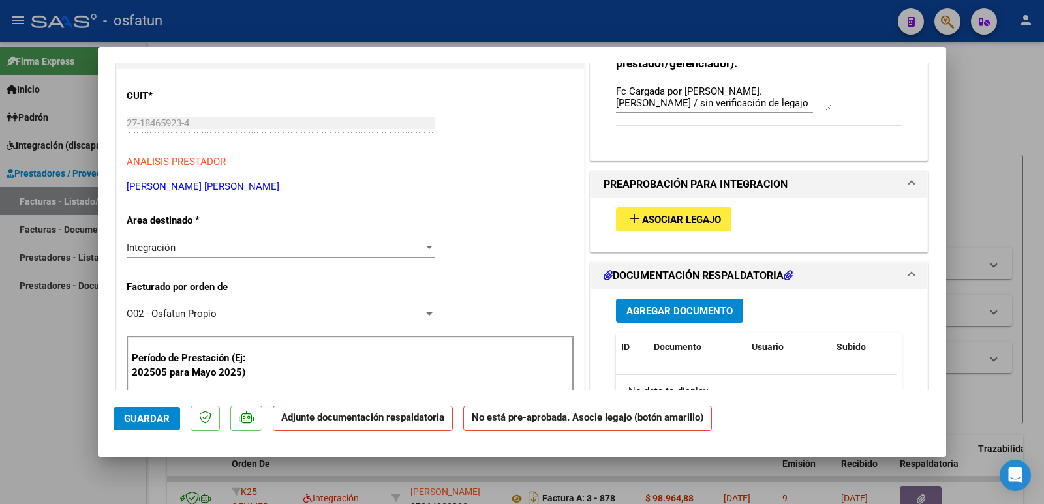
scroll to position [196, 0]
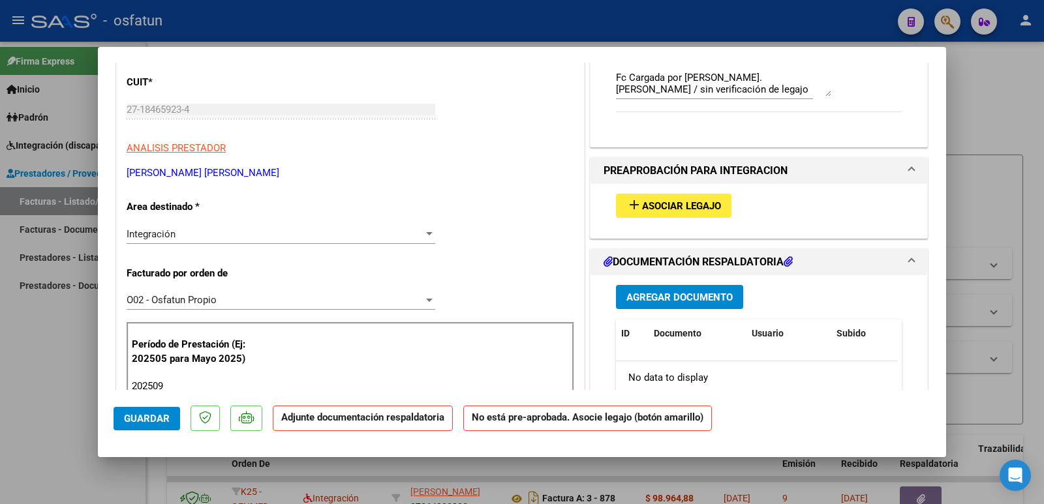
click at [686, 298] on span "Agregar Documento" at bounding box center [679, 298] width 106 height 12
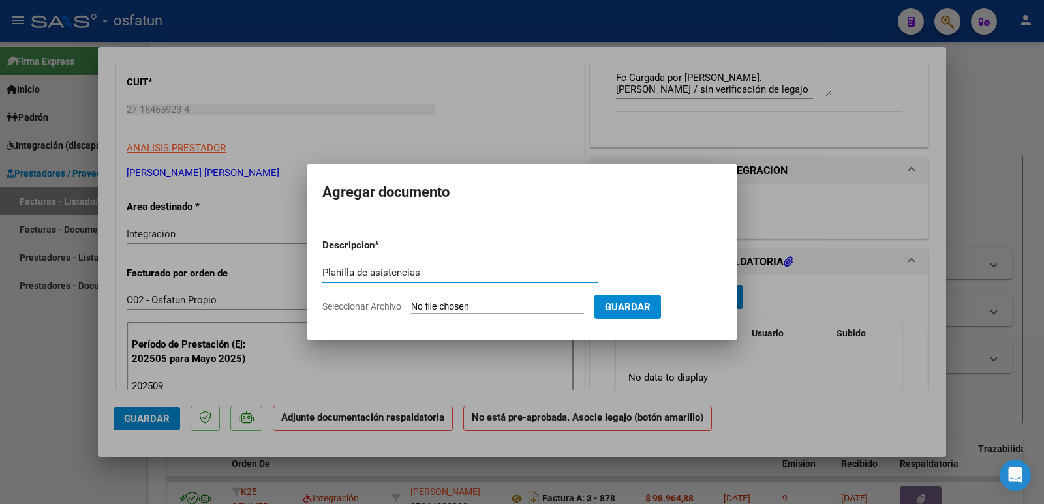
type input "Planilla de asistencias"
click at [515, 305] on input "Seleccionar Archivo" at bounding box center [497, 307] width 173 height 12
type input "C:\fakepath\[PERSON_NAME]. complementaria.pdf"
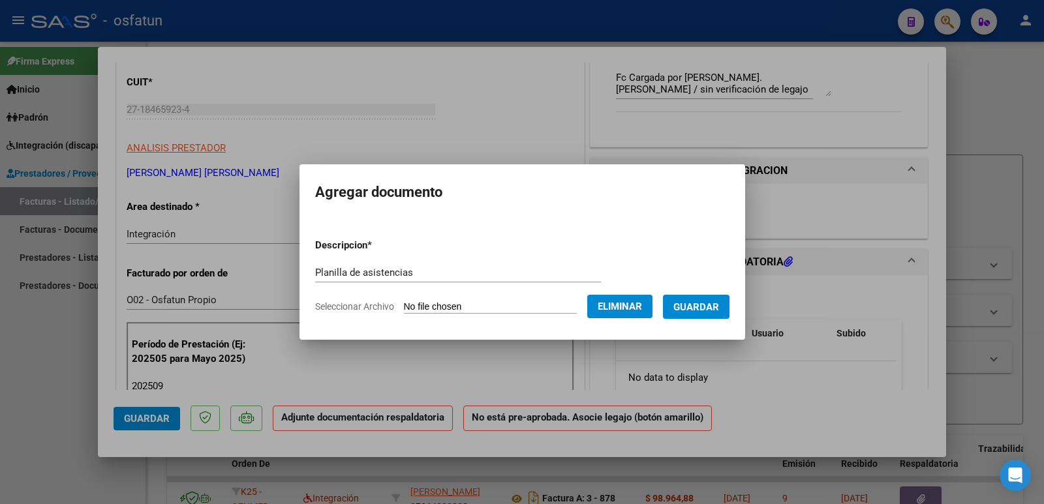
click at [705, 304] on span "Guardar" at bounding box center [696, 307] width 46 height 12
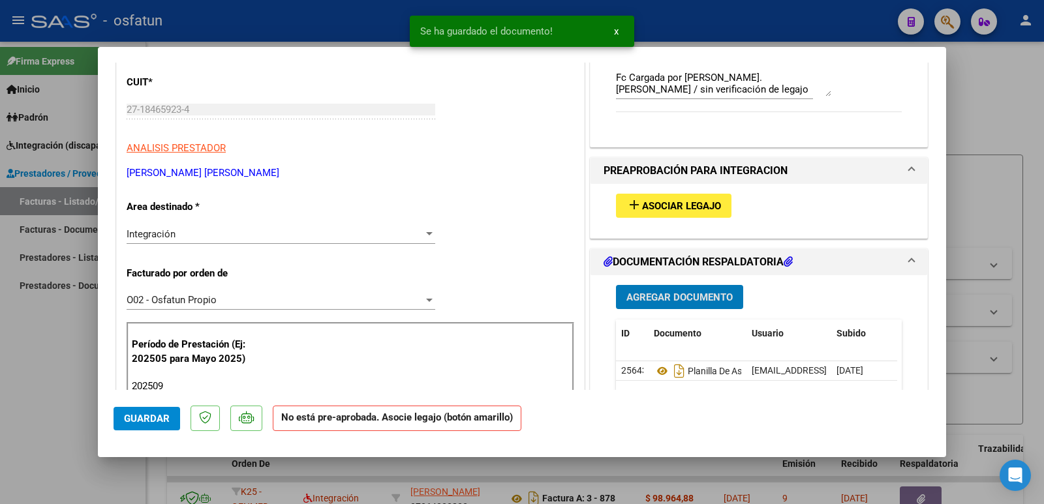
click at [695, 296] on span "Agregar Documento" at bounding box center [679, 298] width 106 height 12
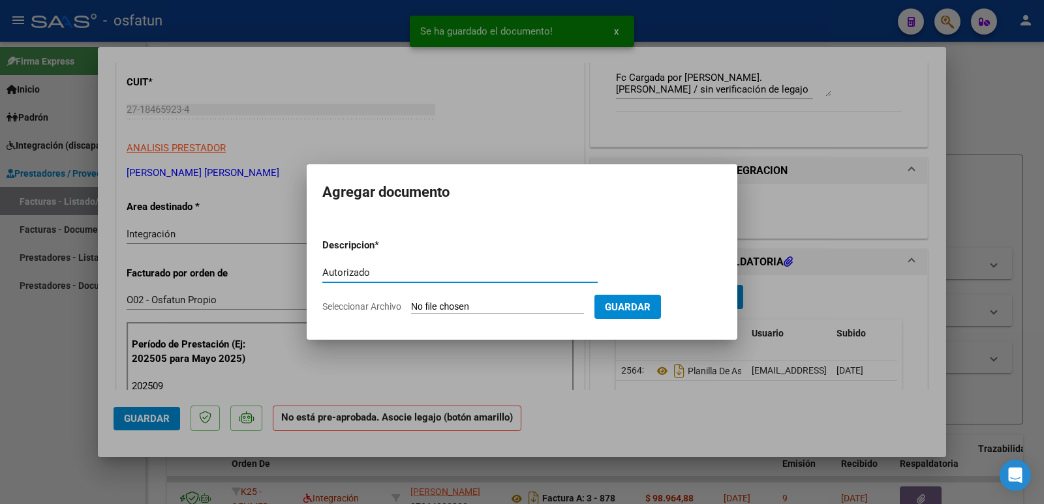
type input "Autorizado"
click at [496, 302] on input "Seleccionar Archivo" at bounding box center [497, 307] width 173 height 12
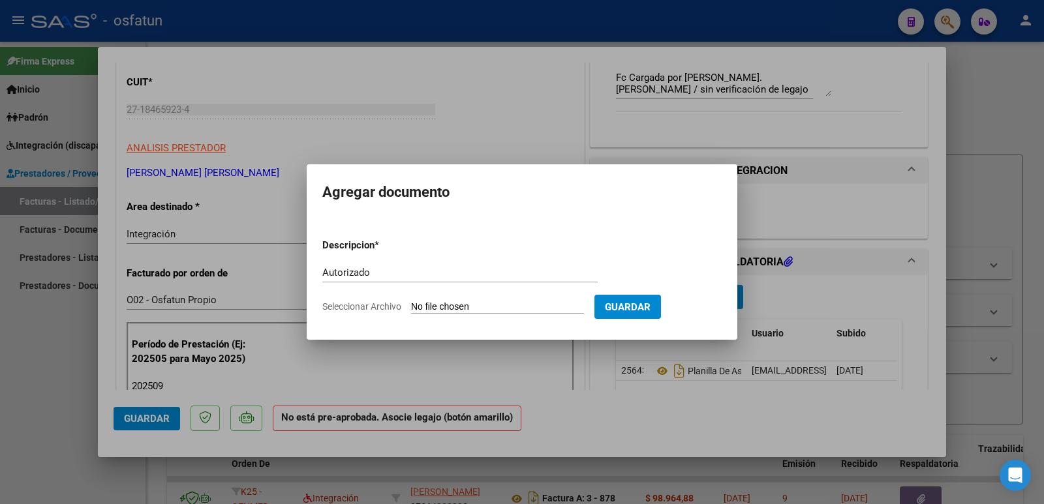
type input "C:\fakepath\[PERSON_NAME] autorizacion 2025.pdf"
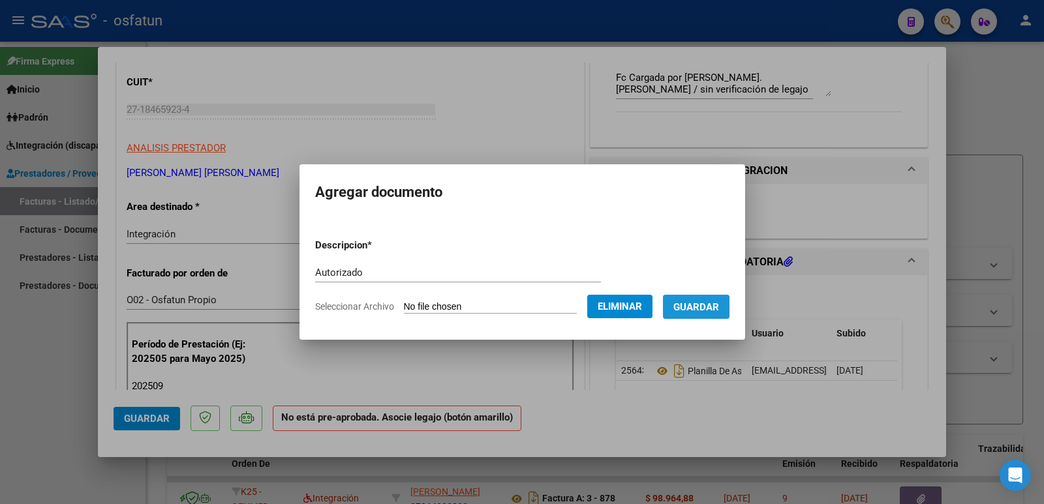
click at [712, 301] on span "Guardar" at bounding box center [696, 307] width 46 height 12
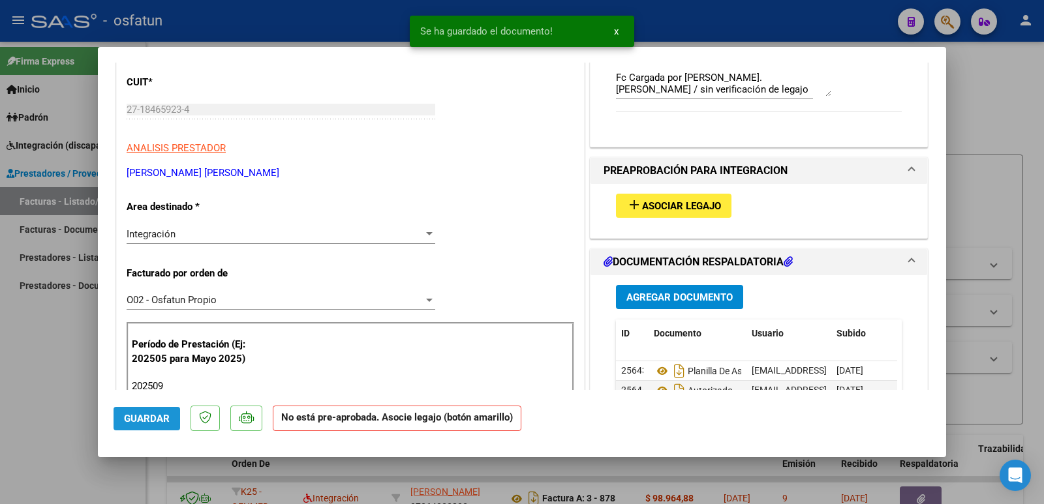
click at [144, 416] on span "Guardar" at bounding box center [147, 419] width 46 height 12
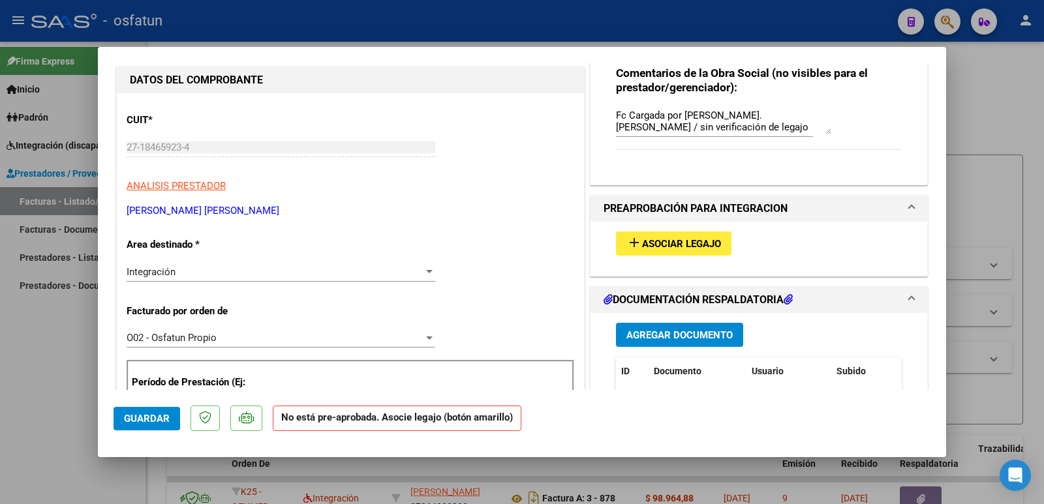
scroll to position [0, 0]
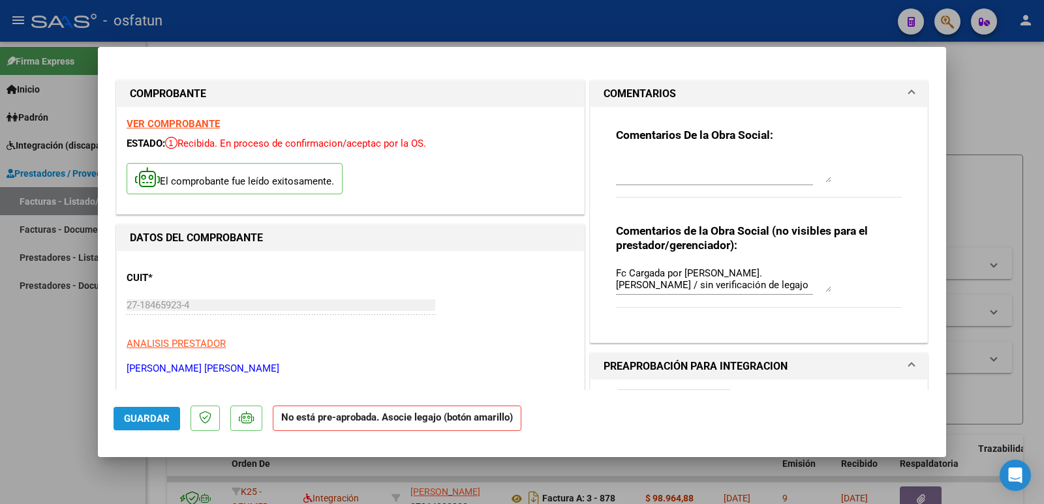
click at [136, 411] on button "Guardar" at bounding box center [147, 418] width 67 height 23
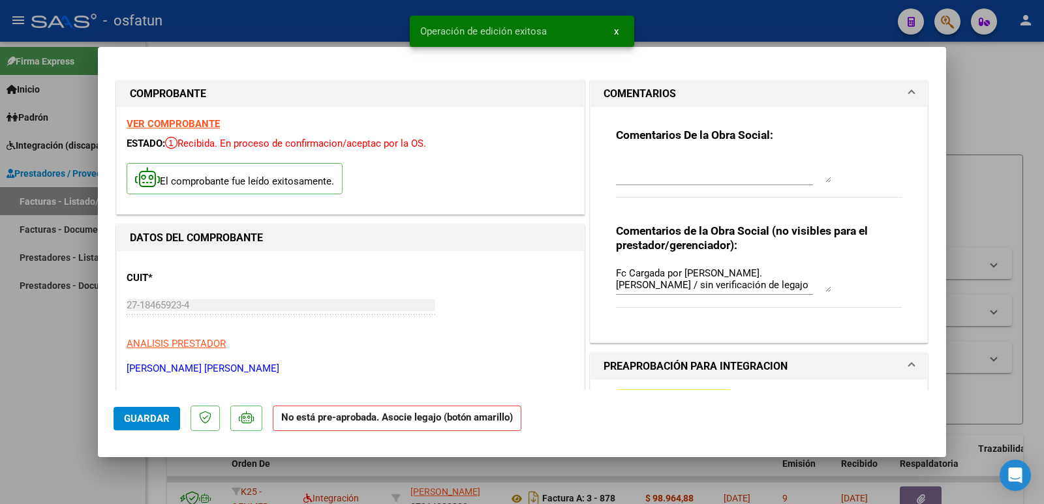
click at [34, 406] on div at bounding box center [522, 252] width 1044 height 504
type input "$ 0,00"
